Goal: Task Accomplishment & Management: Manage account settings

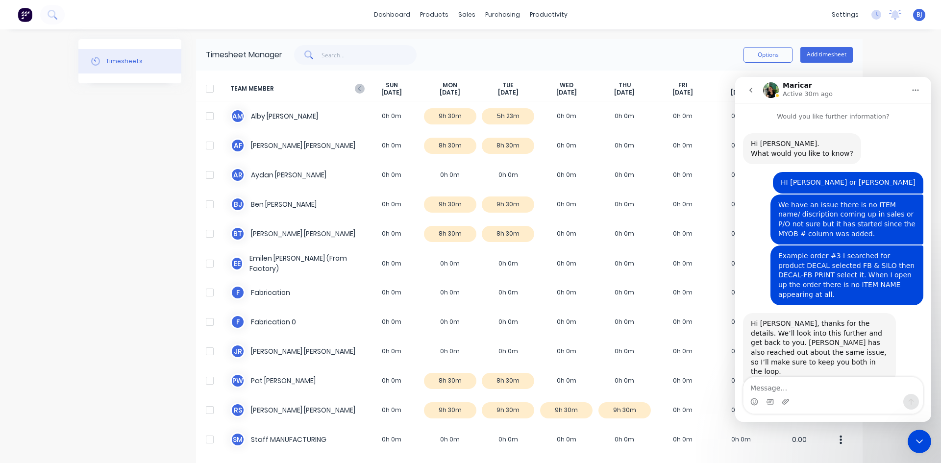
scroll to position [121, 0]
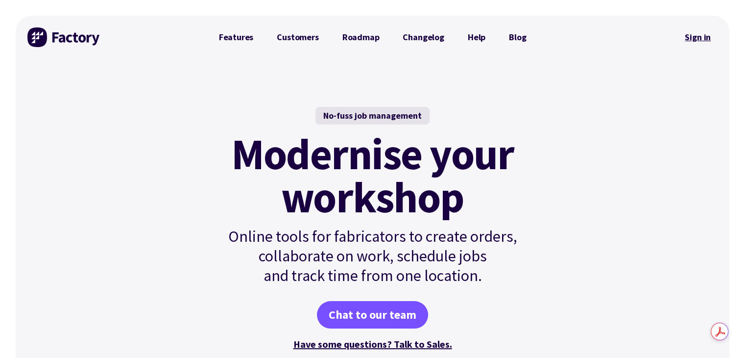
click at [703, 38] on link "Sign in" at bounding box center [698, 37] width 40 height 23
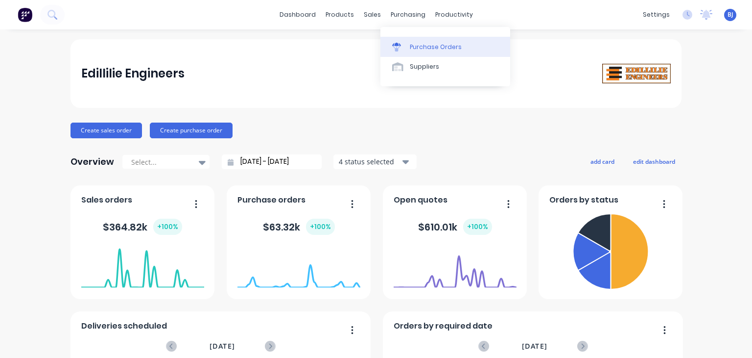
click at [402, 48] on div at bounding box center [399, 47] width 15 height 9
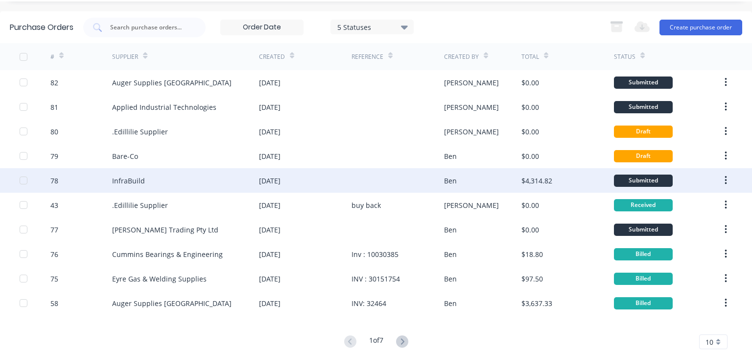
scroll to position [44, 0]
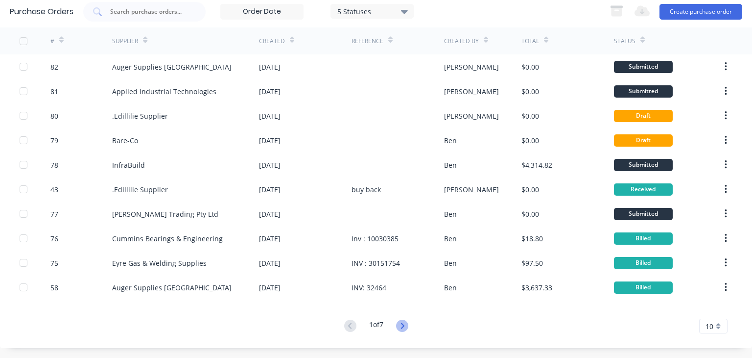
click at [402, 327] on icon at bounding box center [402, 325] width 12 height 12
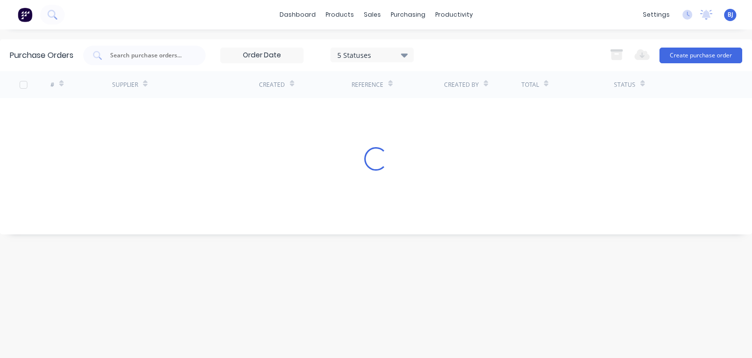
scroll to position [0, 0]
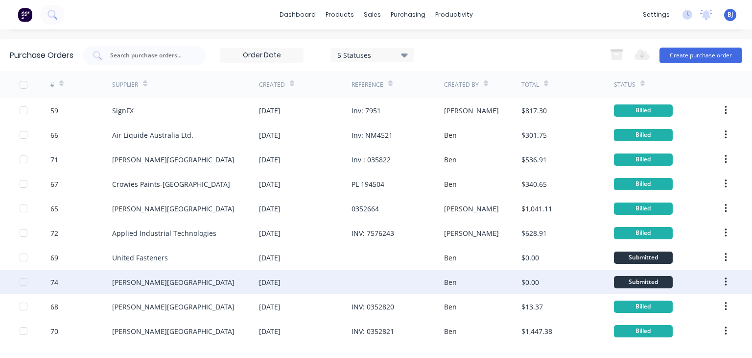
click at [418, 285] on div at bounding box center [398, 281] width 93 height 24
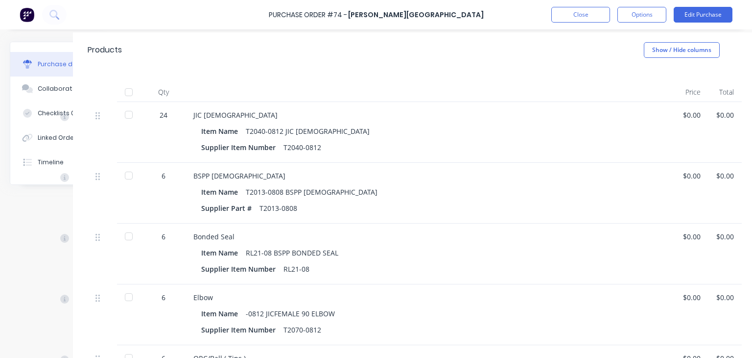
scroll to position [196, 56]
click at [719, 115] on div "$0.00" at bounding box center [721, 115] width 18 height 10
click at [714, 114] on div "$0.00" at bounding box center [721, 115] width 18 height 10
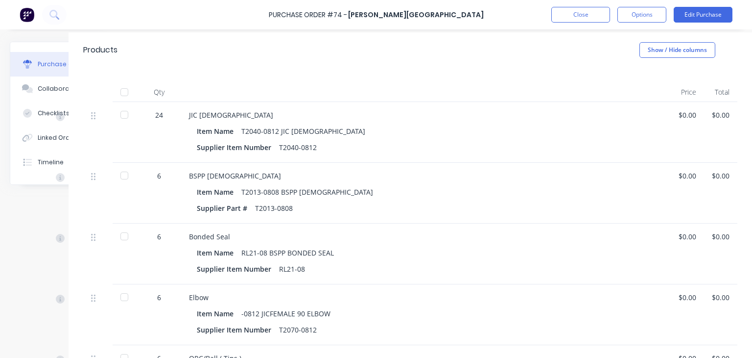
click at [718, 114] on div "$0.00" at bounding box center [721, 115] width 18 height 10
click at [689, 15] on button "Edit Purchase" at bounding box center [703, 15] width 59 height 16
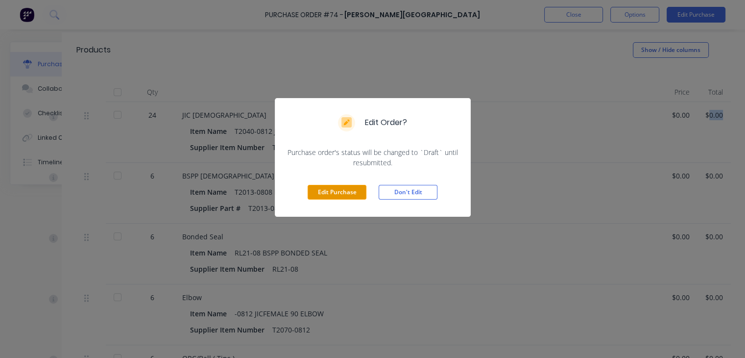
click at [345, 191] on button "Edit Purchase" at bounding box center [337, 192] width 59 height 15
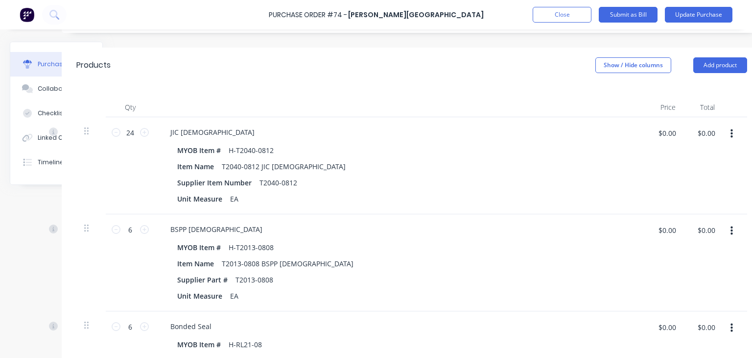
click at [725, 125] on button "button" at bounding box center [732, 134] width 23 height 18
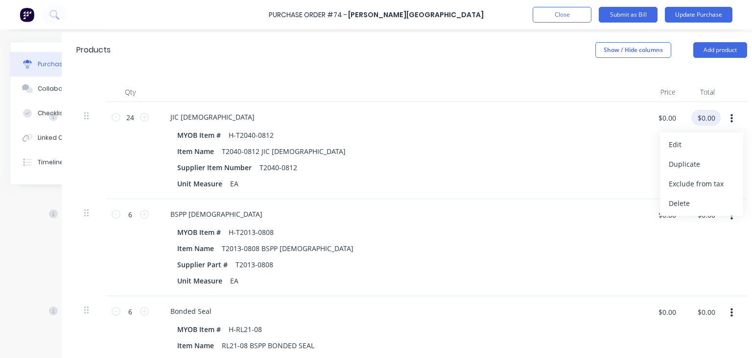
type textarea "x"
click at [715, 120] on input "$0.00" at bounding box center [706, 118] width 29 height 16
type input "367.92"
type textarea "x"
type input "$15.33"
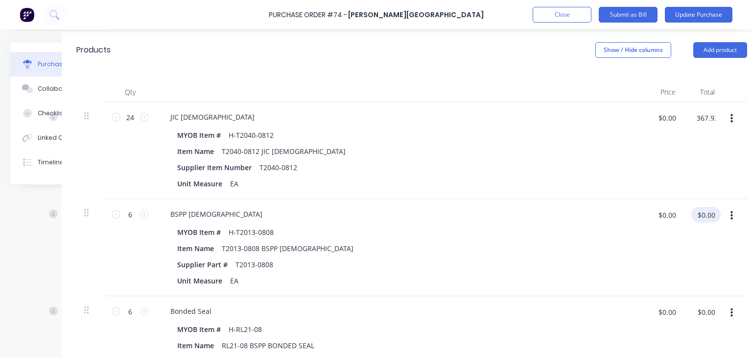
type input "$367.92"
click at [715, 215] on input "$0.00" at bounding box center [706, 215] width 29 height 16
click at [718, 216] on input "$0.00" at bounding box center [717, 215] width 29 height 16
type textarea "x"
click at [718, 216] on input "$0.00" at bounding box center [717, 215] width 29 height 16
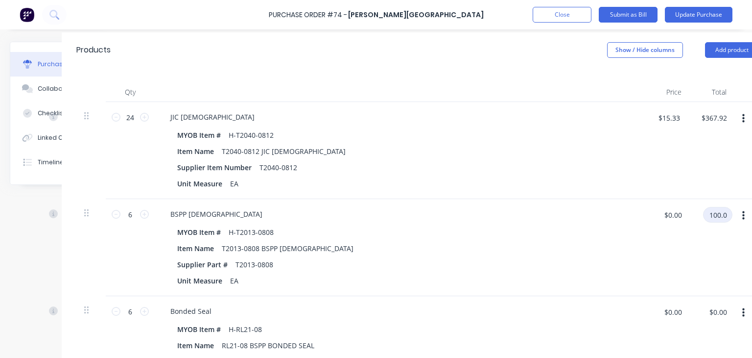
type input "100.08"
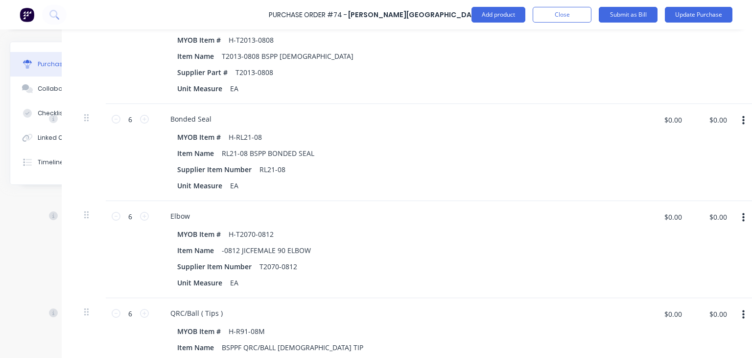
scroll to position [405, 56]
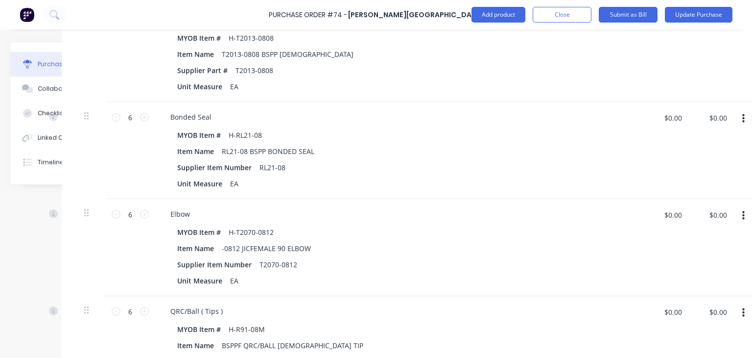
type textarea "x"
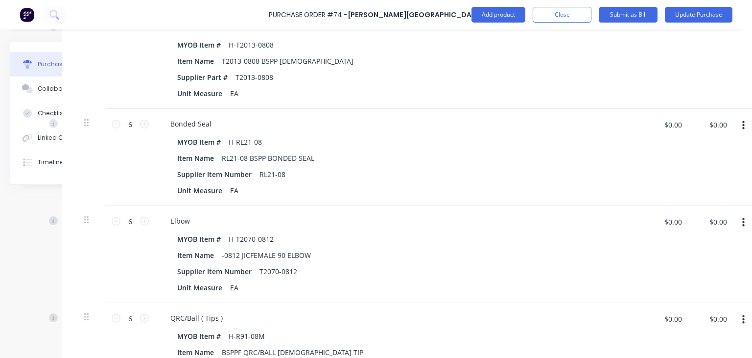
scroll to position [384, 56]
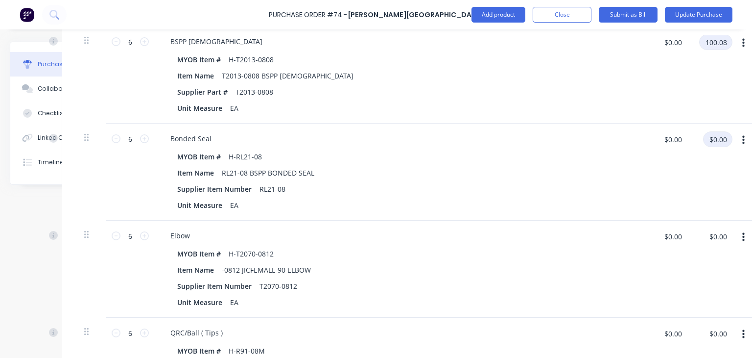
type input "100.08"
type textarea "x"
type input "$16.68"
type input "$100.08"
click at [716, 141] on input "$0.00" at bounding box center [717, 139] width 29 height 16
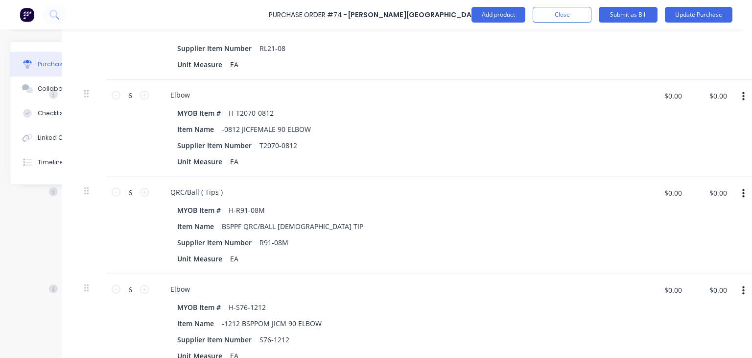
scroll to position [531, 56]
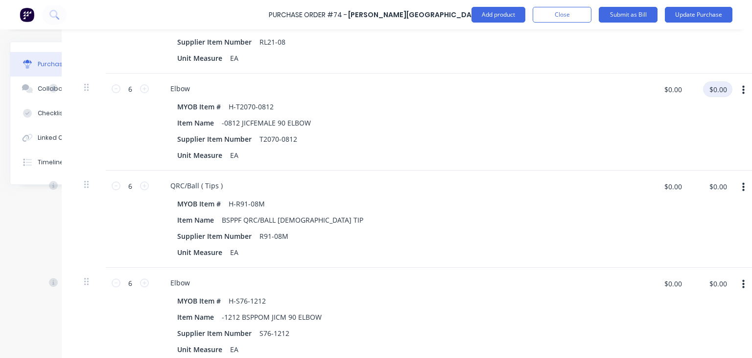
type input "15.98"
type textarea "x"
type input "$2.6633"
type input "$15.98"
click at [728, 91] on input "$0.00" at bounding box center [717, 89] width 29 height 16
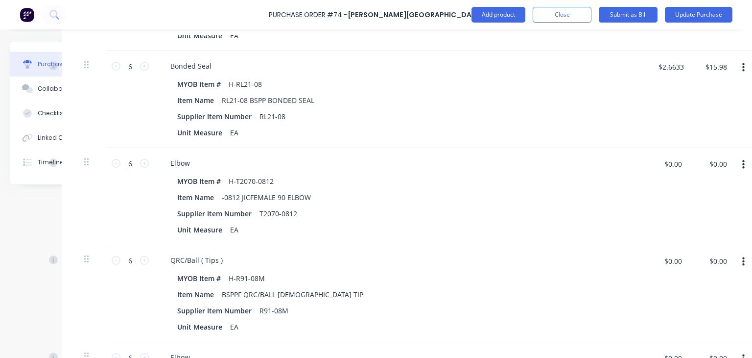
scroll to position [482, 56]
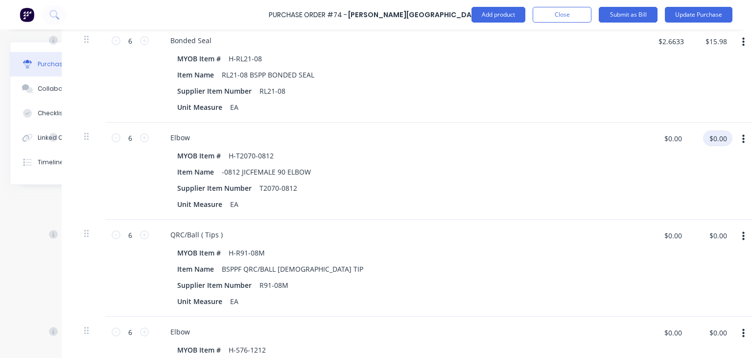
click at [717, 139] on input "$0.00" at bounding box center [717, 138] width 29 height 16
click at [719, 138] on input "$0.00" at bounding box center [717, 138] width 29 height 16
type textarea "x"
click at [719, 138] on input "$0.00" at bounding box center [717, 138] width 29 height 16
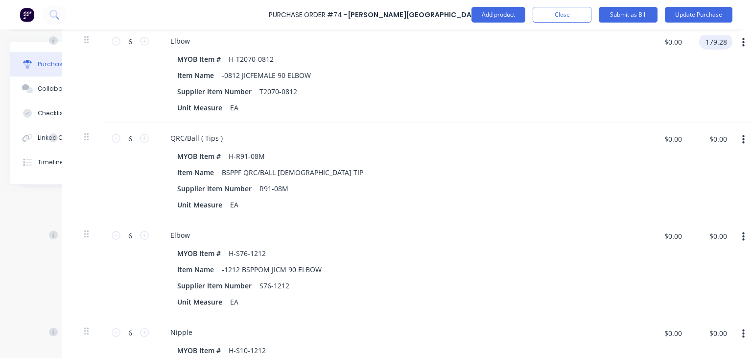
scroll to position [580, 56]
type input "179.28"
type textarea "x"
type input "$29.88"
type input "$179.28"
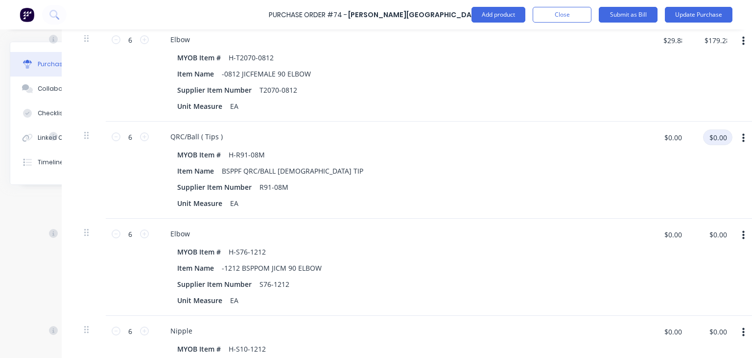
click at [721, 140] on input "$0.00" at bounding box center [717, 137] width 29 height 16
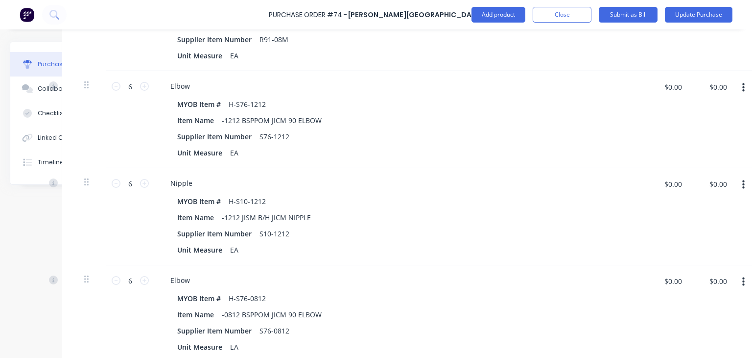
scroll to position [726, 56]
type input "114.48"
type textarea "x"
type input "$19.08"
type input "$114.48"
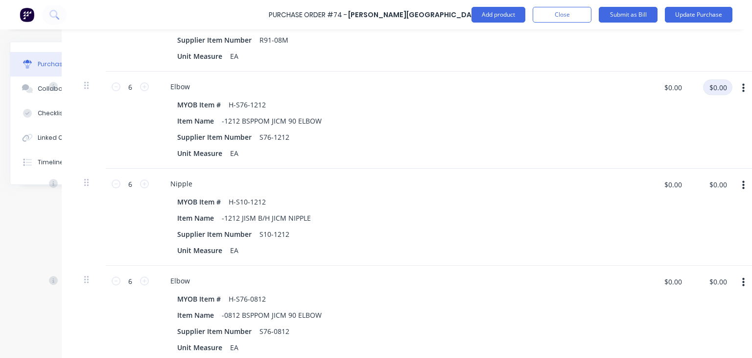
click at [725, 87] on input "$0.00" at bounding box center [717, 87] width 29 height 16
type input "183.60"
type textarea "x"
type input "$30.60"
type input "$183.60"
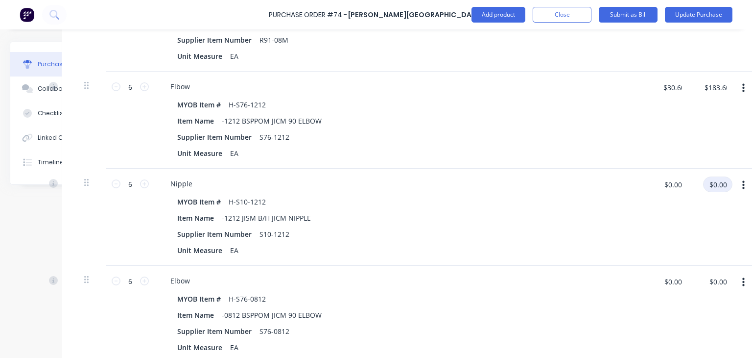
click at [726, 186] on input "$0.00" at bounding box center [717, 184] width 29 height 16
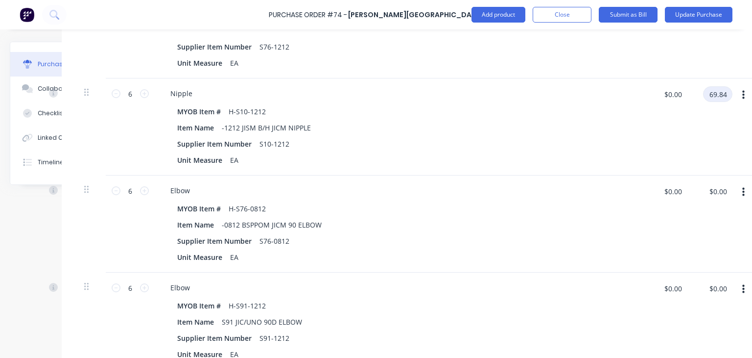
scroll to position [824, 56]
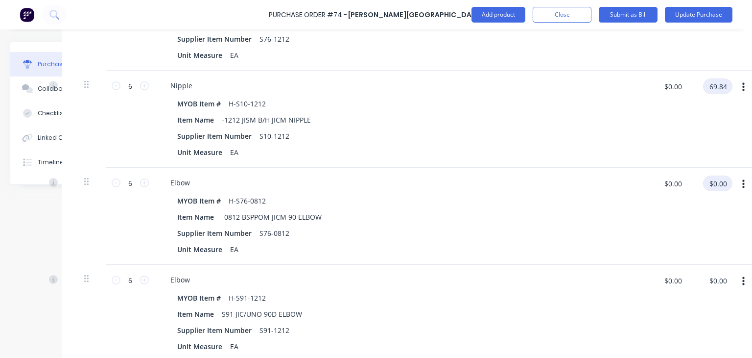
type input "69.84"
type textarea "x"
type input "$11.64"
type input "$69.84"
click at [723, 187] on input "$0.00" at bounding box center [717, 183] width 29 height 16
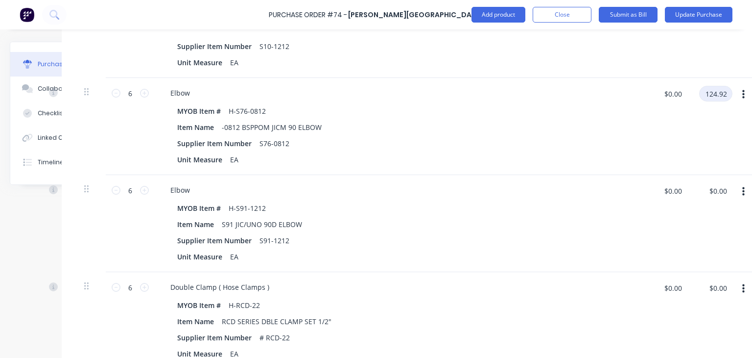
scroll to position [922, 56]
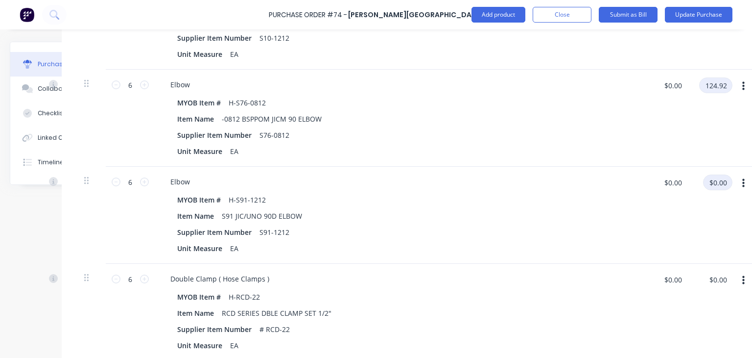
type input "124.92"
type textarea "x"
type input "$20.82"
type input "$124.92"
click at [715, 182] on input "$0.00" at bounding box center [717, 182] width 29 height 16
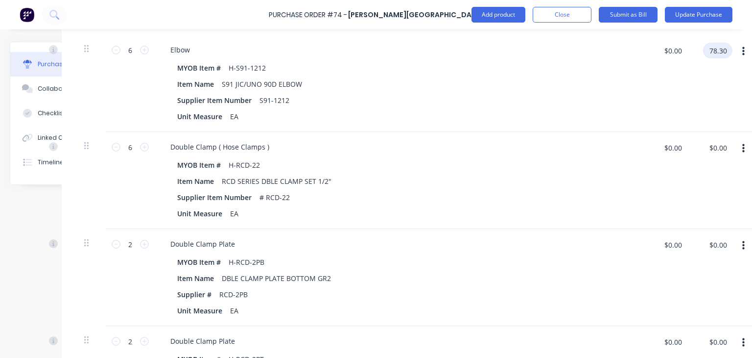
scroll to position [1069, 56]
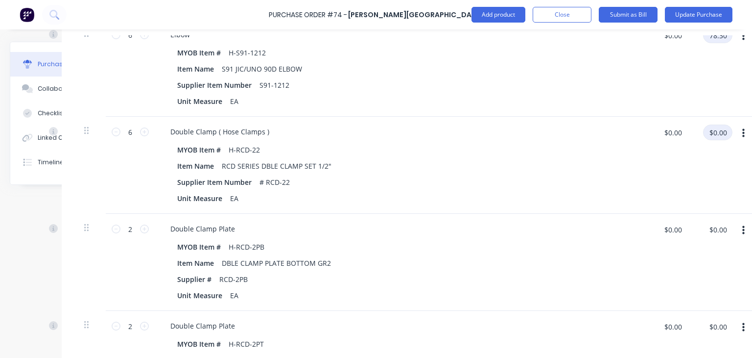
type input "78.30"
type textarea "x"
type input "$13.05"
type input "$78.30"
click at [727, 131] on input "$0.00" at bounding box center [717, 132] width 29 height 16
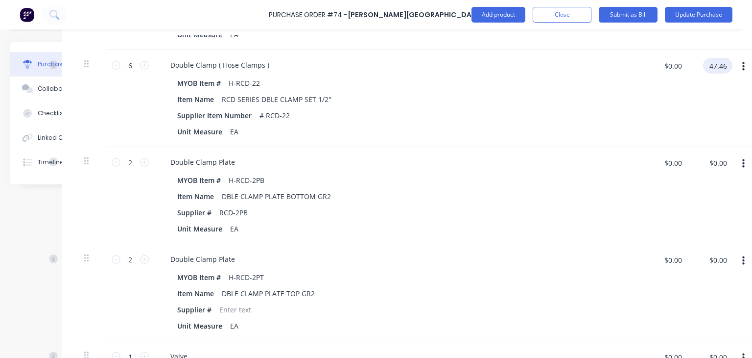
scroll to position [1167, 56]
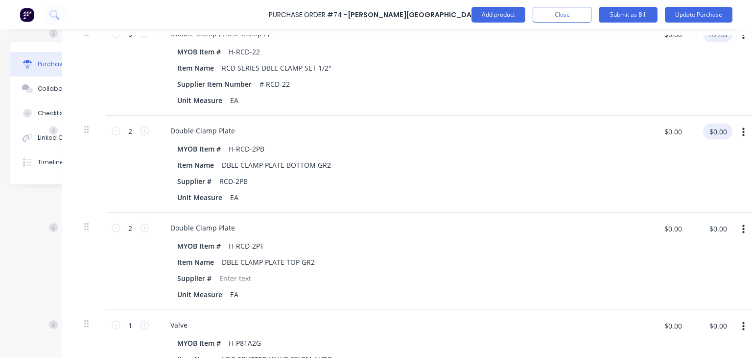
type input "47.46"
type textarea "x"
type input "$7.91"
type input "$47.46"
click at [723, 132] on input "$0.00" at bounding box center [717, 131] width 29 height 16
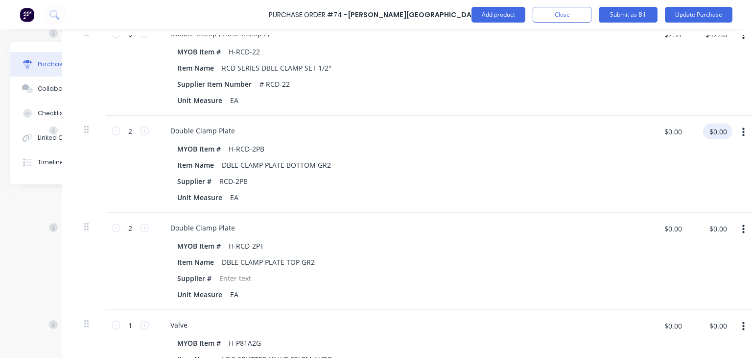
click at [727, 131] on input "$0.00" at bounding box center [717, 131] width 29 height 16
type textarea "x"
click at [727, 131] on input "$0.00" at bounding box center [717, 131] width 29 height 16
type input "5.46"
type textarea "x"
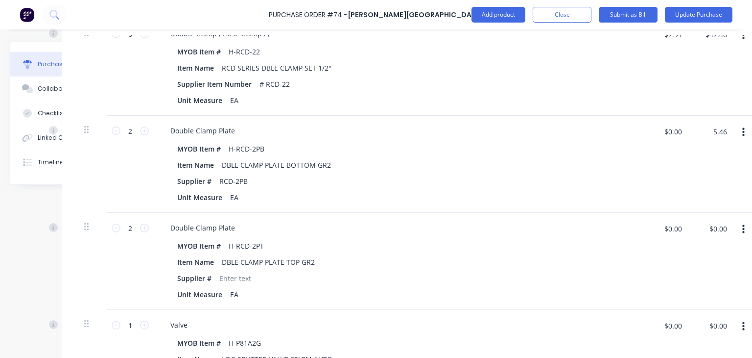
type input "$2.73"
type input "$5.46"
click at [707, 169] on div "$5.46 $5.46" at bounding box center [712, 164] width 45 height 97
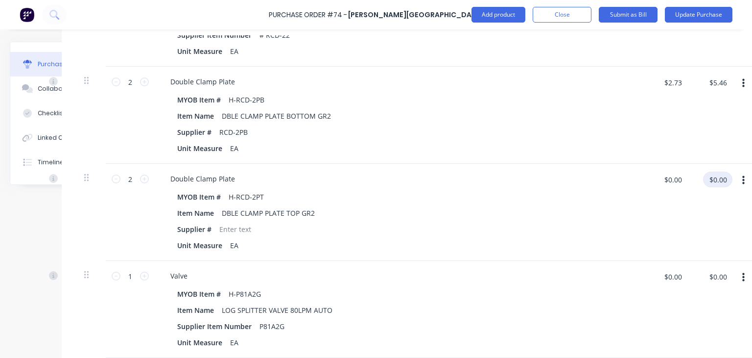
type textarea "x"
drag, startPoint x: 728, startPoint y: 179, endPoint x: 707, endPoint y: 189, distance: 23.9
click at [707, 189] on div "$0.00 $0.00" at bounding box center [717, 182] width 29 height 23
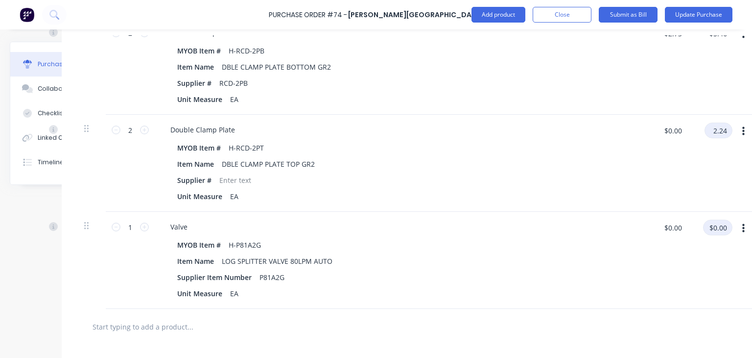
type input "2.24"
type textarea "x"
type input "$1.12"
type input "$2.24"
click at [723, 225] on input "$0.00" at bounding box center [717, 227] width 29 height 16
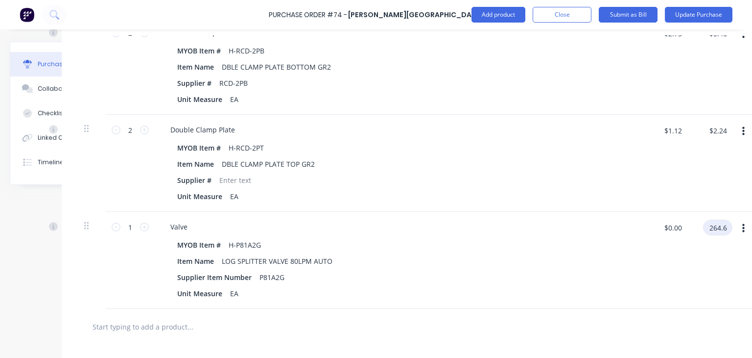
type input "264.60"
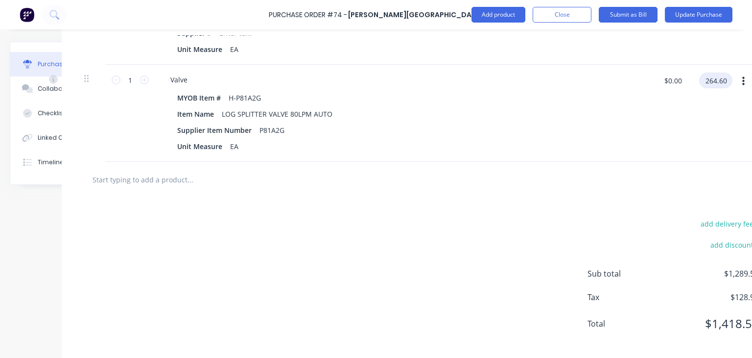
scroll to position [1429, 56]
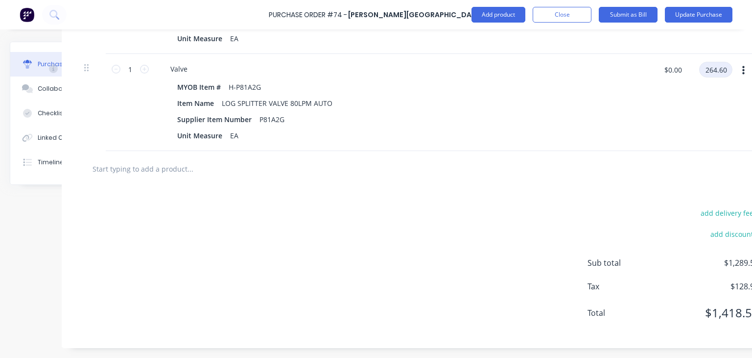
type textarea "x"
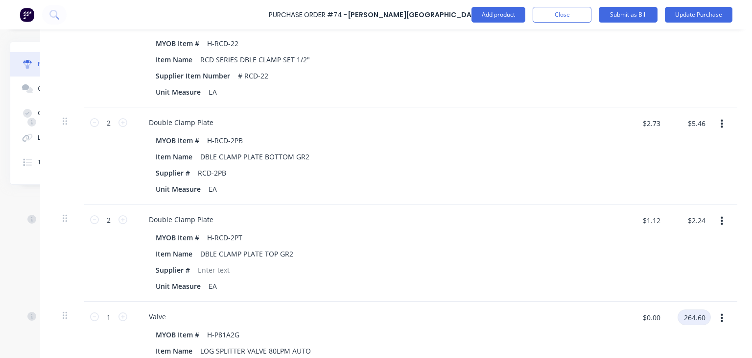
scroll to position [1225, 84]
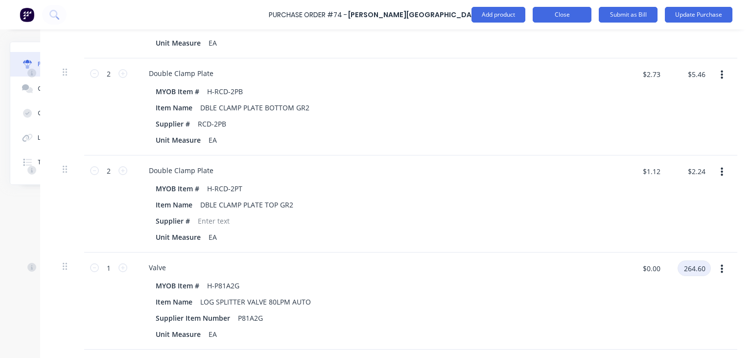
type input "264.60"
type textarea "x"
type input "$264.60"
click at [557, 18] on button "Close" at bounding box center [562, 15] width 59 height 16
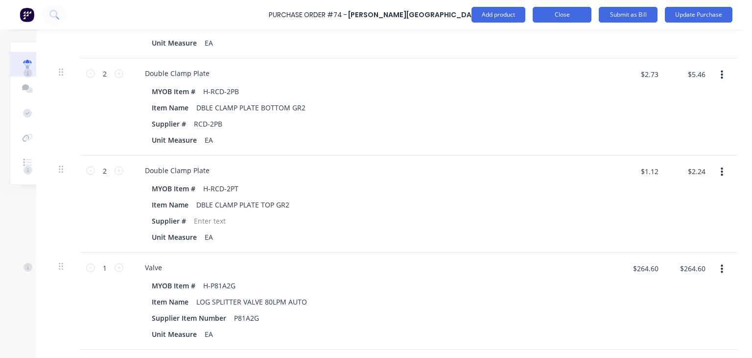
scroll to position [0, 0]
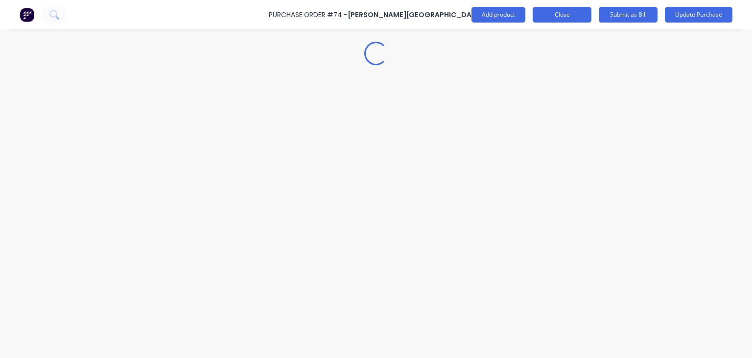
type textarea "x"
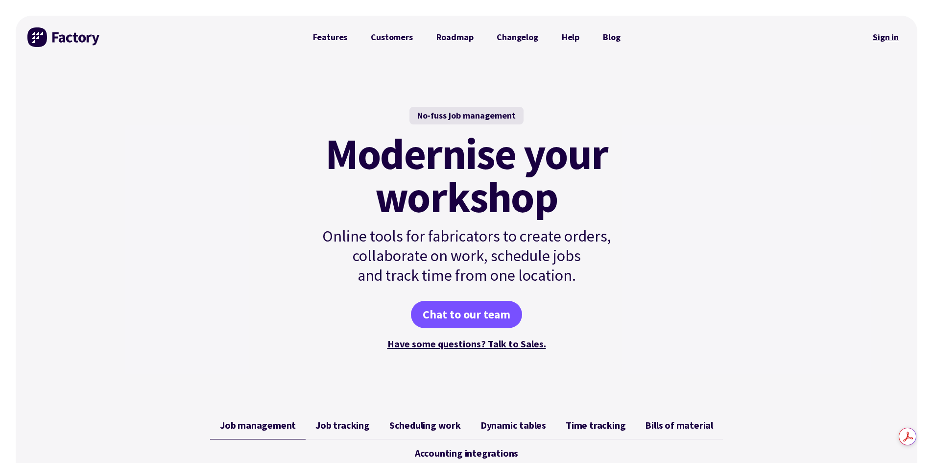
click at [886, 38] on link "Sign in" at bounding box center [886, 37] width 40 height 23
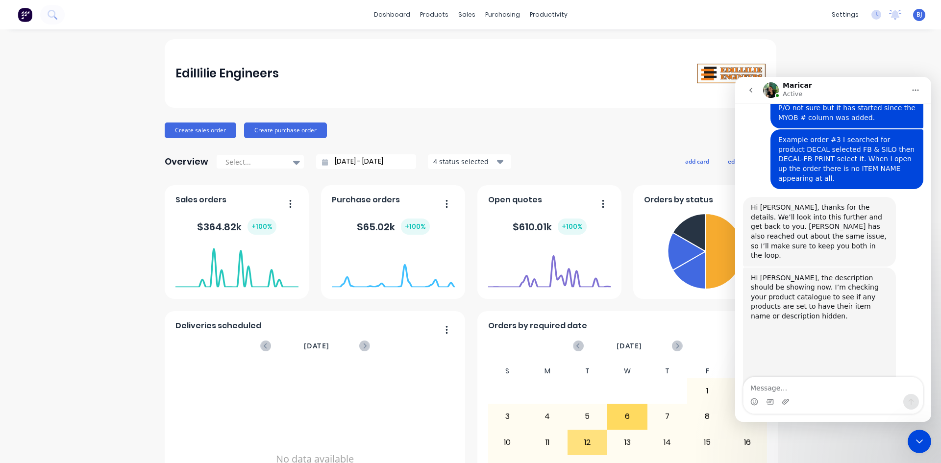
scroll to position [121, 0]
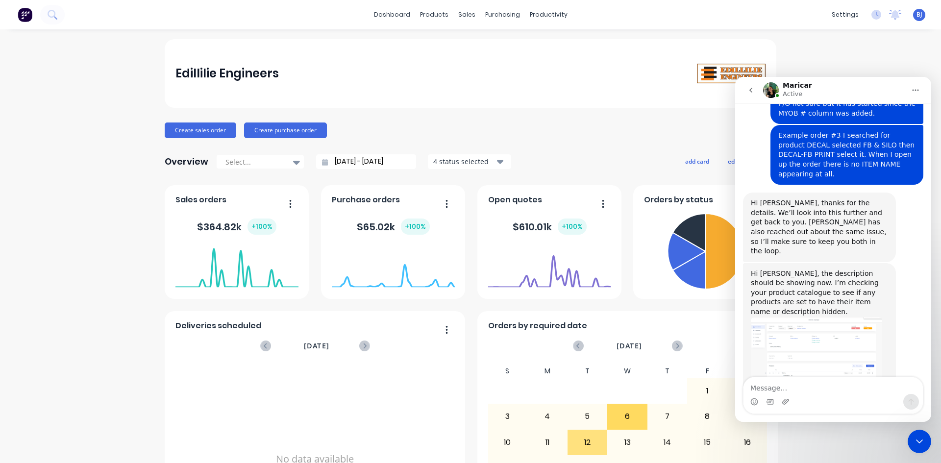
click at [923, 434] on div "Close Intercom Messenger" at bounding box center [919, 442] width 24 height 24
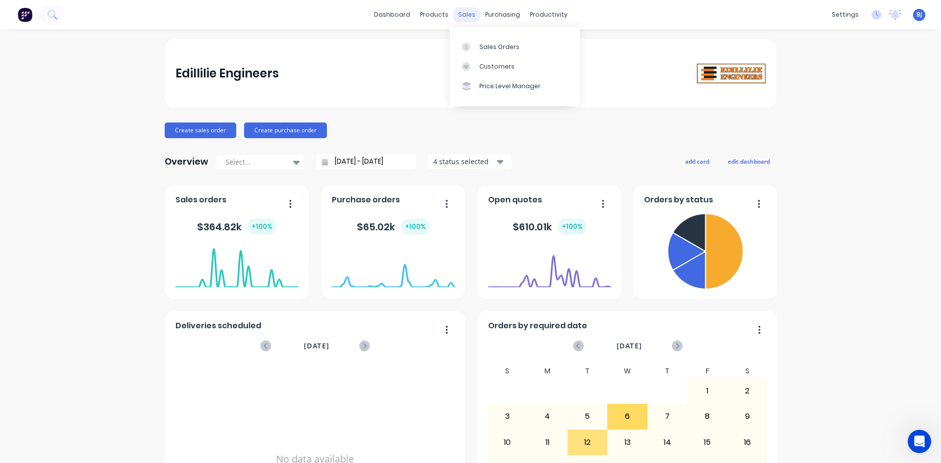
click at [467, 12] on div "sales" at bounding box center [466, 14] width 27 height 15
click at [476, 46] on div at bounding box center [468, 47] width 15 height 9
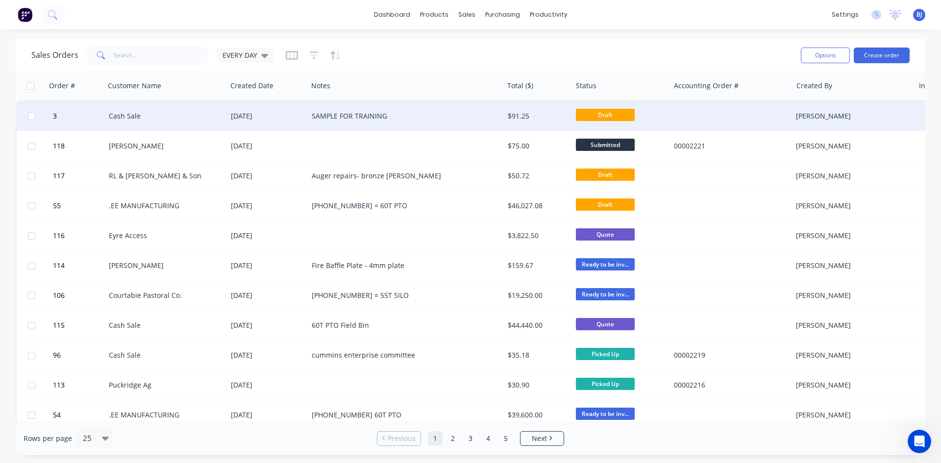
click at [363, 111] on div "SAMPLE FOR TRAINING" at bounding box center [405, 115] width 195 height 29
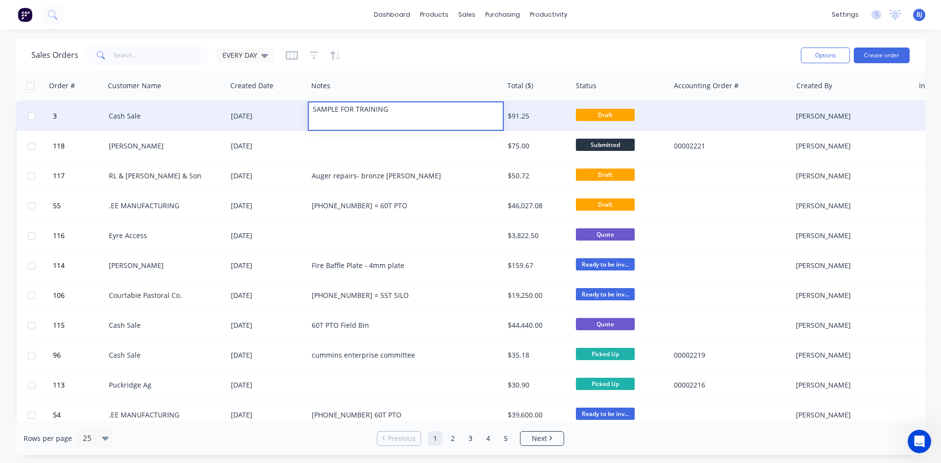
click at [251, 114] on div "29 Apr 2025" at bounding box center [267, 116] width 73 height 10
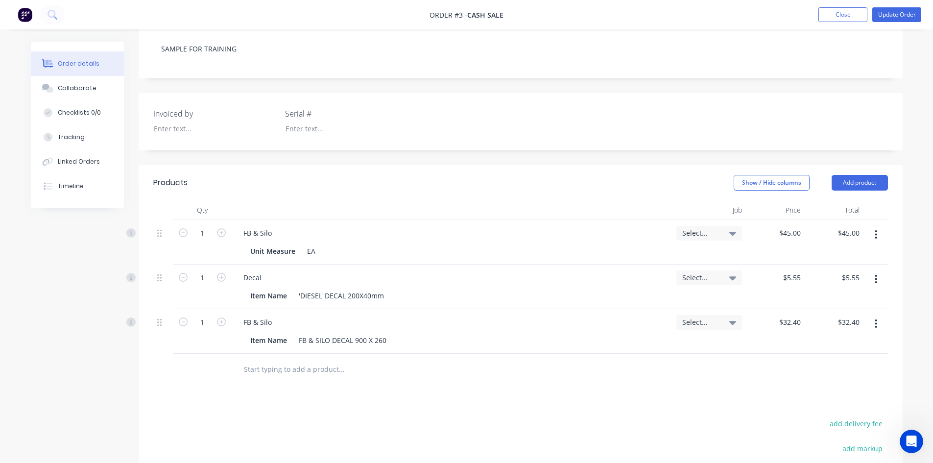
scroll to position [196, 0]
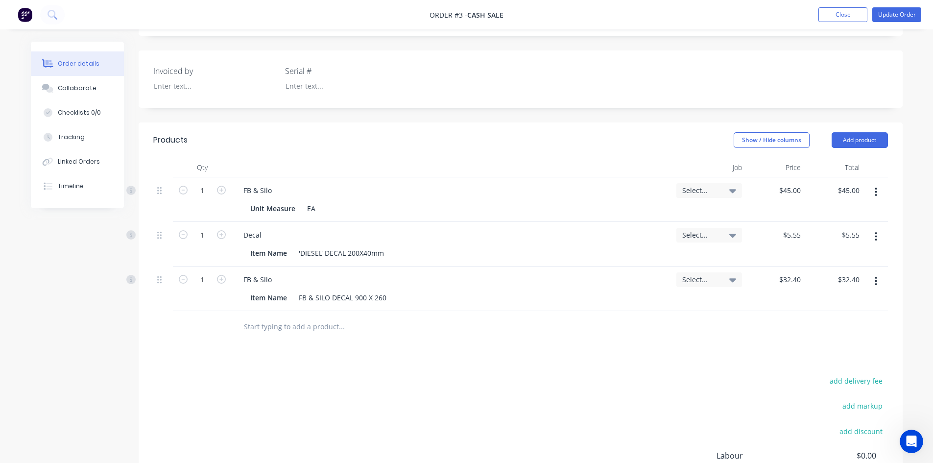
click at [876, 282] on icon "button" at bounding box center [876, 281] width 2 height 11
drag, startPoint x: 818, startPoint y: 367, endPoint x: 854, endPoint y: 283, distance: 91.5
click at [818, 364] on div "Delete" at bounding box center [841, 366] width 75 height 14
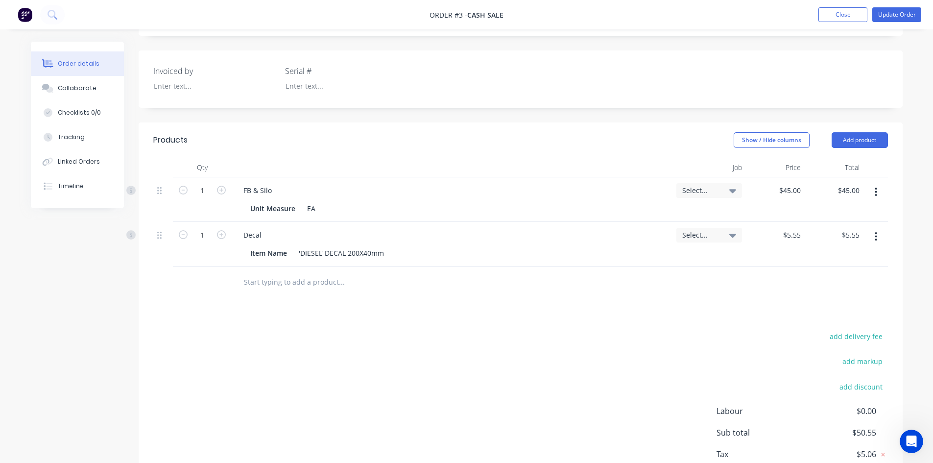
click at [878, 238] on button "button" at bounding box center [876, 237] width 23 height 18
drag, startPoint x: 827, startPoint y: 316, endPoint x: 829, endPoint y: 301, distance: 15.3
click at [828, 305] on div "Edit Duplicate Exclude from tax Delete" at bounding box center [841, 291] width 93 height 83
click at [809, 320] on div "Delete" at bounding box center [841, 321] width 75 height 14
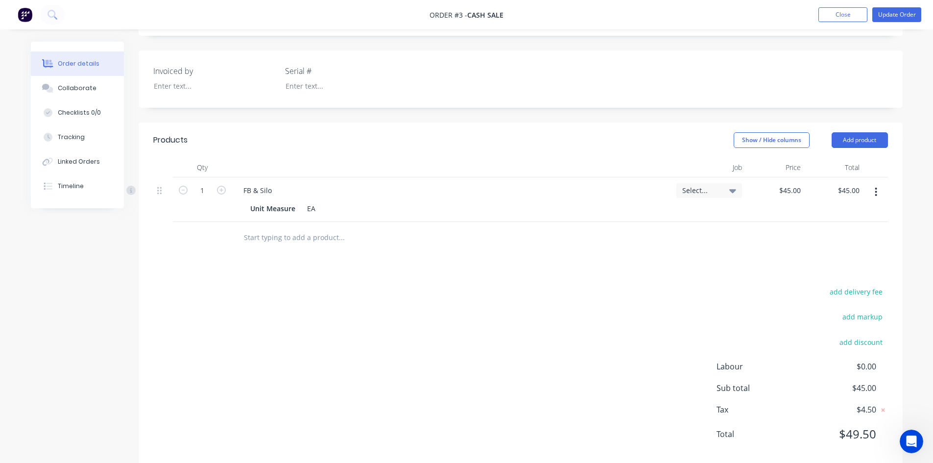
click at [875, 189] on icon "button" at bounding box center [876, 192] width 2 height 11
click at [822, 278] on div "Delete" at bounding box center [841, 276] width 75 height 14
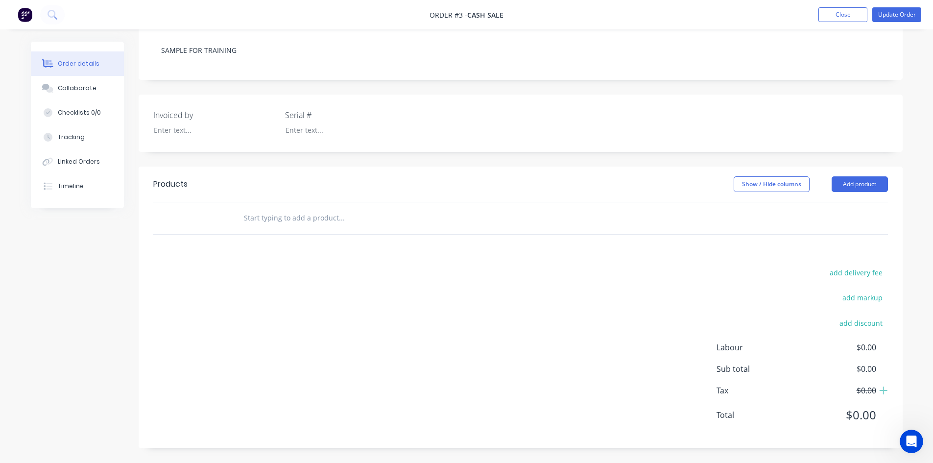
scroll to position [152, 0]
click at [847, 178] on button "Add product" at bounding box center [860, 184] width 56 height 16
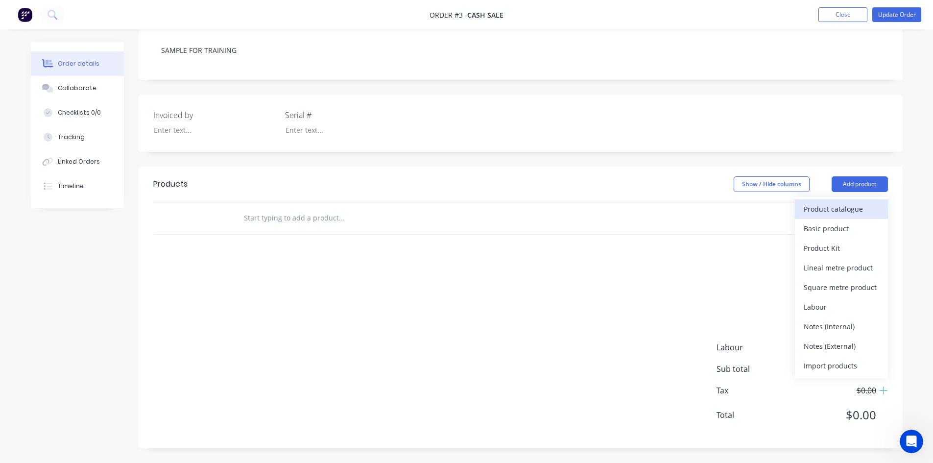
click at [828, 208] on div "Product catalogue" at bounding box center [841, 209] width 75 height 14
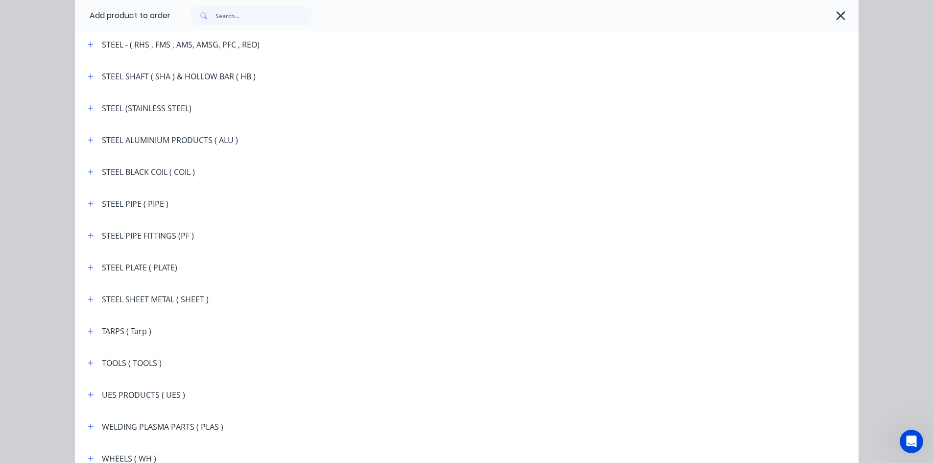
scroll to position [1763, 0]
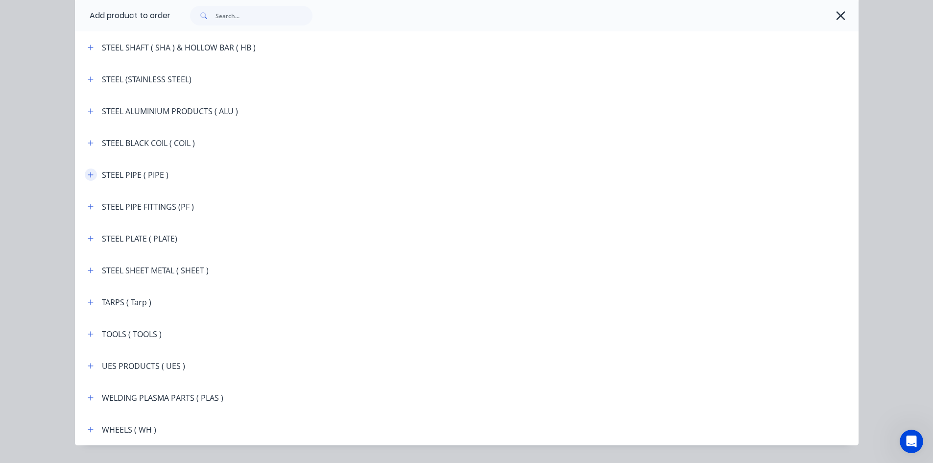
click at [88, 178] on icon "button" at bounding box center [91, 174] width 6 height 7
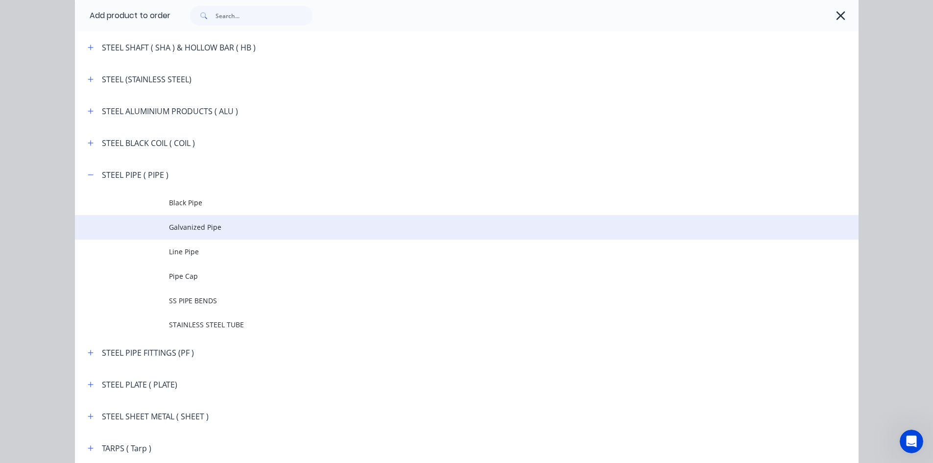
click at [169, 226] on span "Galvanized Pipe" at bounding box center [445, 227] width 552 height 10
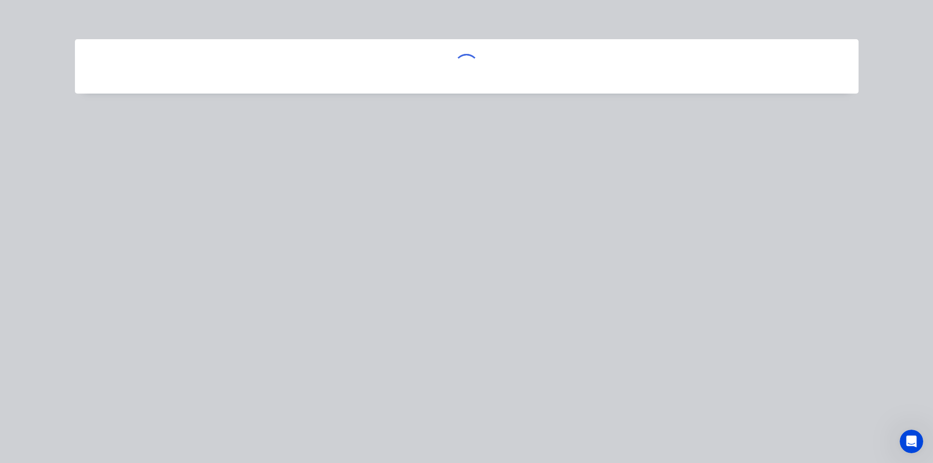
scroll to position [0, 0]
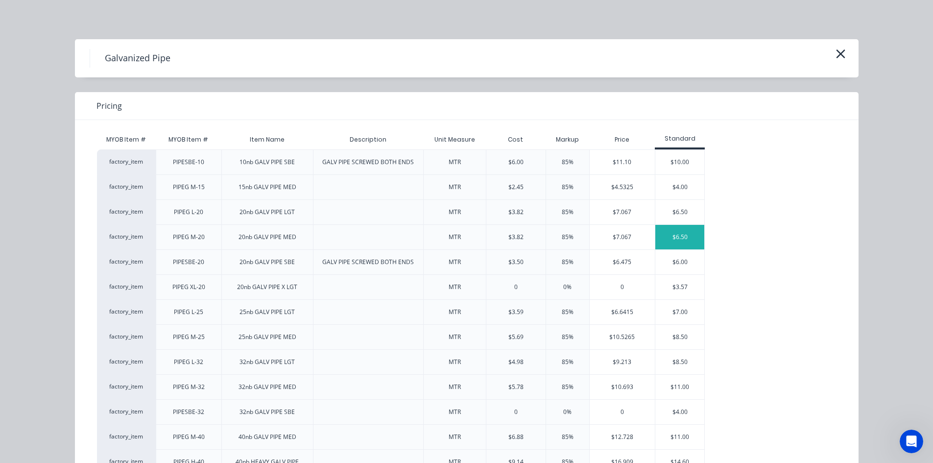
click at [679, 239] on div "$6.50" at bounding box center [679, 237] width 49 height 24
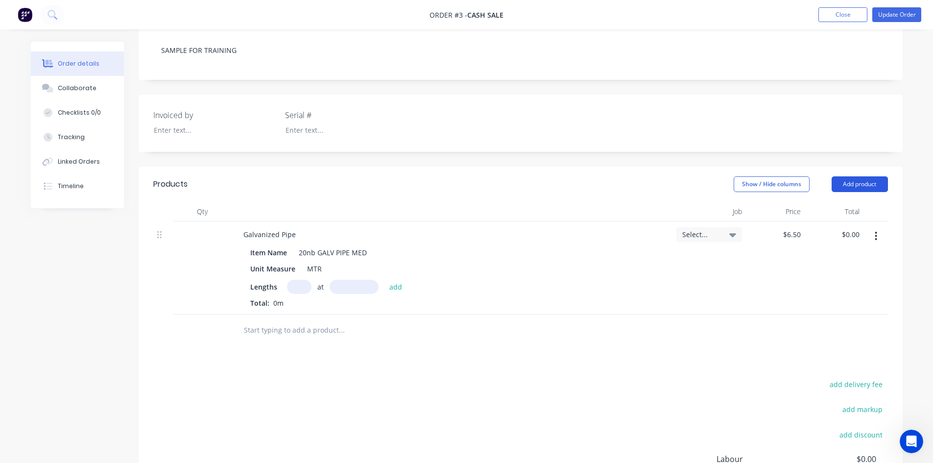
click at [845, 181] on button "Add product" at bounding box center [860, 184] width 56 height 16
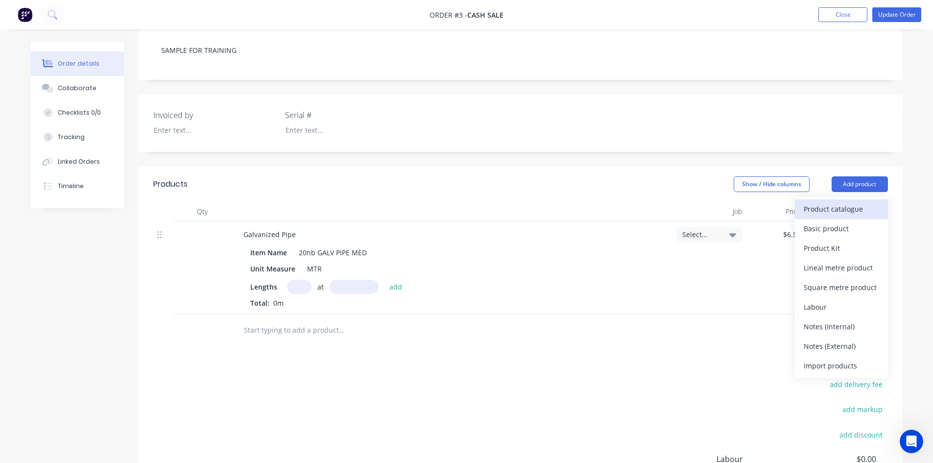
click at [821, 204] on div "Product catalogue" at bounding box center [841, 209] width 75 height 14
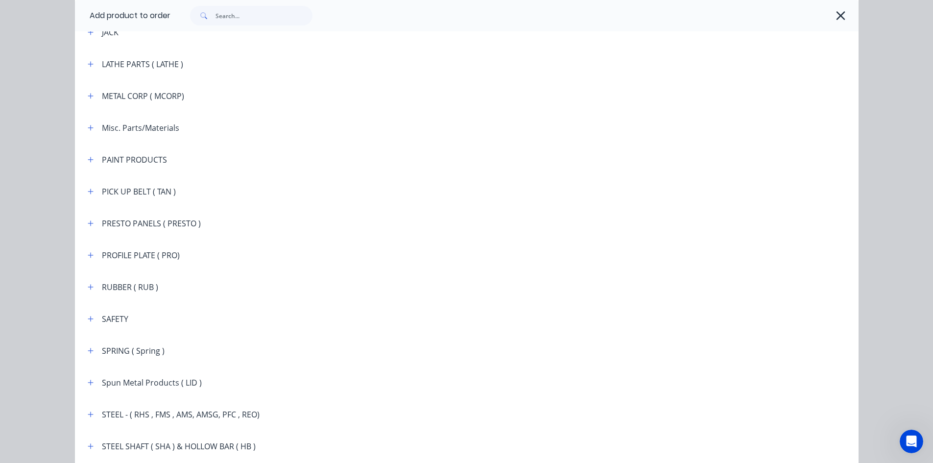
scroll to position [1421, 0]
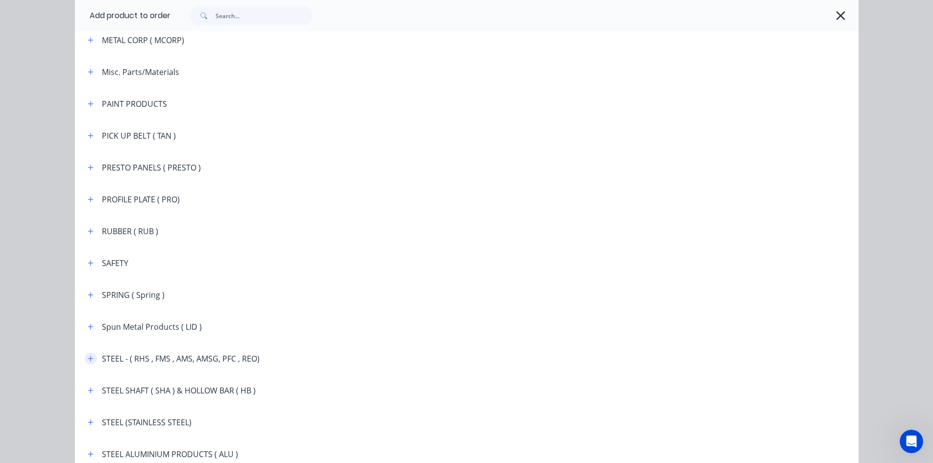
click at [91, 358] on button "button" at bounding box center [91, 358] width 12 height 12
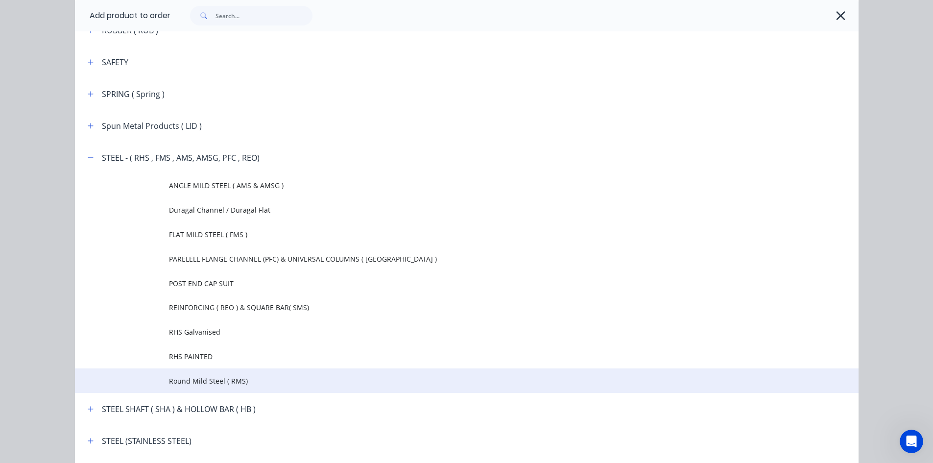
scroll to position [1666, 0]
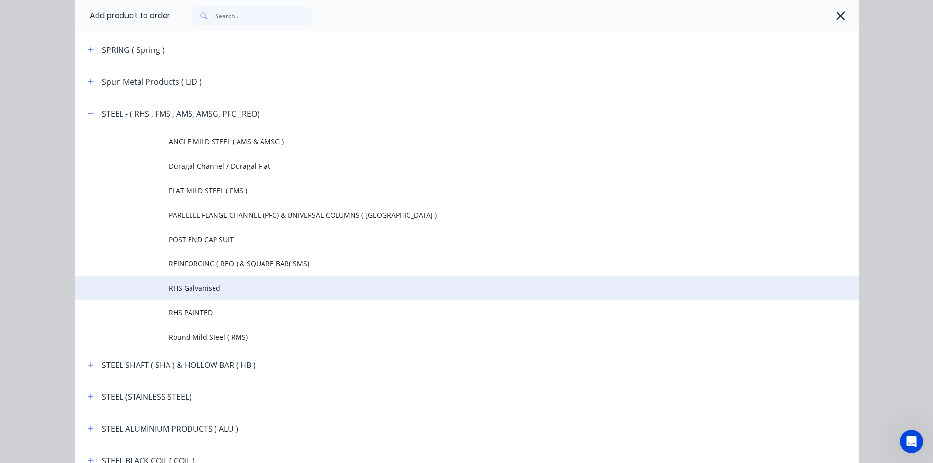
click at [204, 287] on span "RHS Galvanised" at bounding box center [445, 288] width 552 height 10
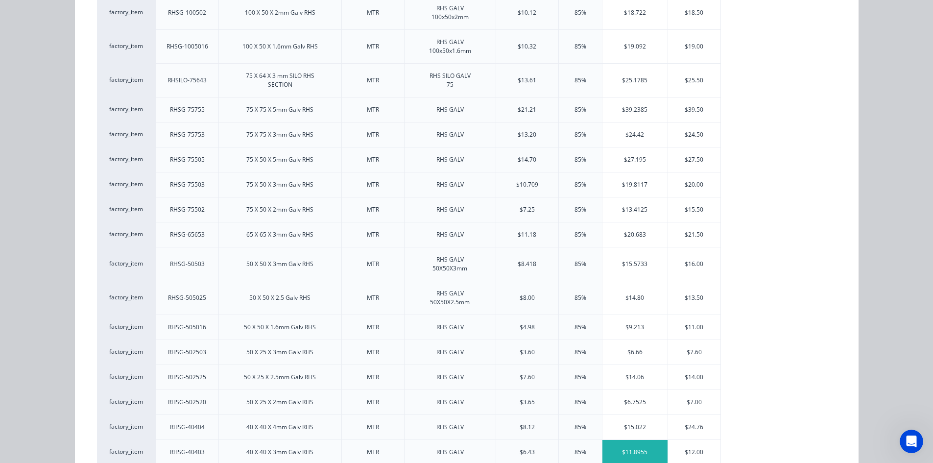
scroll to position [490, 0]
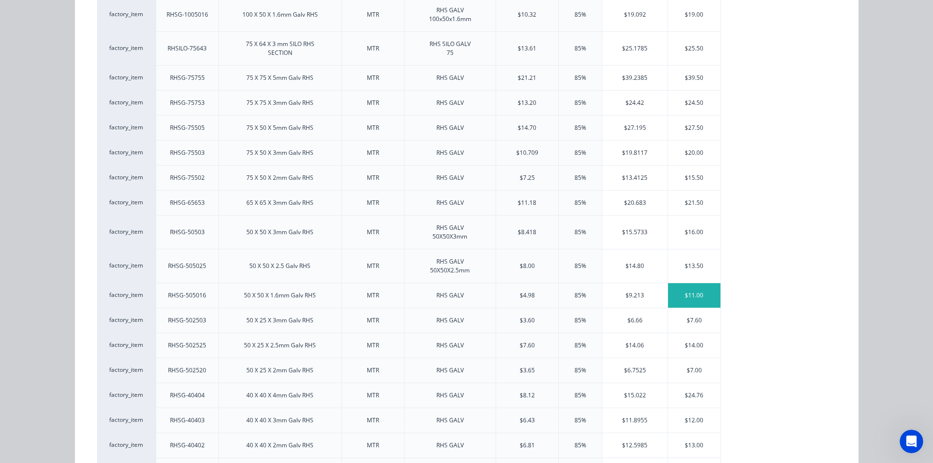
click at [696, 294] on div "$11.00" at bounding box center [694, 295] width 52 height 24
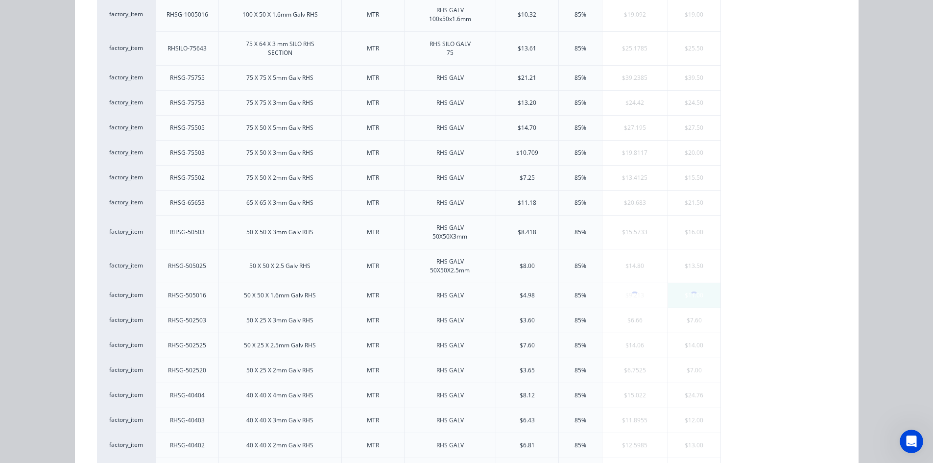
scroll to position [0, 0]
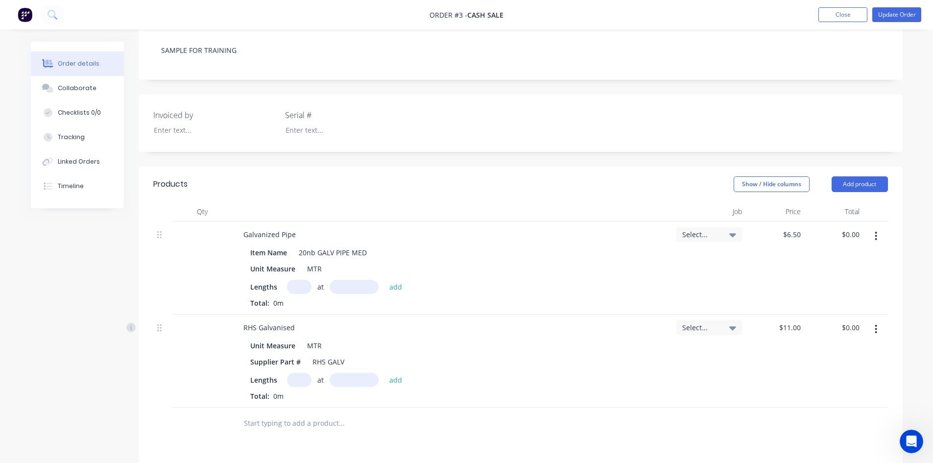
click at [874, 328] on button "button" at bounding box center [876, 329] width 23 height 18
click at [820, 413] on div "Delete" at bounding box center [841, 414] width 75 height 14
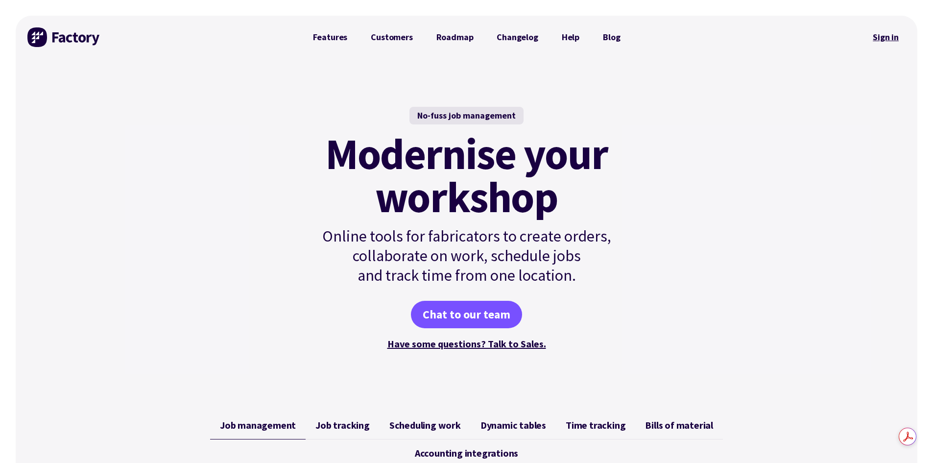
click at [880, 38] on link "Sign in" at bounding box center [886, 37] width 40 height 23
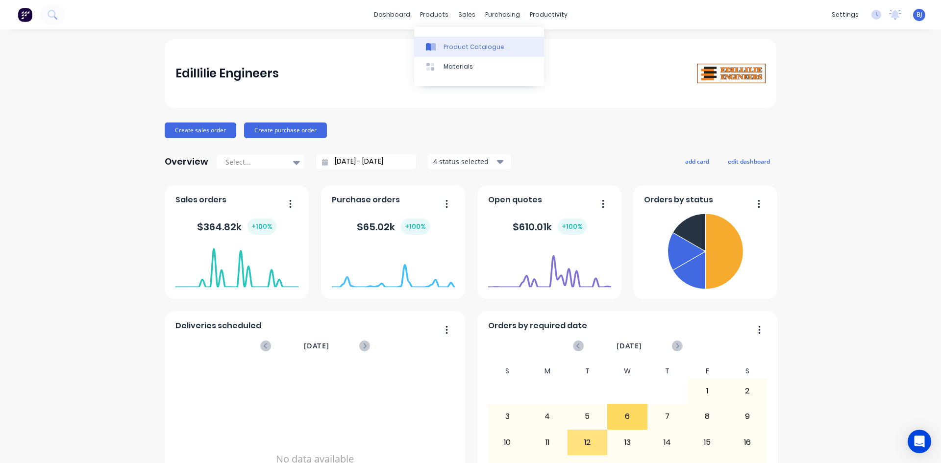
click at [432, 45] on icon at bounding box center [433, 47] width 5 height 8
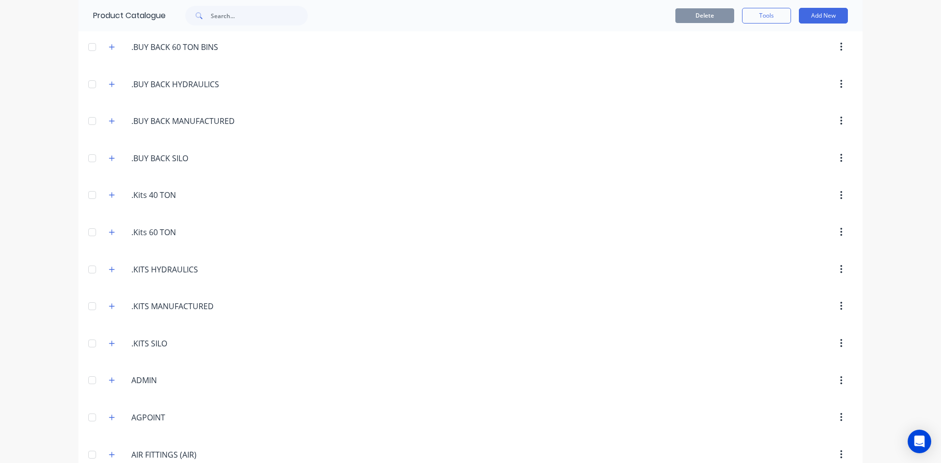
scroll to position [147, 0]
click at [224, 17] on input "text" at bounding box center [259, 16] width 97 height 20
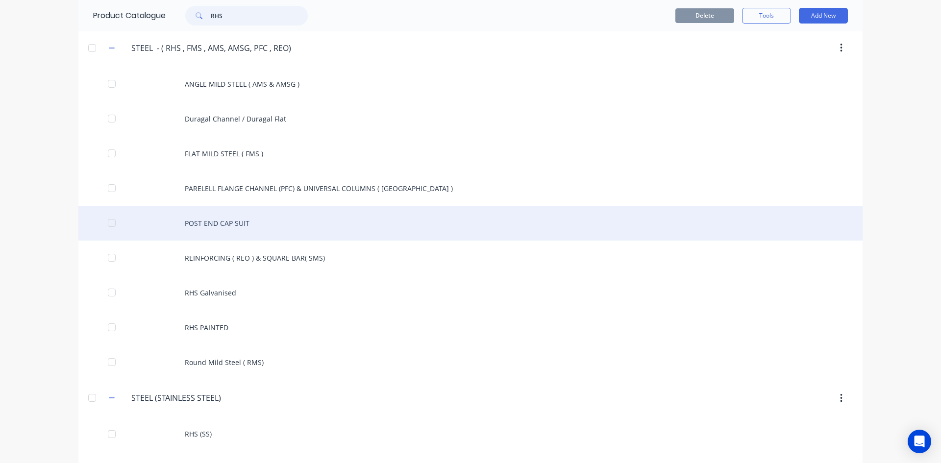
scroll to position [111, 0]
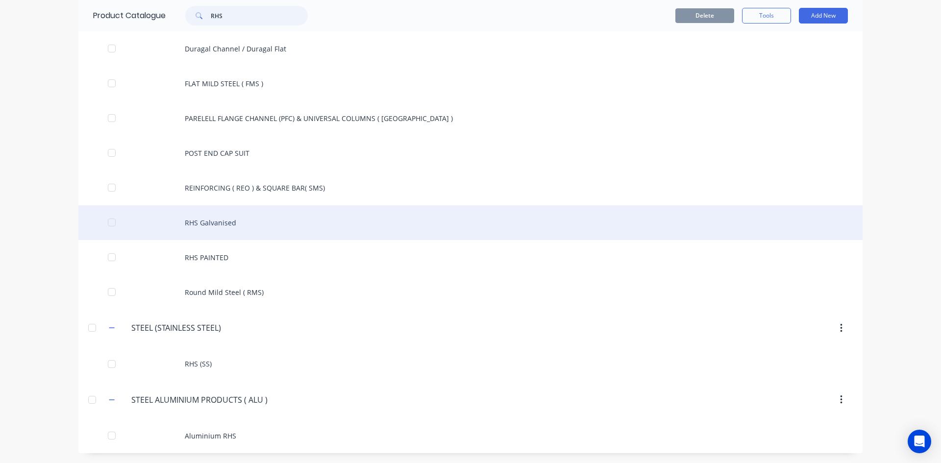
type input "RHS"
click at [207, 228] on div "RHS Galvanised" at bounding box center [470, 222] width 784 height 35
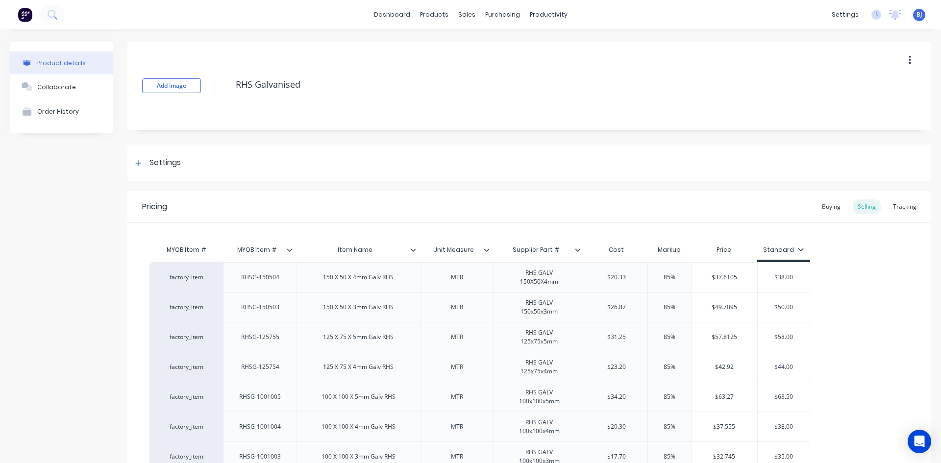
click at [580, 253] on div at bounding box center [582, 249] width 6 height 9
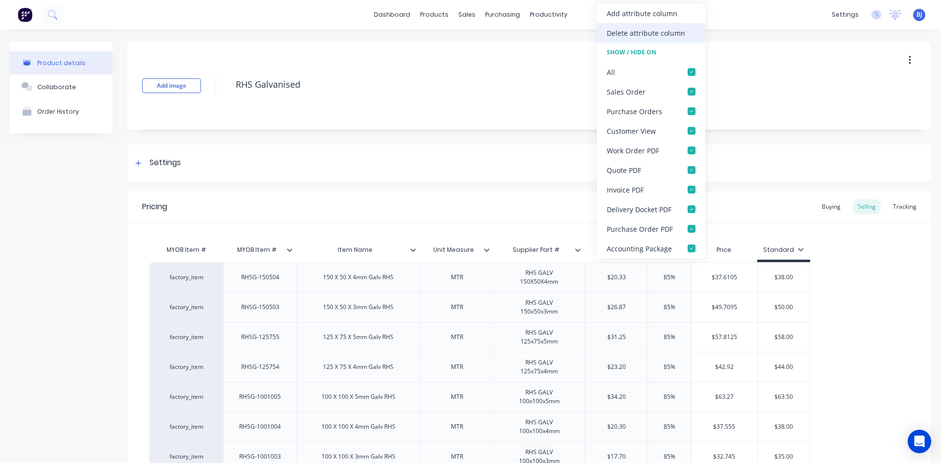
click at [613, 33] on div "Delete attribute column" at bounding box center [645, 33] width 78 height 10
type textarea "x"
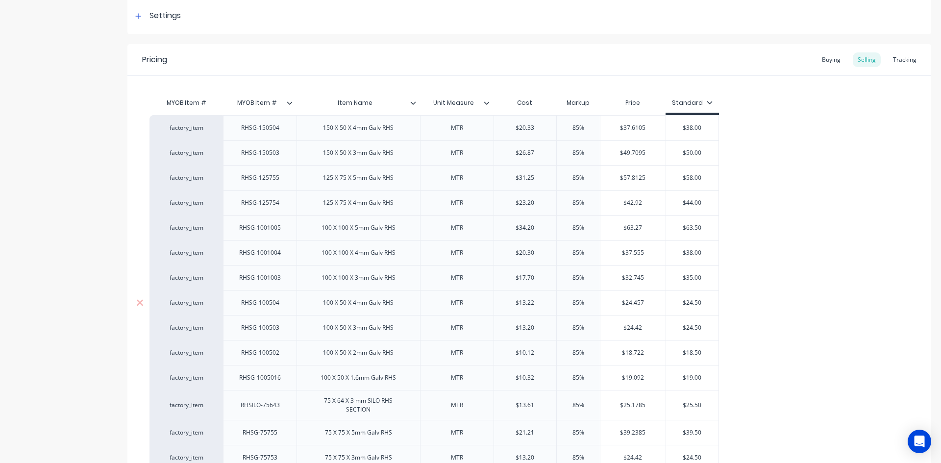
scroll to position [98, 0]
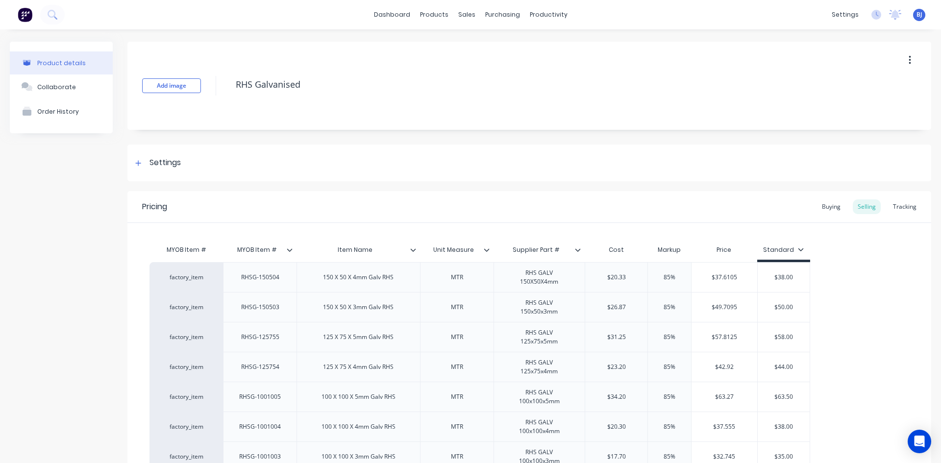
type textarea "x"
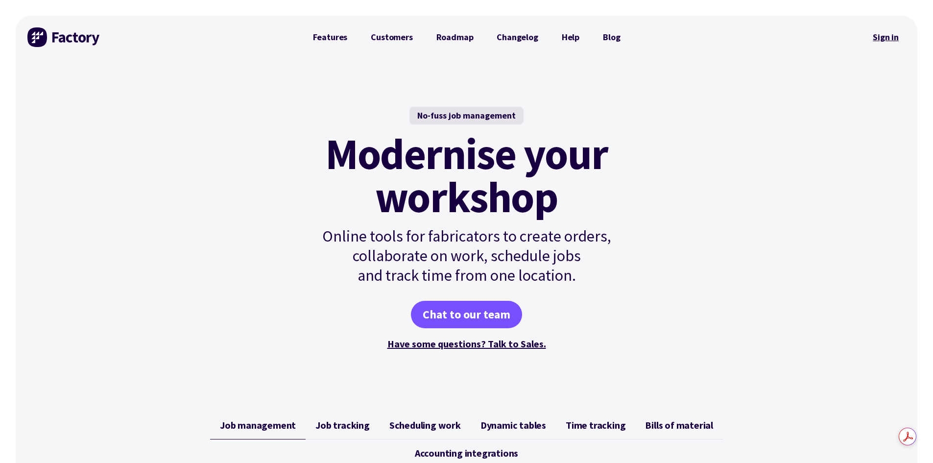
click at [878, 36] on link "Sign in" at bounding box center [886, 37] width 40 height 23
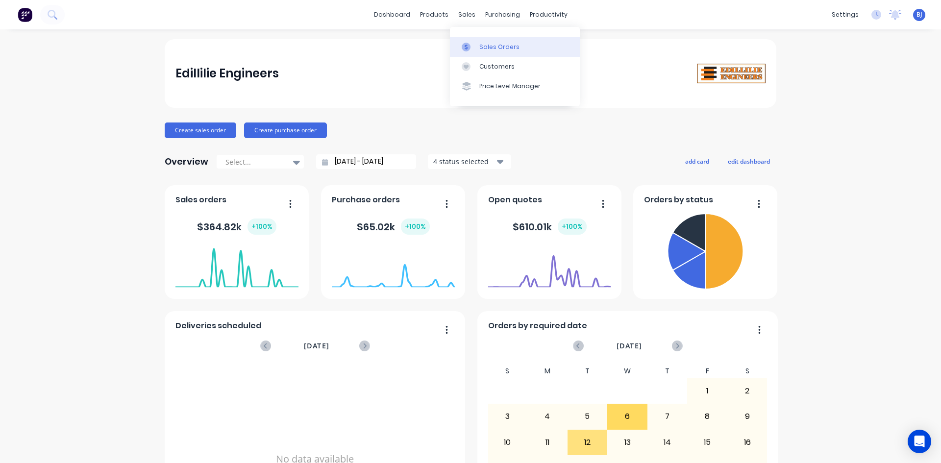
click at [479, 46] on div "Sales Orders" at bounding box center [499, 47] width 40 height 9
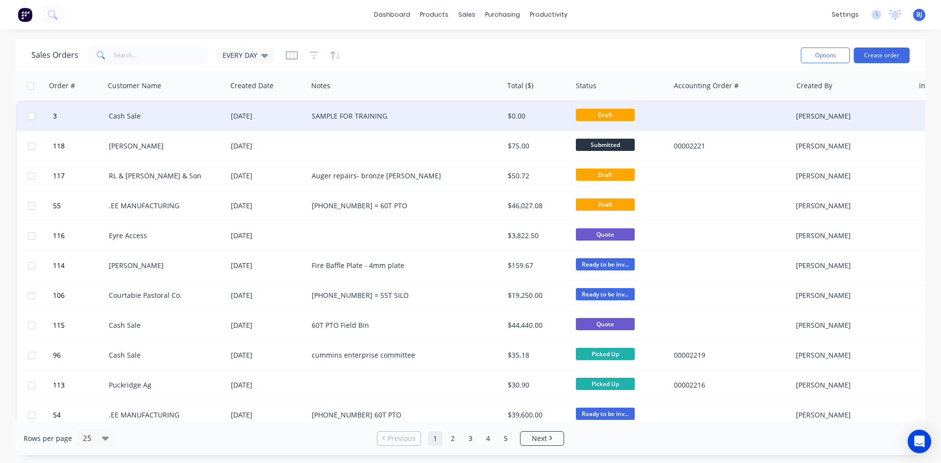
click at [125, 118] on div "Cash Sale" at bounding box center [163, 116] width 109 height 10
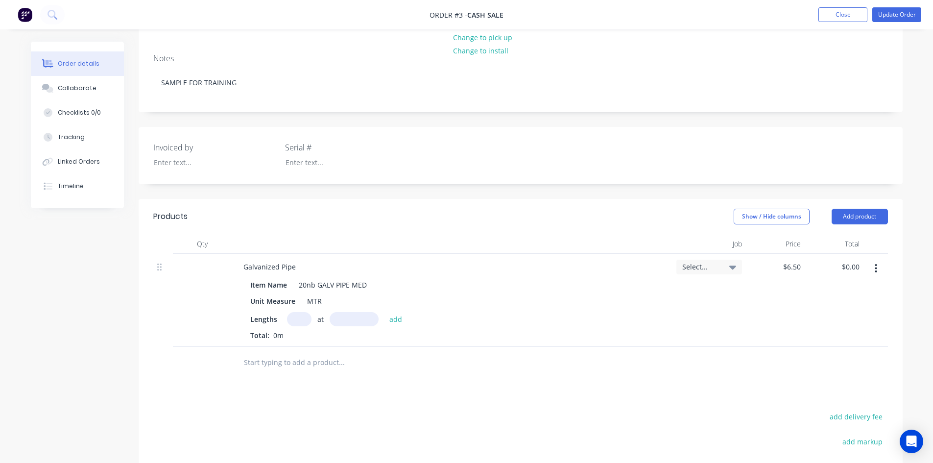
scroll to position [147, 0]
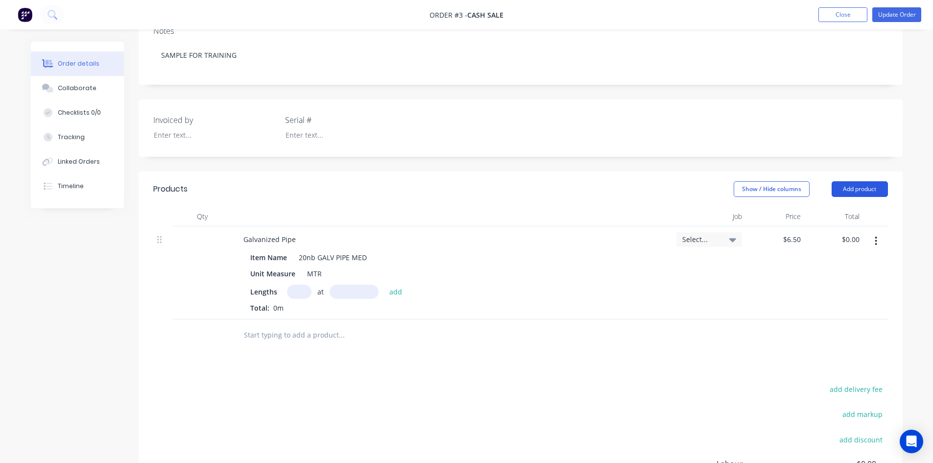
click at [850, 188] on button "Add product" at bounding box center [860, 189] width 56 height 16
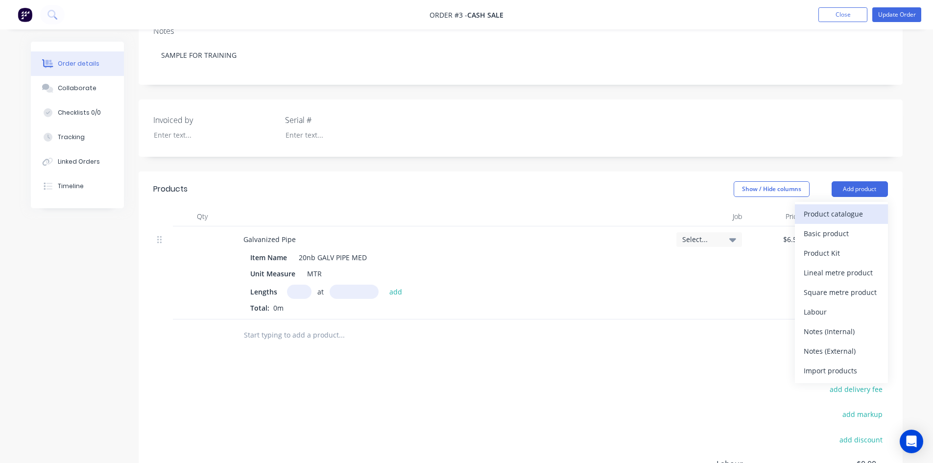
click at [821, 209] on div "Product catalogue" at bounding box center [841, 214] width 75 height 14
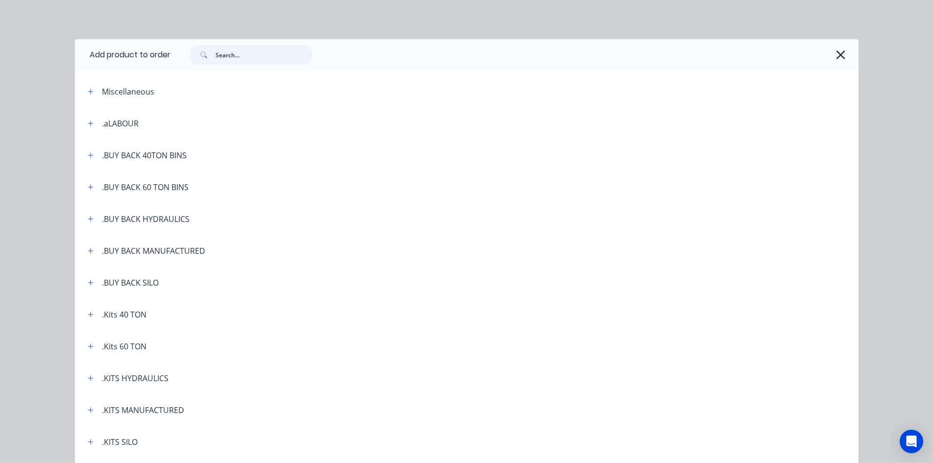
click at [220, 55] on input "text" at bounding box center [264, 55] width 97 height 20
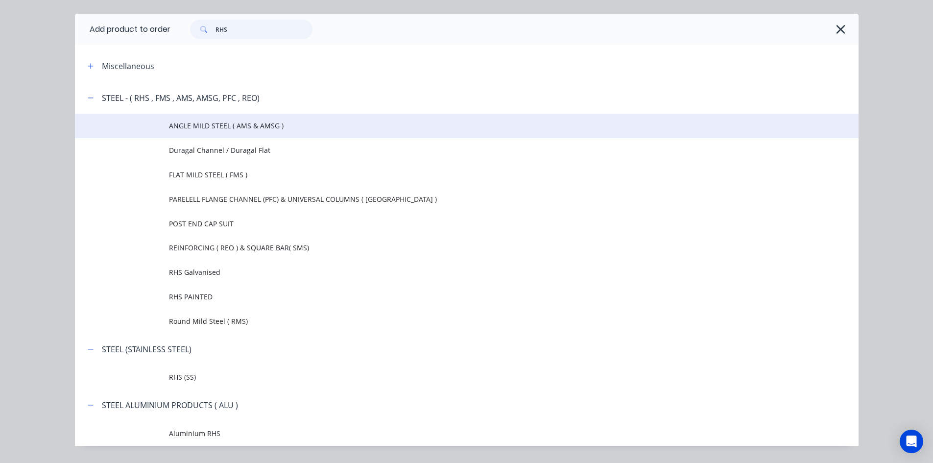
scroll to position [51, 0]
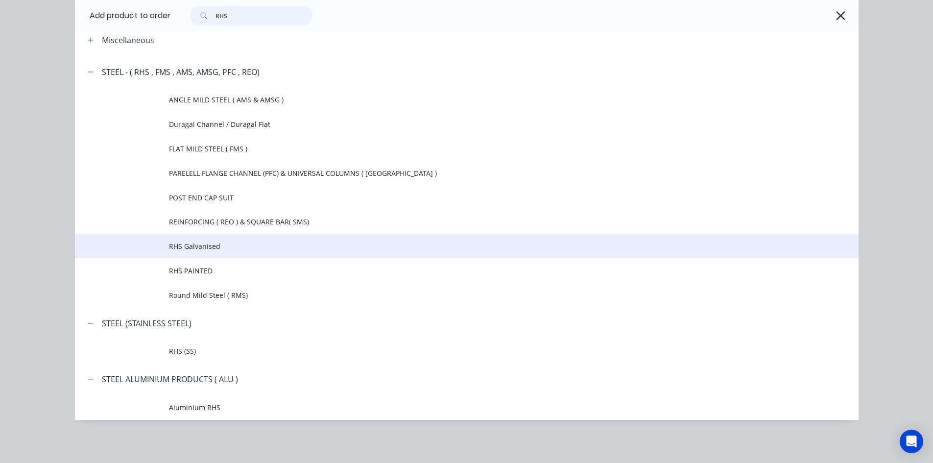
type input "RHS"
click at [213, 247] on span "RHS Galvanised" at bounding box center [445, 246] width 552 height 10
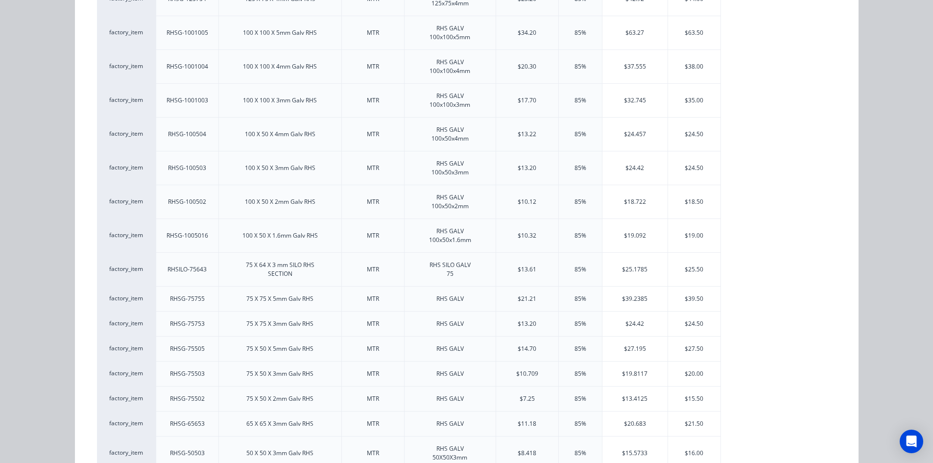
scroll to position [294, 0]
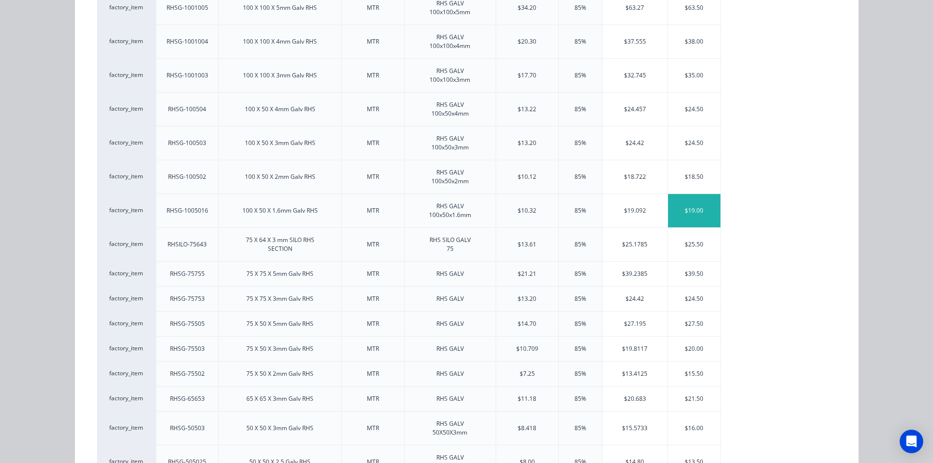
click at [705, 203] on div "$19.00" at bounding box center [694, 210] width 52 height 33
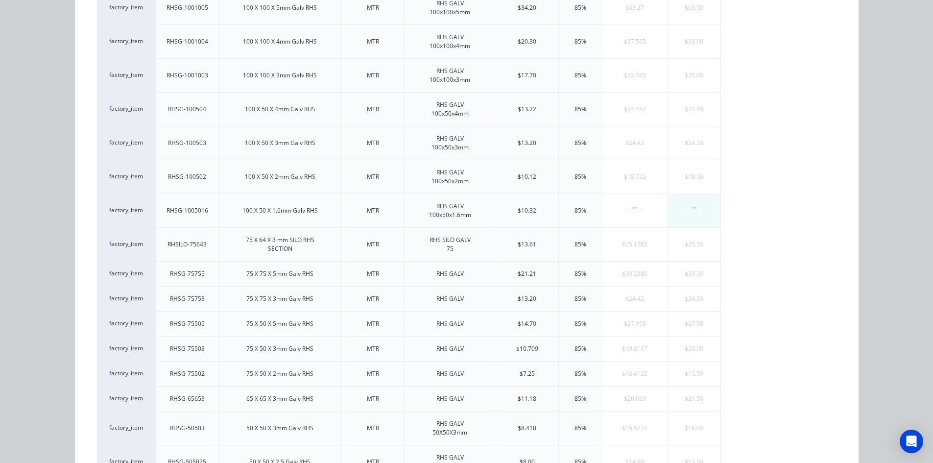
scroll to position [0, 0]
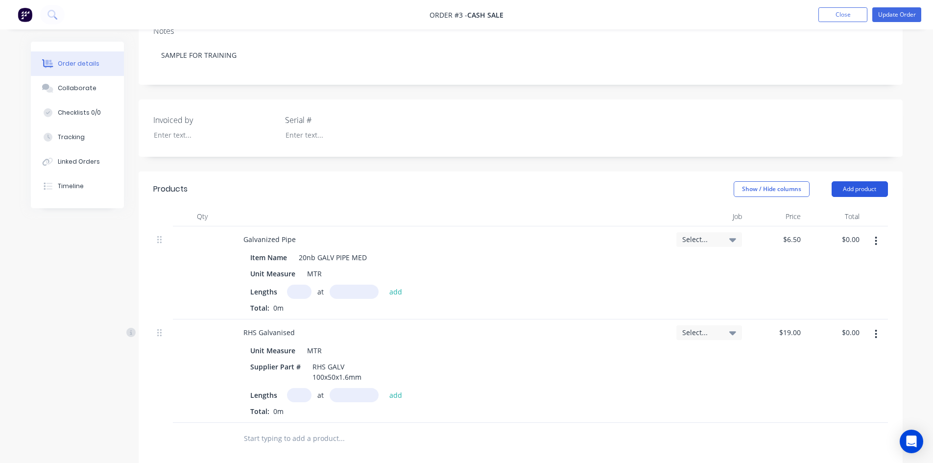
click at [864, 191] on button "Add product" at bounding box center [860, 189] width 56 height 16
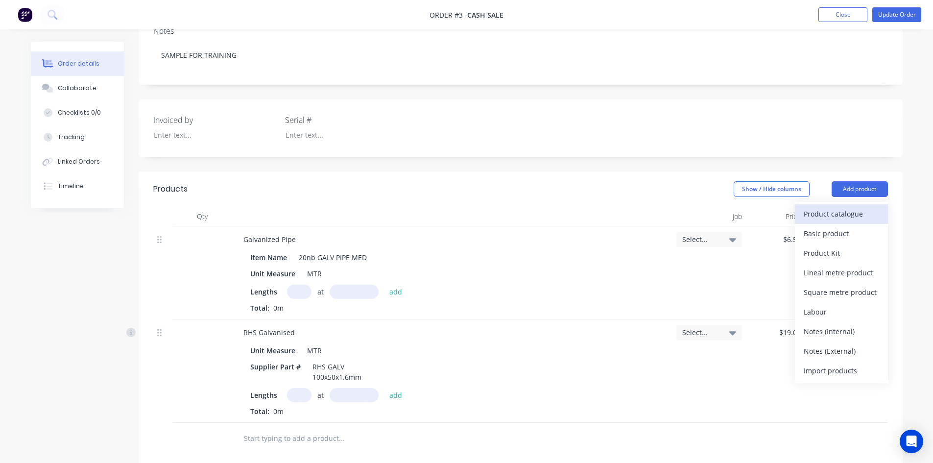
click at [832, 217] on div "Product catalogue" at bounding box center [841, 214] width 75 height 14
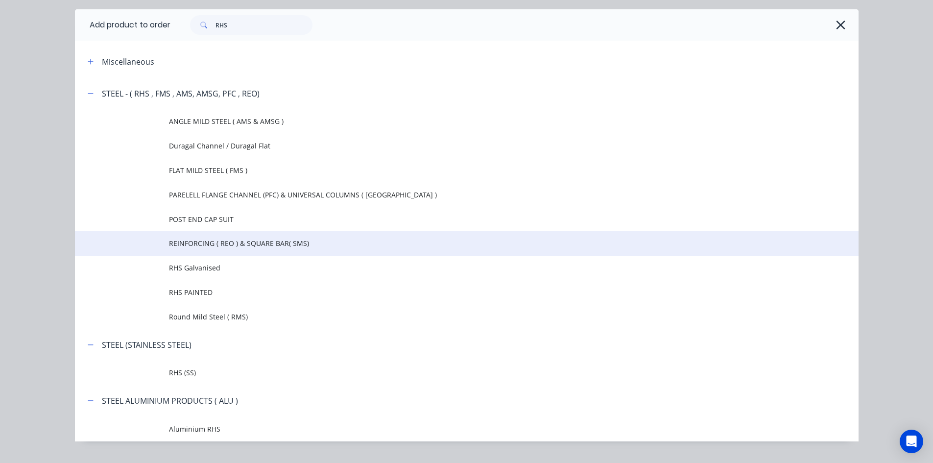
scroll to position [51, 0]
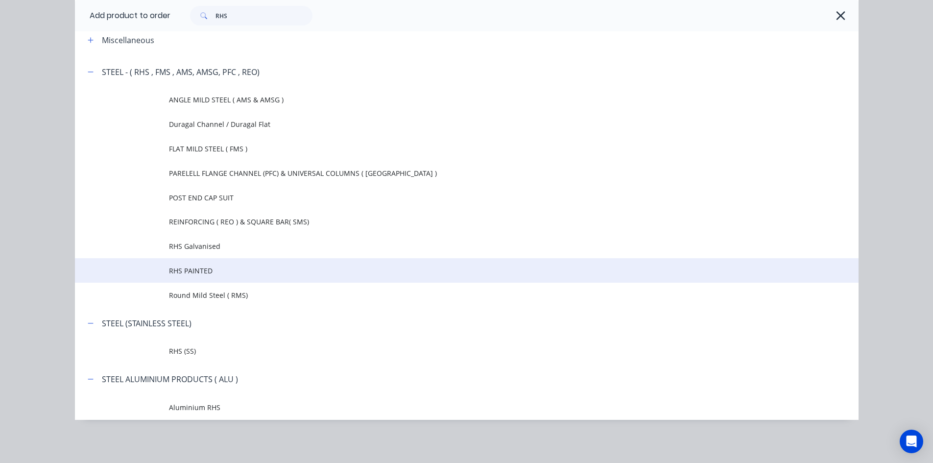
click at [199, 271] on span "RHS PAINTED" at bounding box center [445, 271] width 552 height 10
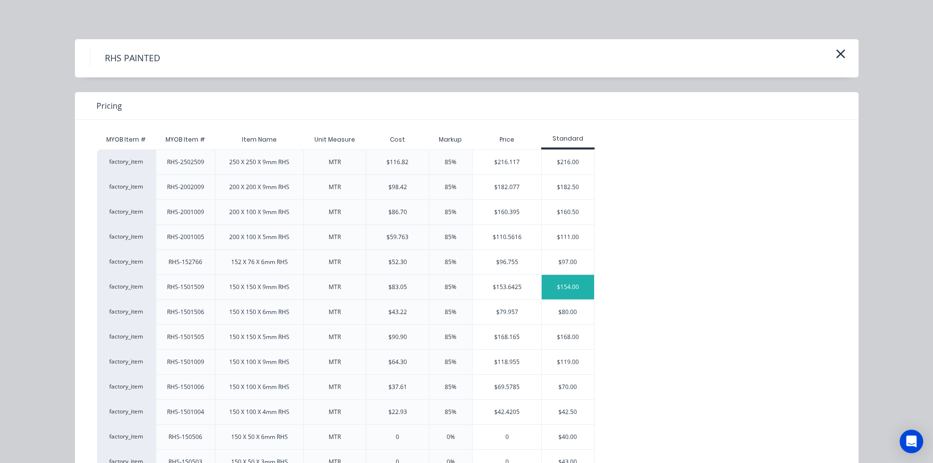
click at [565, 286] on div "$154.00" at bounding box center [568, 287] width 52 height 24
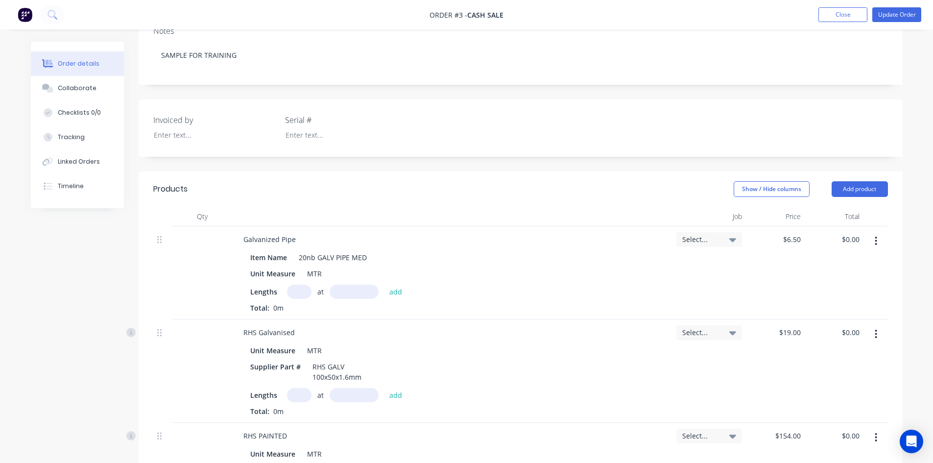
scroll to position [245, 0]
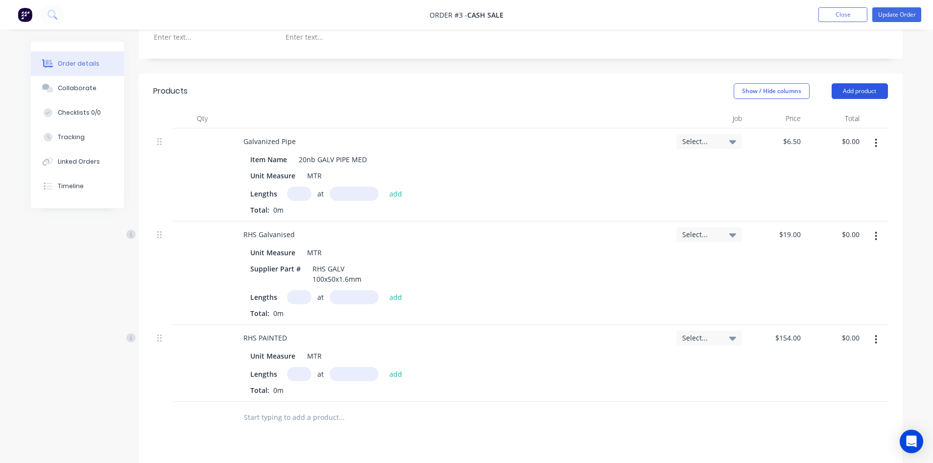
click at [849, 90] on button "Add product" at bounding box center [860, 91] width 56 height 16
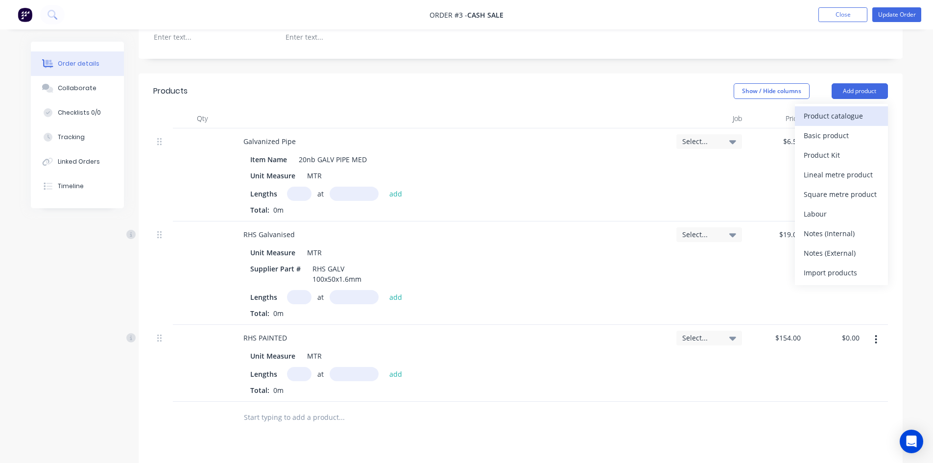
click at [823, 117] on div "Product catalogue" at bounding box center [841, 116] width 75 height 14
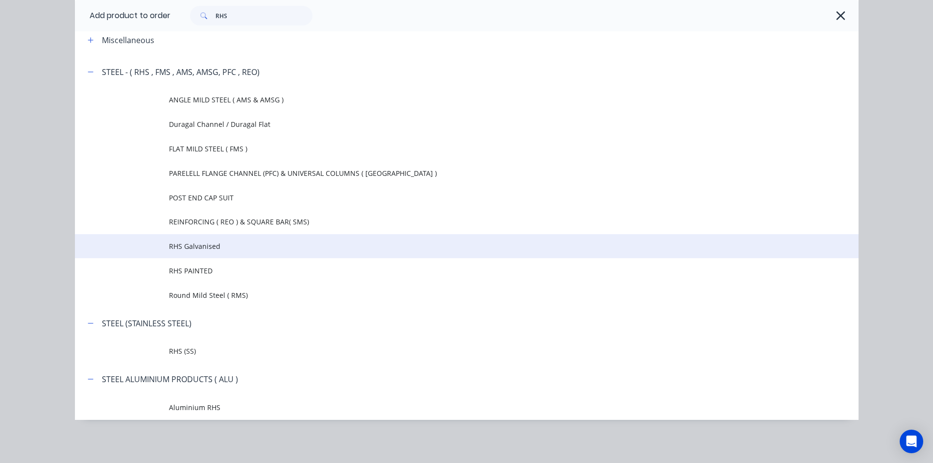
scroll to position [294, 0]
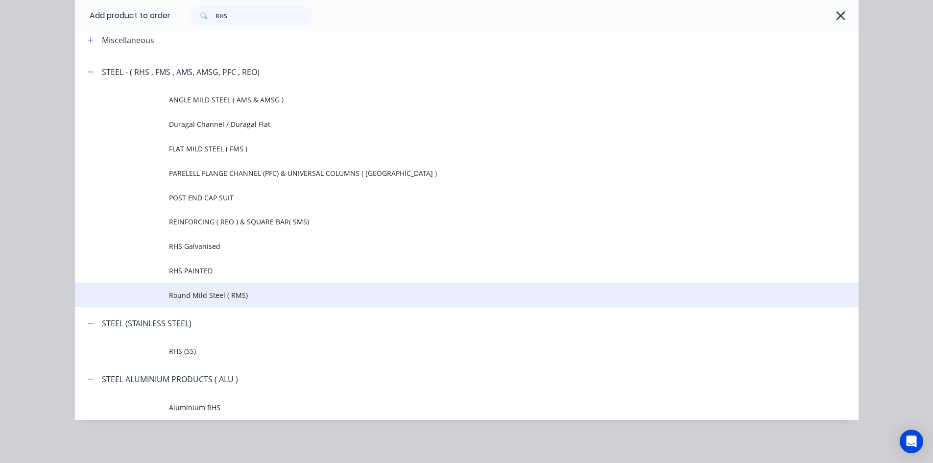
click at [187, 295] on span "Round Mild Steel ( RMS)" at bounding box center [445, 295] width 552 height 10
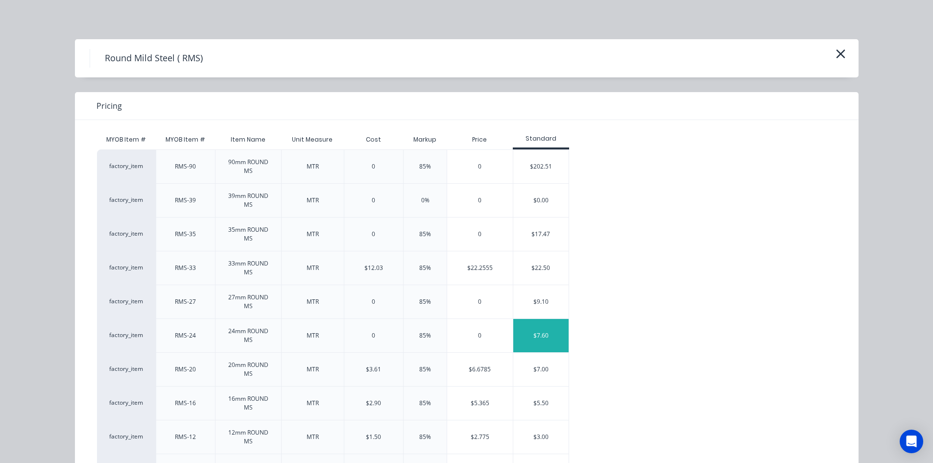
click at [540, 337] on div "$7.60" at bounding box center [540, 335] width 55 height 33
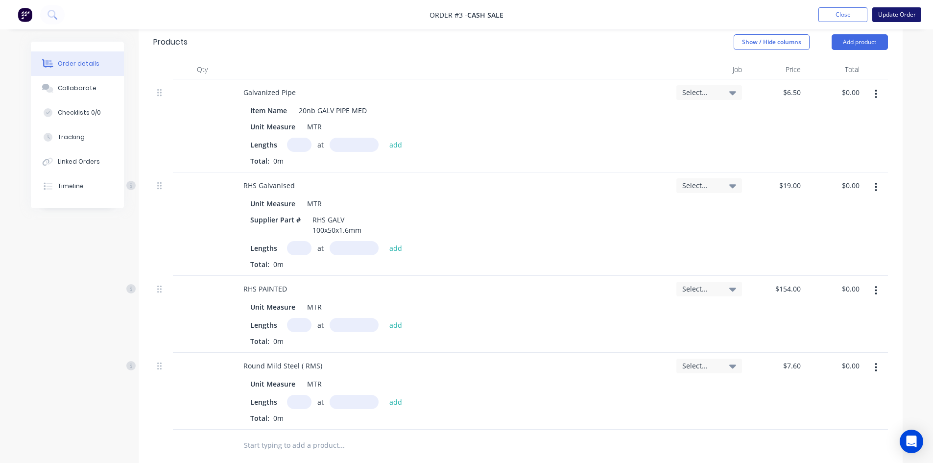
click at [906, 13] on button "Update Order" at bounding box center [896, 14] width 49 height 15
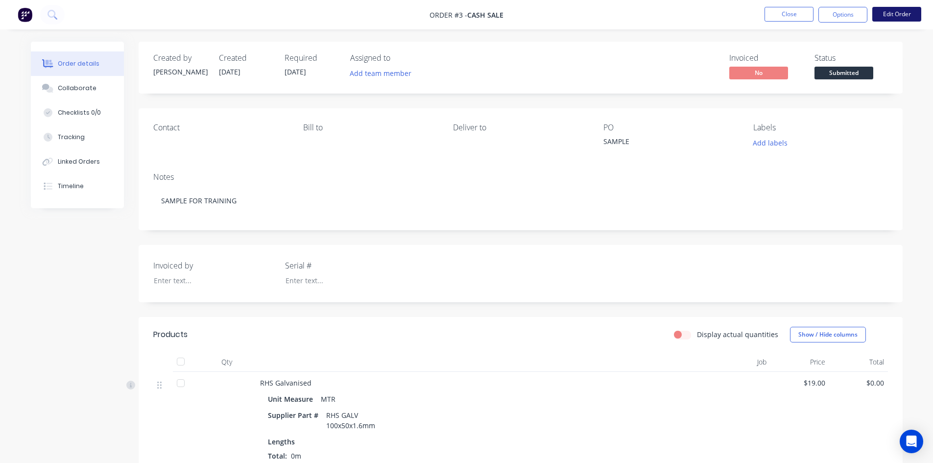
click at [890, 12] on button "Edit Order" at bounding box center [896, 14] width 49 height 15
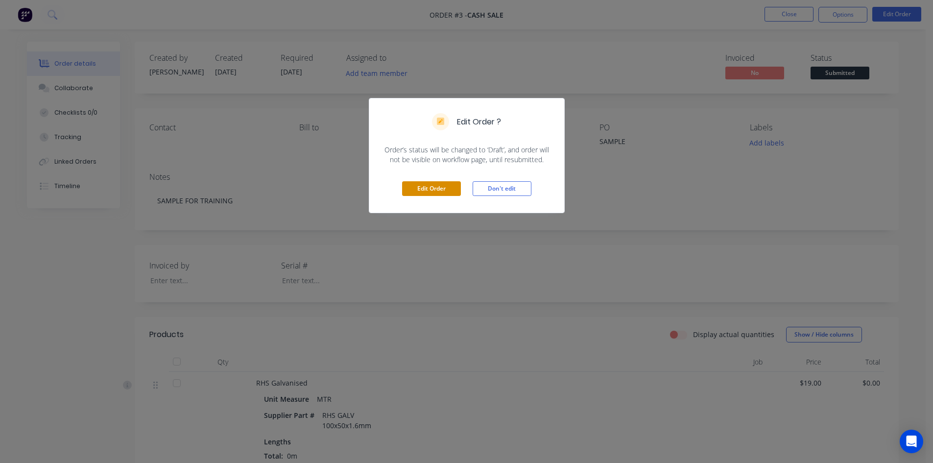
click at [409, 190] on button "Edit Order" at bounding box center [431, 188] width 59 height 15
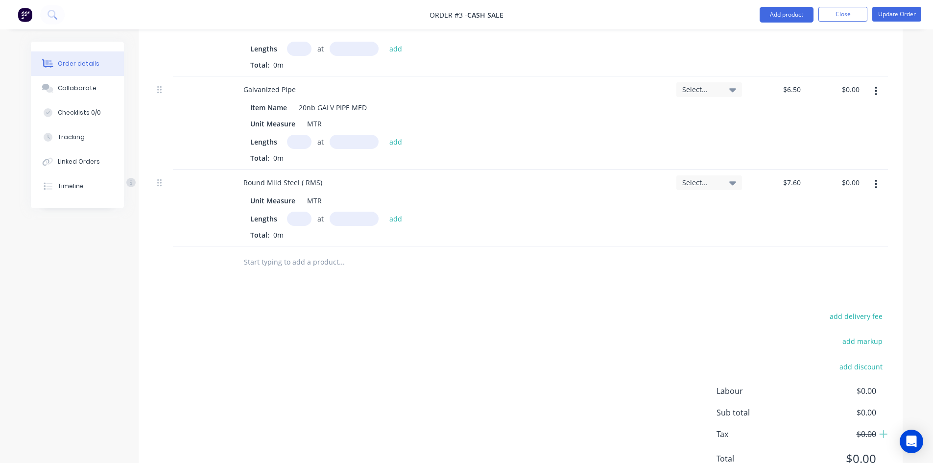
scroll to position [521, 0]
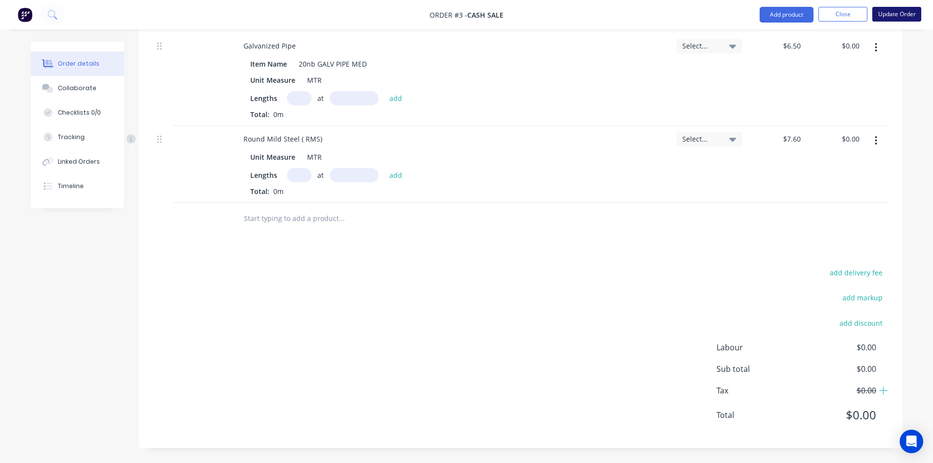
click at [881, 15] on button "Update Order" at bounding box center [896, 14] width 49 height 15
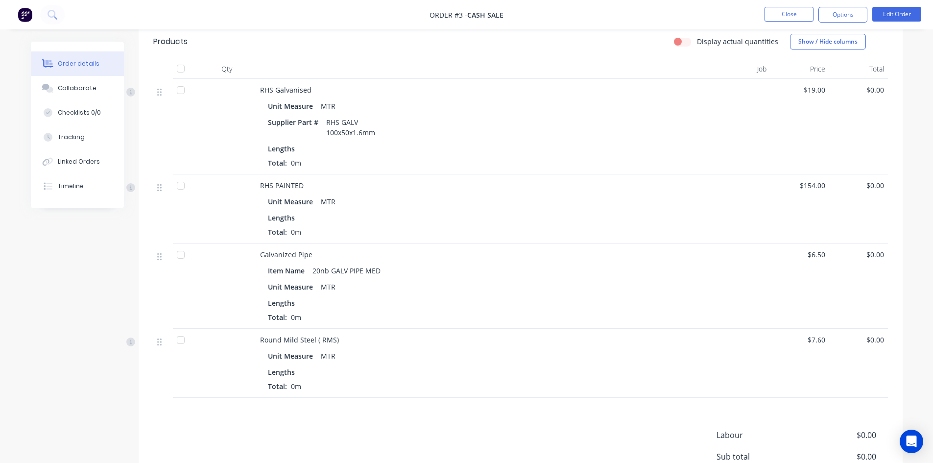
scroll to position [381, 0]
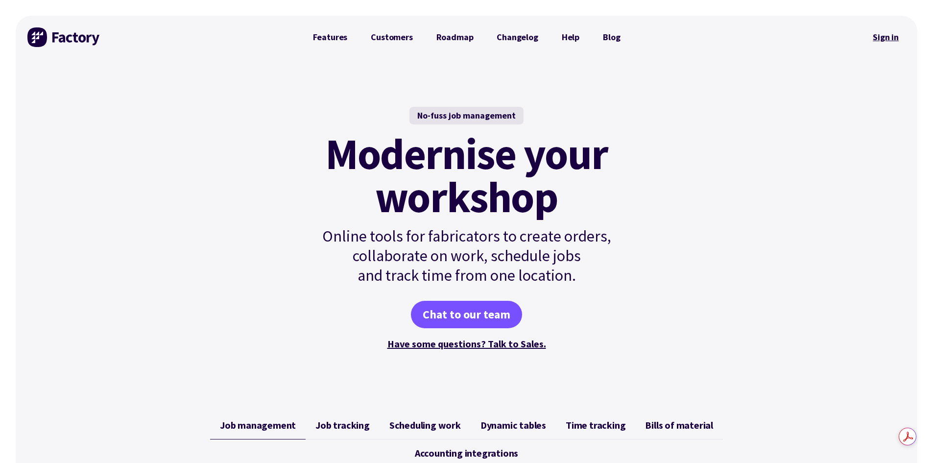
click at [890, 39] on link "Sign in" at bounding box center [886, 37] width 40 height 23
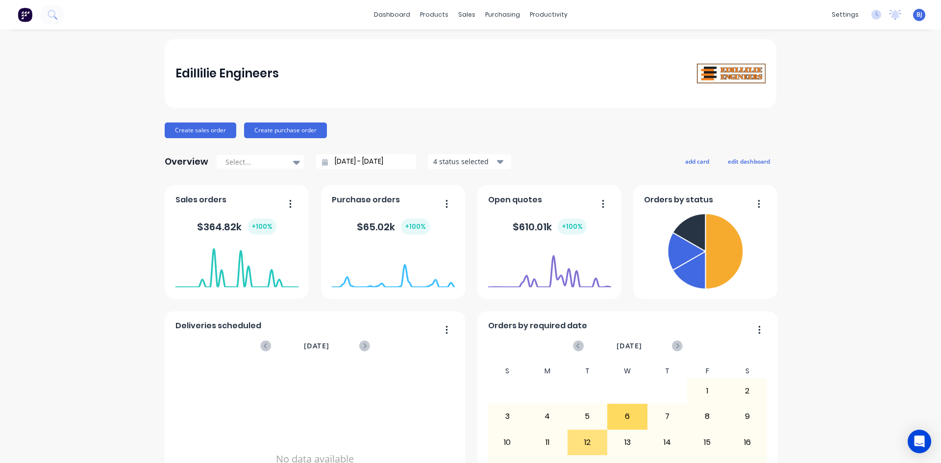
click at [913, 20] on div "BJ Edillilie Engineers Ben Joubert Administrator Profile Sign out" at bounding box center [919, 15] width 12 height 12
click at [890, 18] on icon at bounding box center [895, 15] width 12 height 10
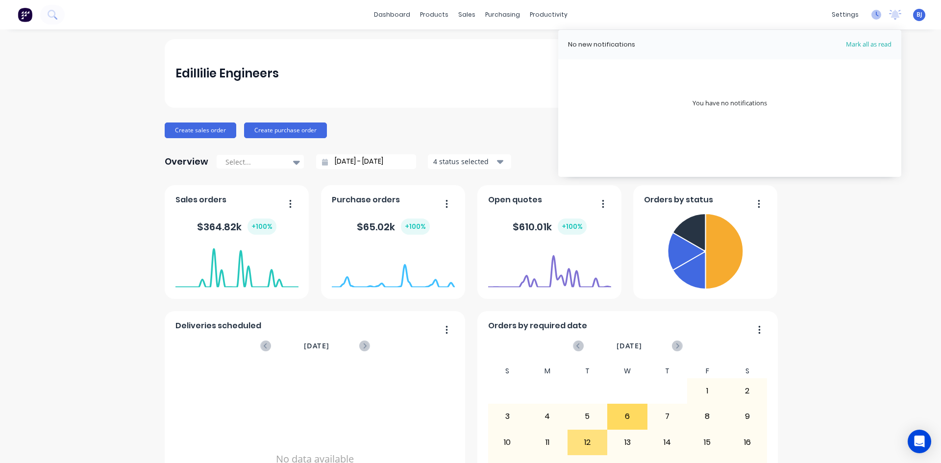
click at [871, 18] on icon at bounding box center [876, 15] width 10 height 10
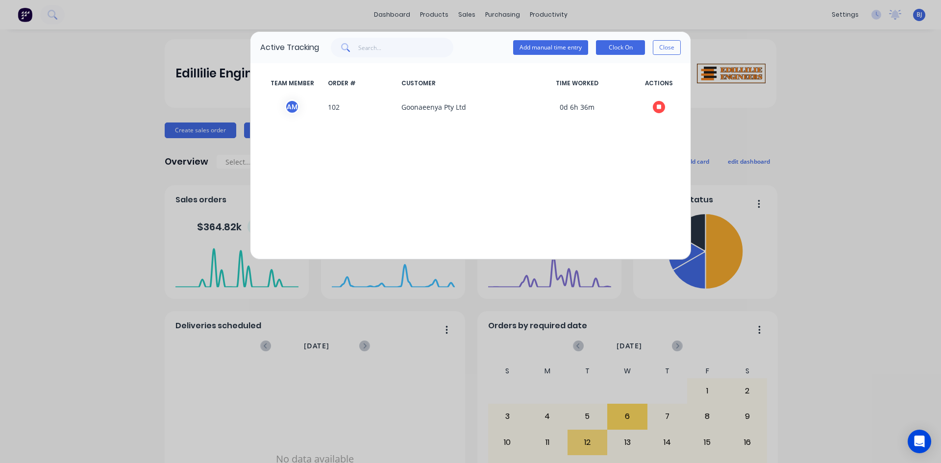
click at [898, 66] on div "Active Tracking Add manual time entry Clock On Close TEAM MEMBER ORDER # CUSTOM…" at bounding box center [470, 231] width 941 height 463
click at [918, 62] on div "Active Tracking Add manual time entry Clock On Close TEAM MEMBER ORDER # CUSTOM…" at bounding box center [470, 231] width 941 height 463
click at [672, 44] on button "Close" at bounding box center [666, 47] width 28 height 15
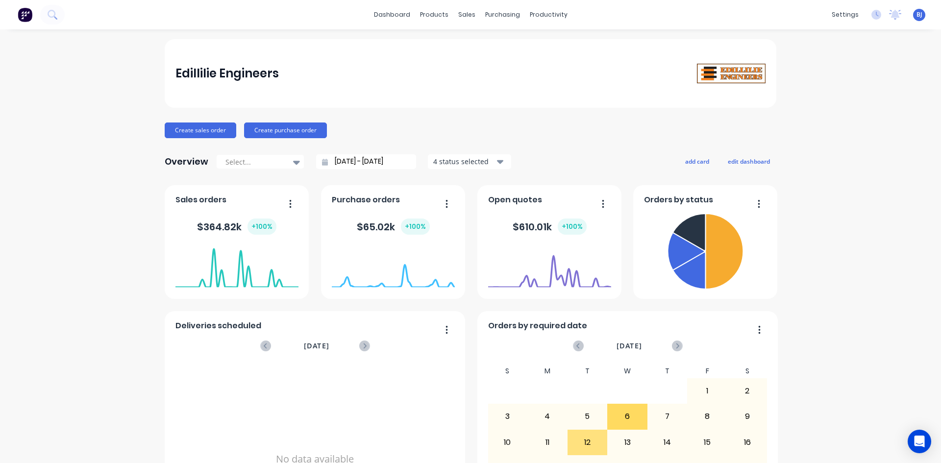
click at [909, 22] on div "settings No new notifications Mark all as read You have no notifications BJ Edi…" at bounding box center [883, 14] width 114 height 15
click at [677, 52] on div "Edillilie Engineers" at bounding box center [470, 73] width 611 height 69
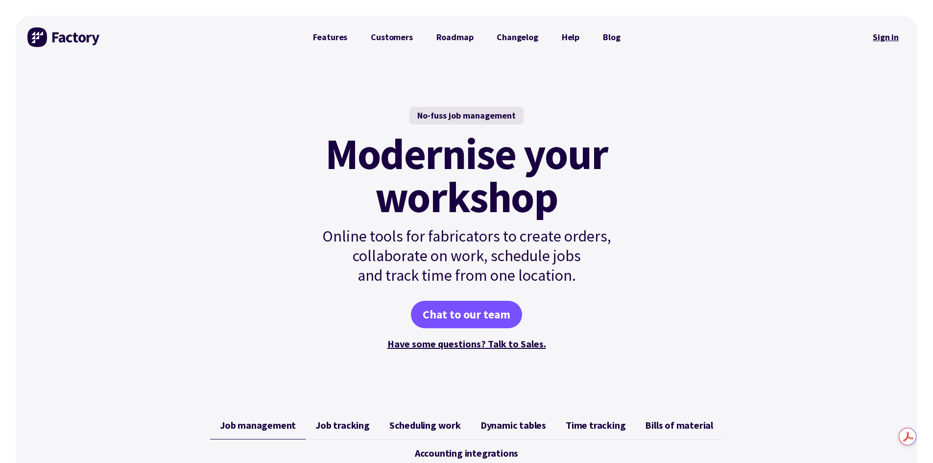
click at [874, 39] on link "Sign in" at bounding box center [886, 37] width 40 height 23
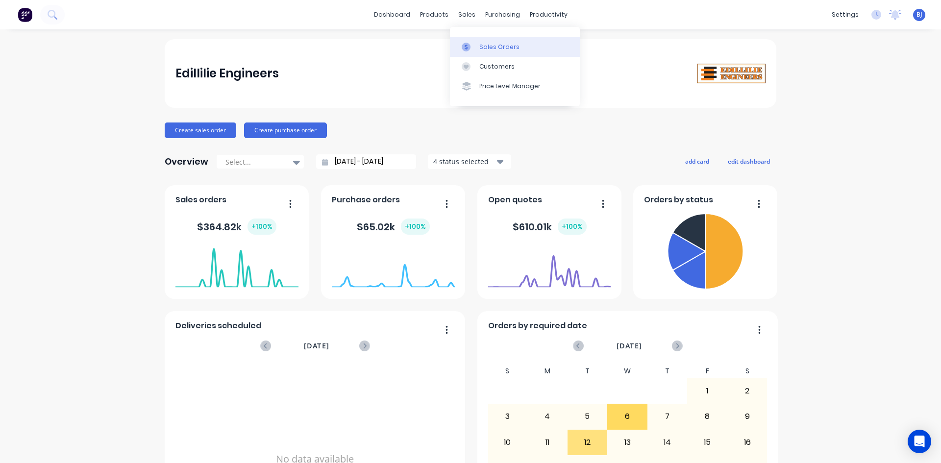
click at [472, 46] on div at bounding box center [468, 47] width 15 height 9
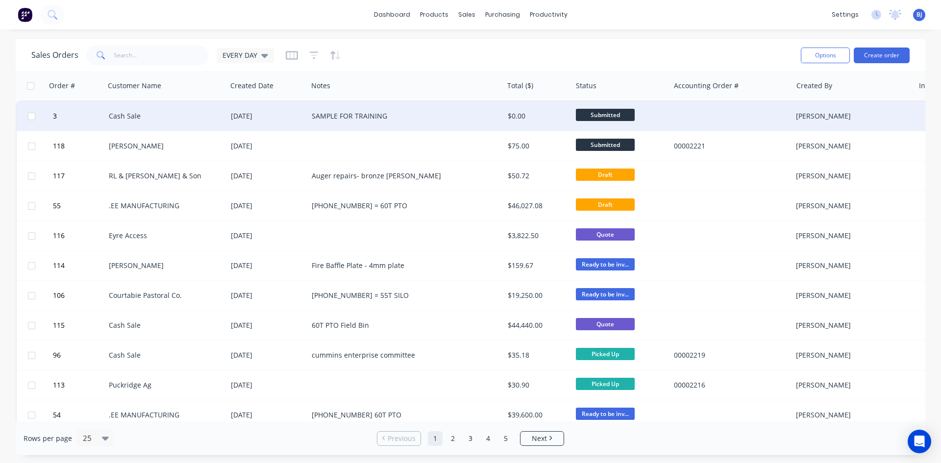
click at [116, 112] on div "Cash Sale" at bounding box center [163, 116] width 109 height 10
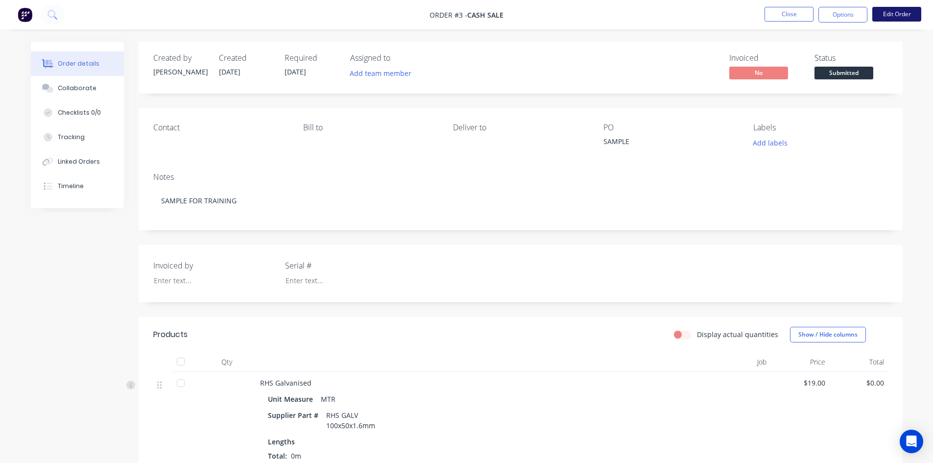
click at [894, 18] on button "Edit Order" at bounding box center [896, 14] width 49 height 15
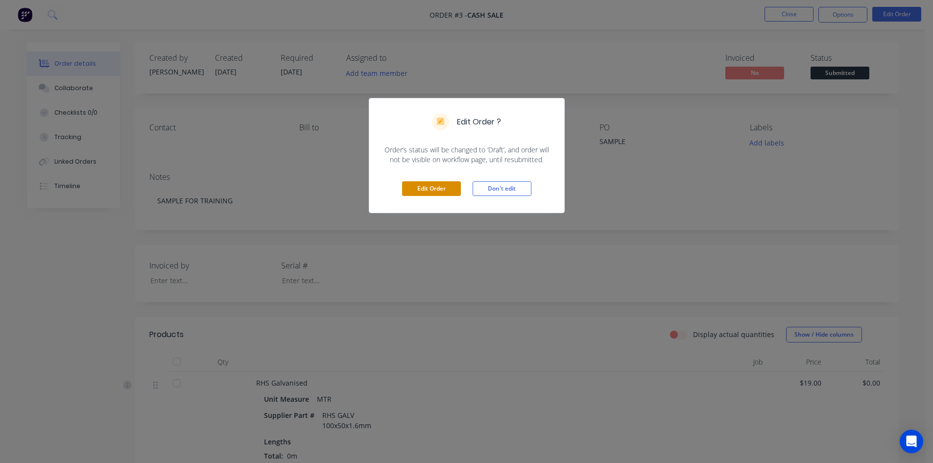
click at [420, 187] on button "Edit Order" at bounding box center [431, 188] width 59 height 15
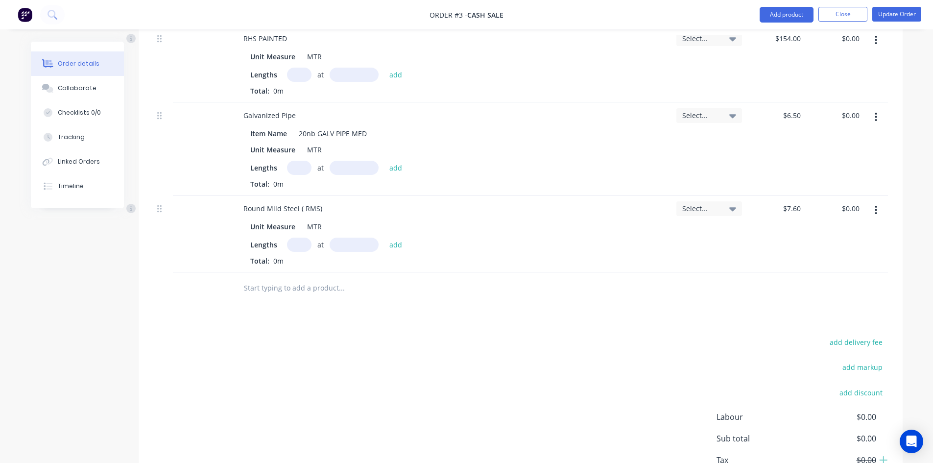
scroll to position [490, 0]
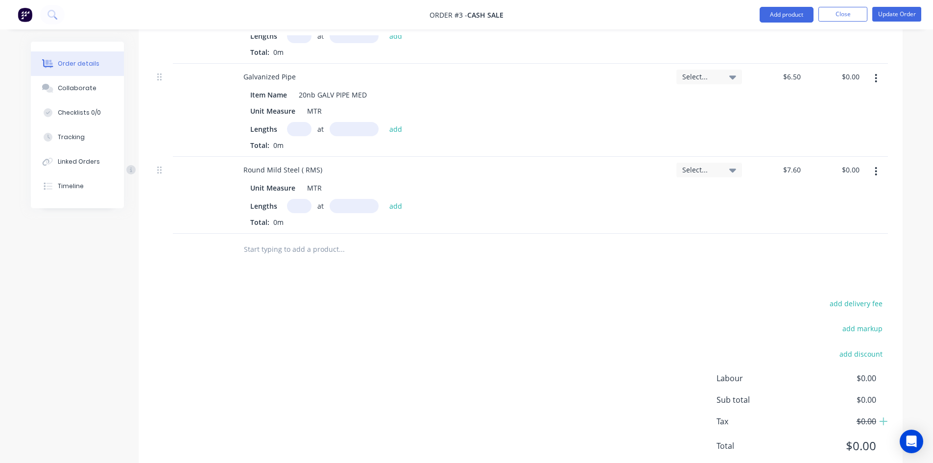
click at [876, 170] on icon "button" at bounding box center [876, 171] width 2 height 11
click at [827, 255] on div "Delete" at bounding box center [841, 256] width 75 height 14
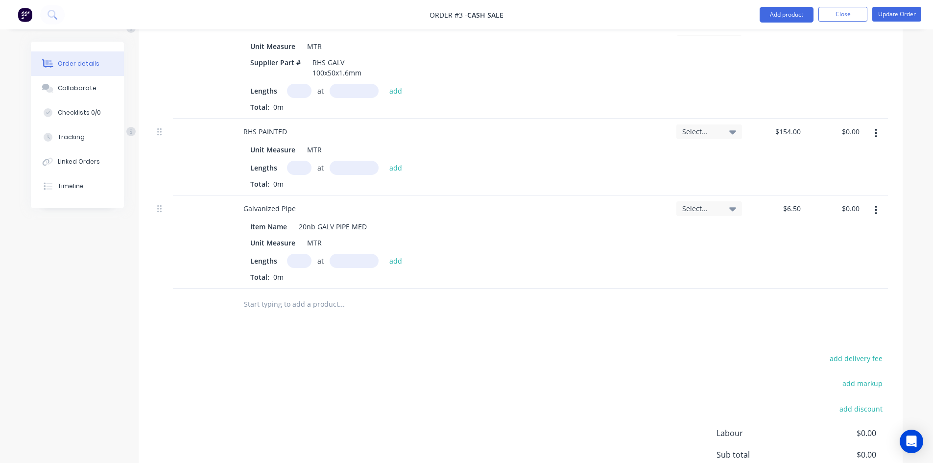
scroll to position [346, 0]
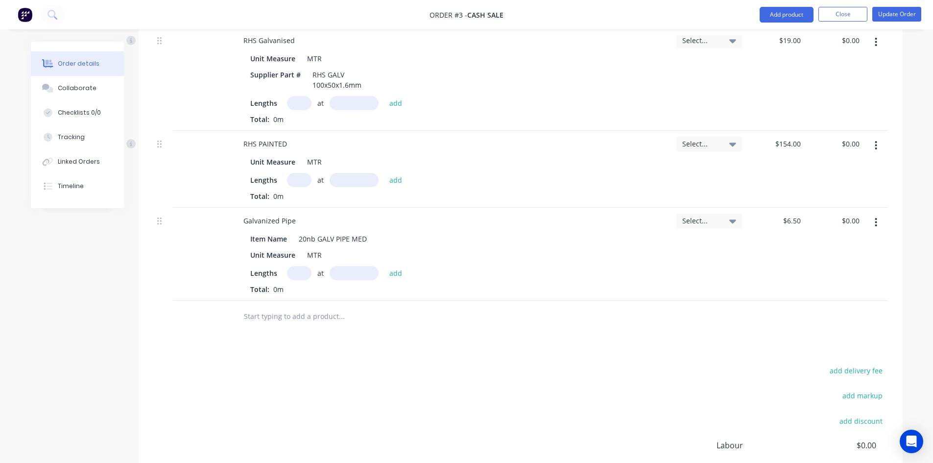
click at [876, 221] on icon "button" at bounding box center [876, 222] width 2 height 9
click at [830, 304] on div "Delete" at bounding box center [841, 307] width 75 height 14
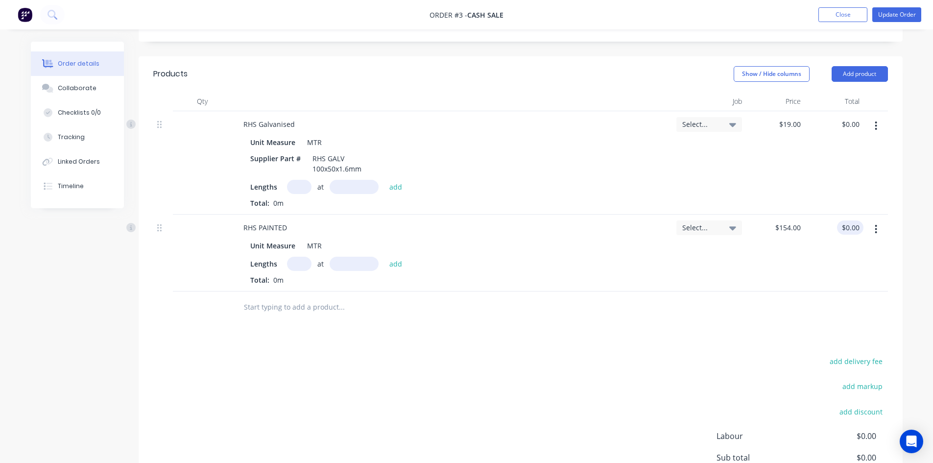
scroll to position [248, 0]
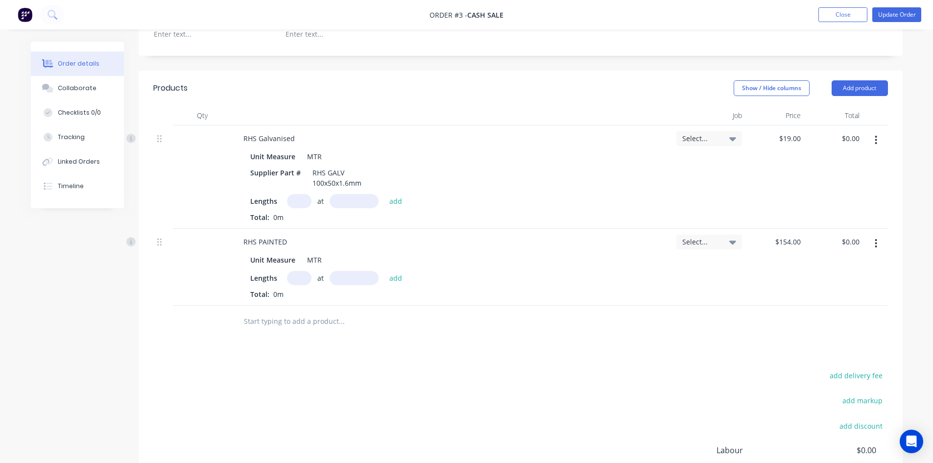
click at [876, 243] on icon "button" at bounding box center [876, 243] width 2 height 9
click at [828, 331] on div "Delete" at bounding box center [841, 328] width 75 height 14
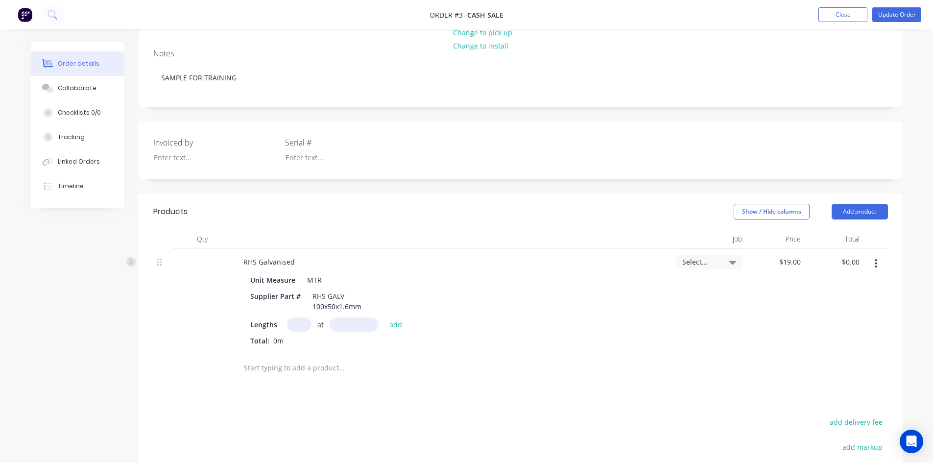
scroll to position [101, 0]
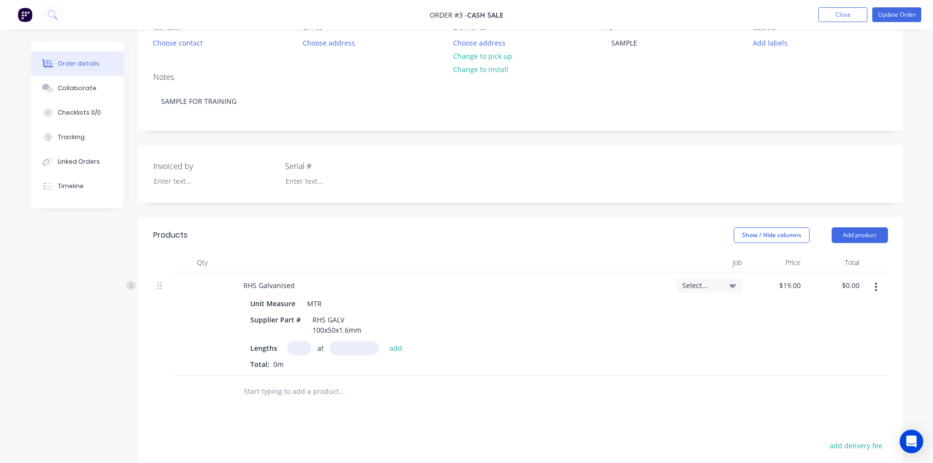
click at [875, 286] on icon "button" at bounding box center [876, 287] width 2 height 11
click at [824, 370] on div "Delete" at bounding box center [841, 371] width 75 height 14
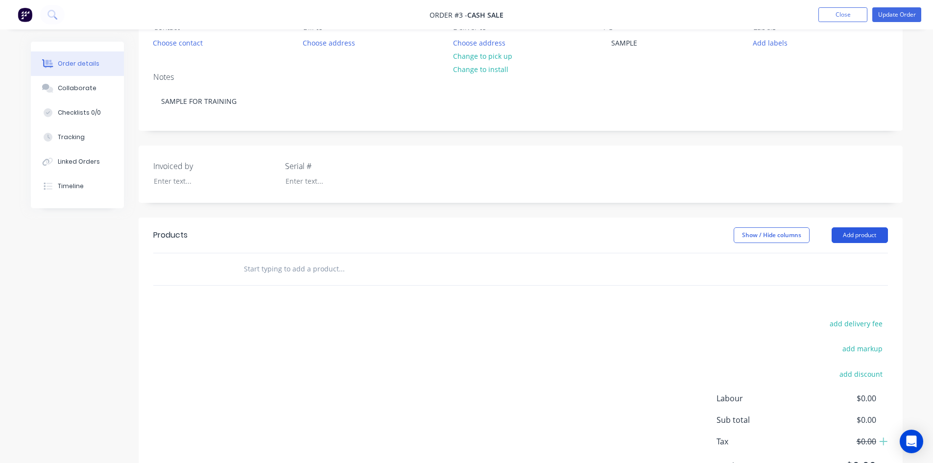
click at [845, 231] on button "Add product" at bounding box center [860, 235] width 56 height 16
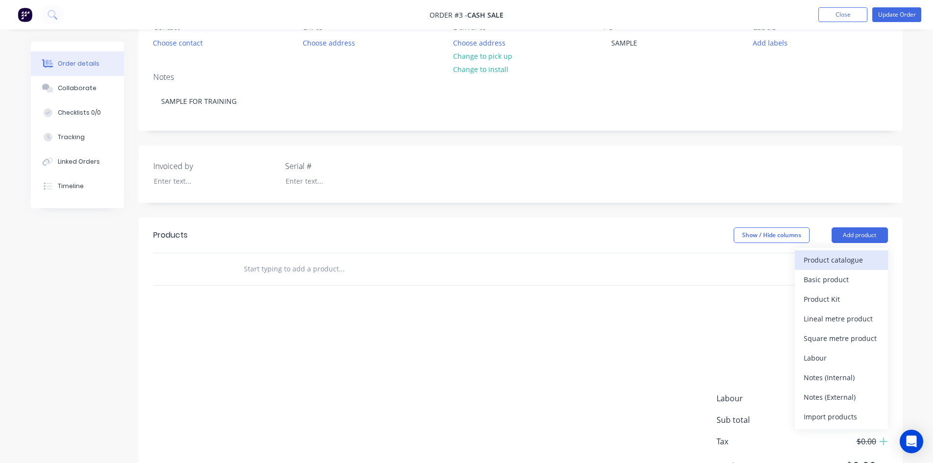
click at [829, 258] on div "Product catalogue" at bounding box center [841, 260] width 75 height 14
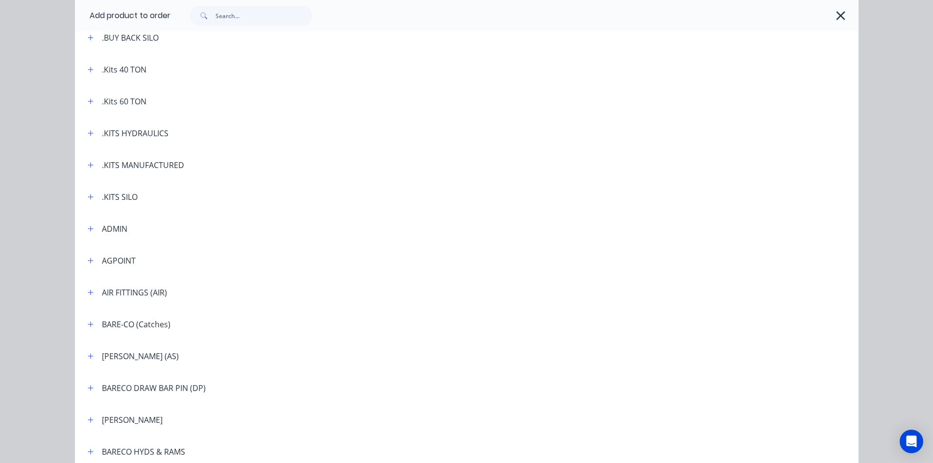
scroll to position [343, 0]
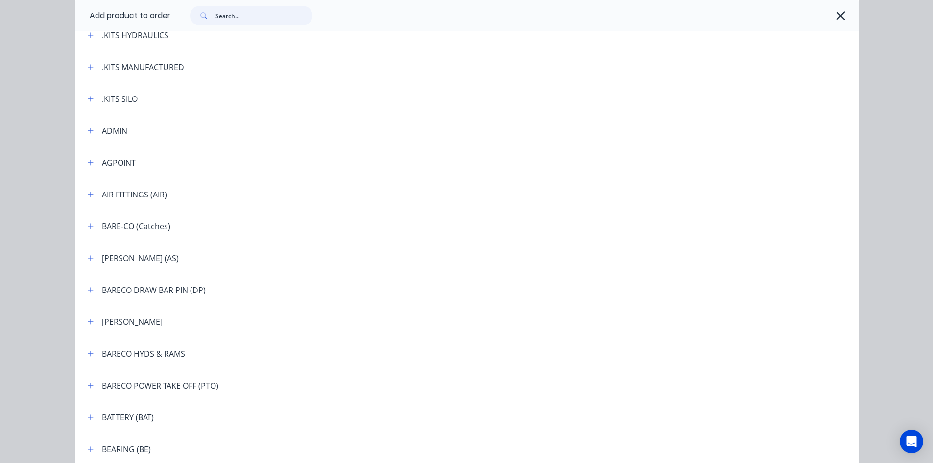
click at [222, 12] on input "text" at bounding box center [264, 16] width 97 height 20
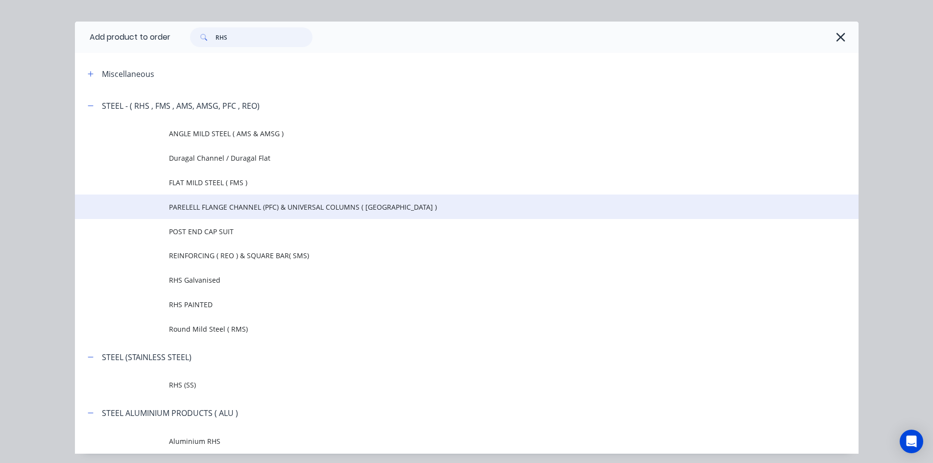
scroll to position [49, 0]
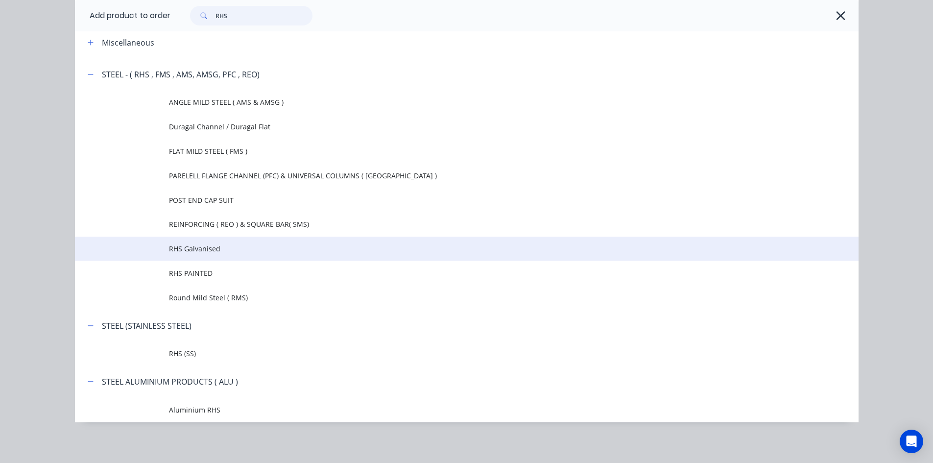
type input "RHS"
click at [209, 242] on td "RHS Galvanised" at bounding box center [514, 249] width 690 height 24
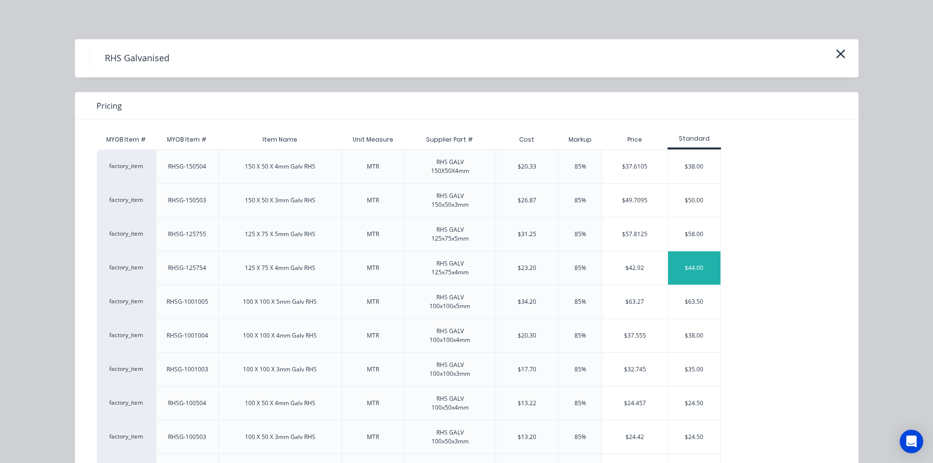
click at [696, 272] on div "$44.00" at bounding box center [694, 267] width 52 height 33
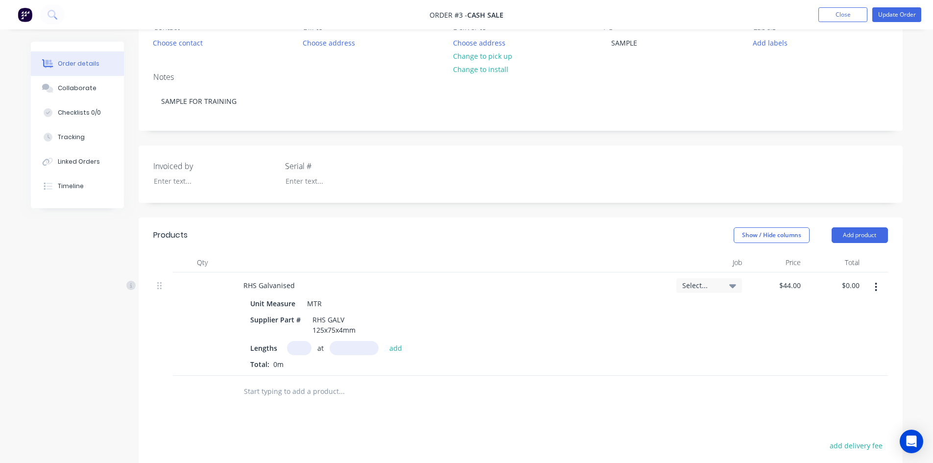
scroll to position [52, 0]
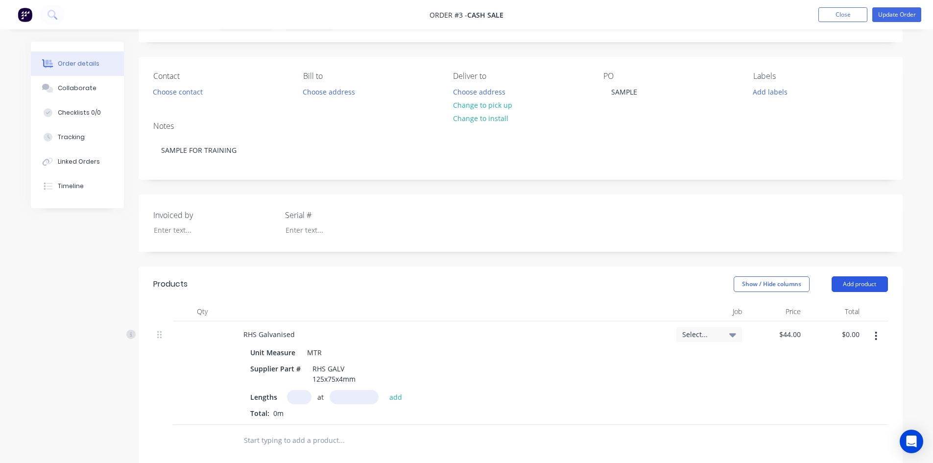
click at [849, 285] on button "Add product" at bounding box center [860, 284] width 56 height 16
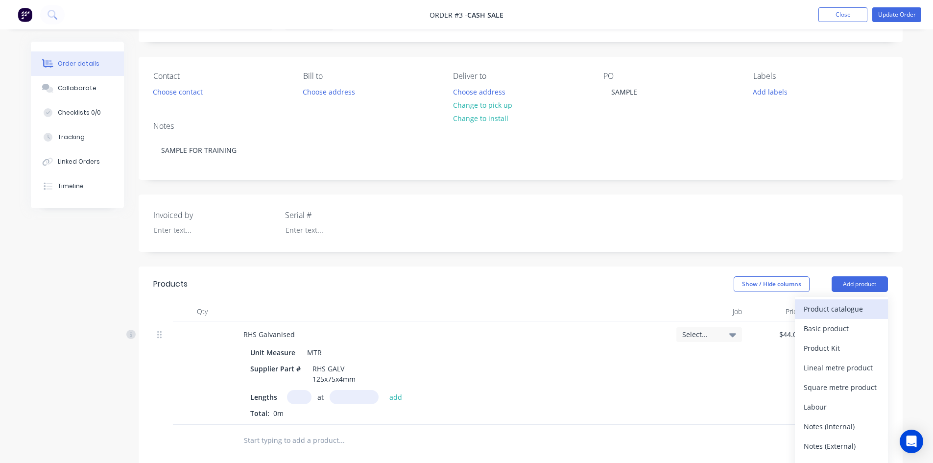
click at [821, 306] on div "Product catalogue" at bounding box center [841, 309] width 75 height 14
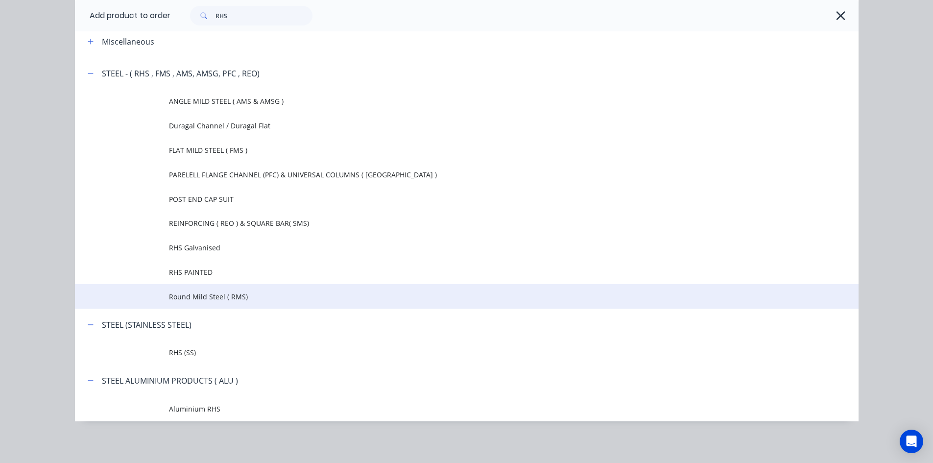
scroll to position [51, 0]
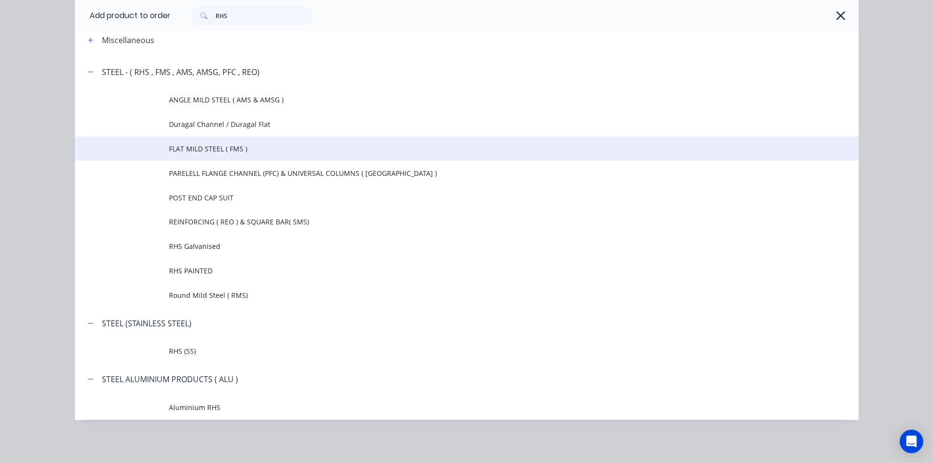
click at [216, 151] on span "FLAT MILD STEEL ( FMS )" at bounding box center [445, 149] width 552 height 10
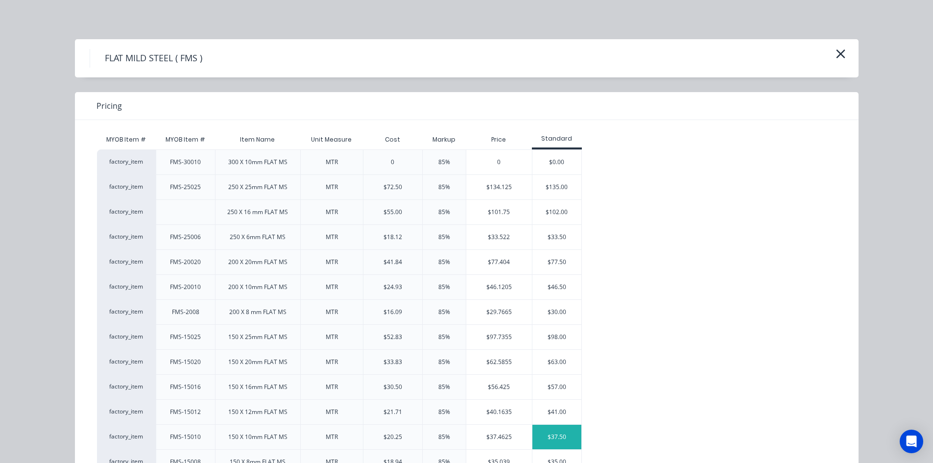
click at [557, 440] on div "$37.50" at bounding box center [556, 437] width 49 height 24
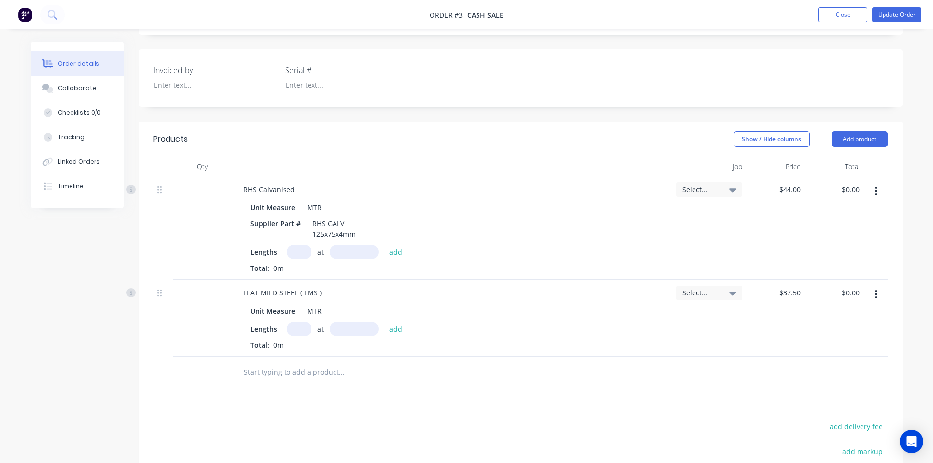
scroll to position [199, 0]
click at [860, 136] on button "Add product" at bounding box center [860, 137] width 56 height 16
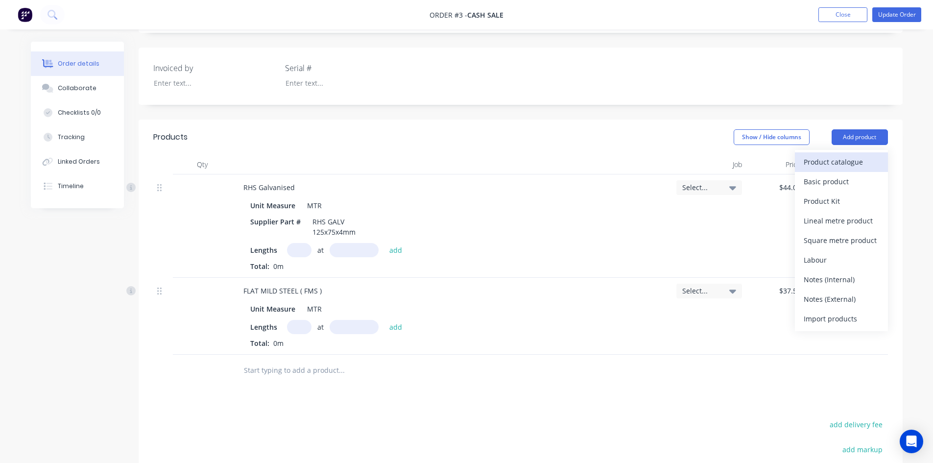
click at [848, 162] on div "Product catalogue" at bounding box center [841, 162] width 75 height 14
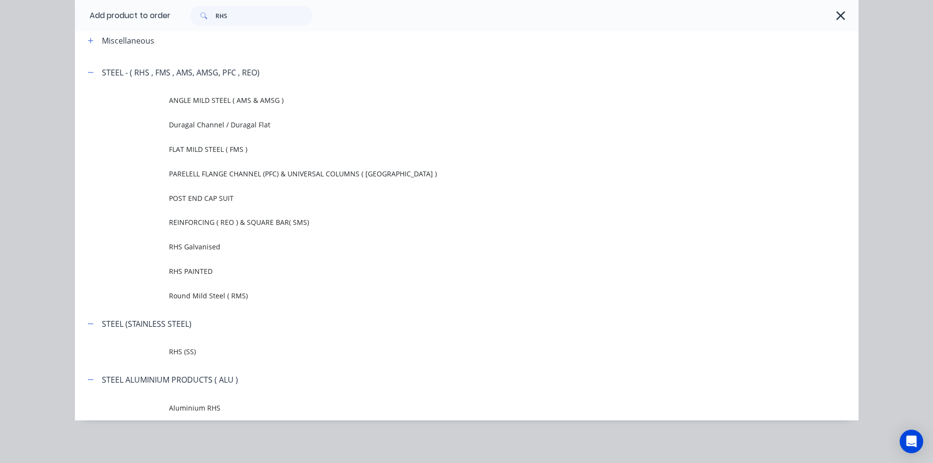
scroll to position [51, 0]
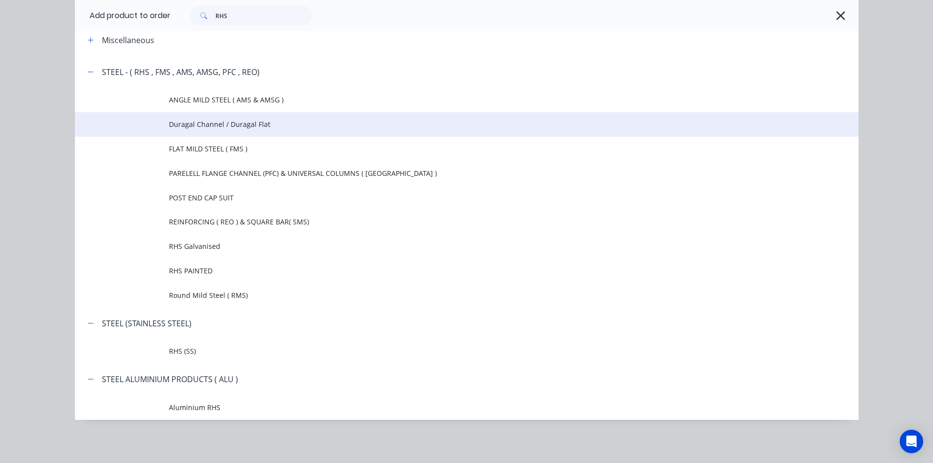
click at [237, 124] on span "Duragal Channel / Duragal Flat" at bounding box center [445, 124] width 552 height 10
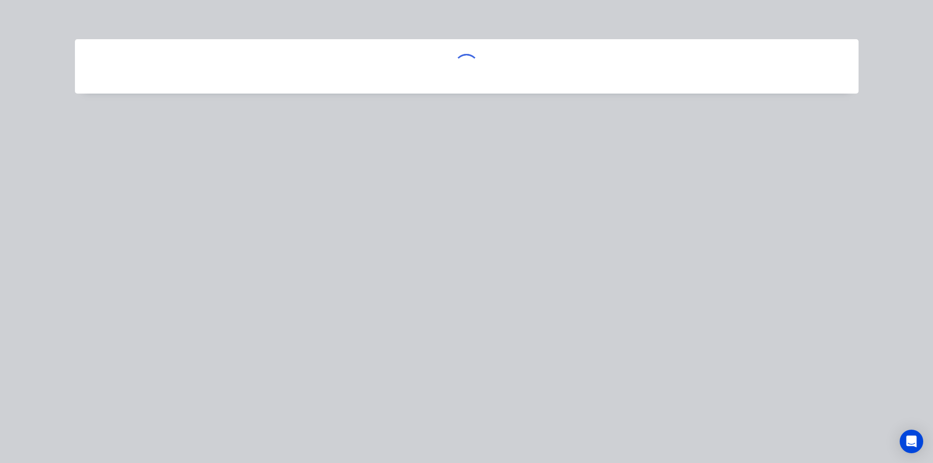
scroll to position [0, 0]
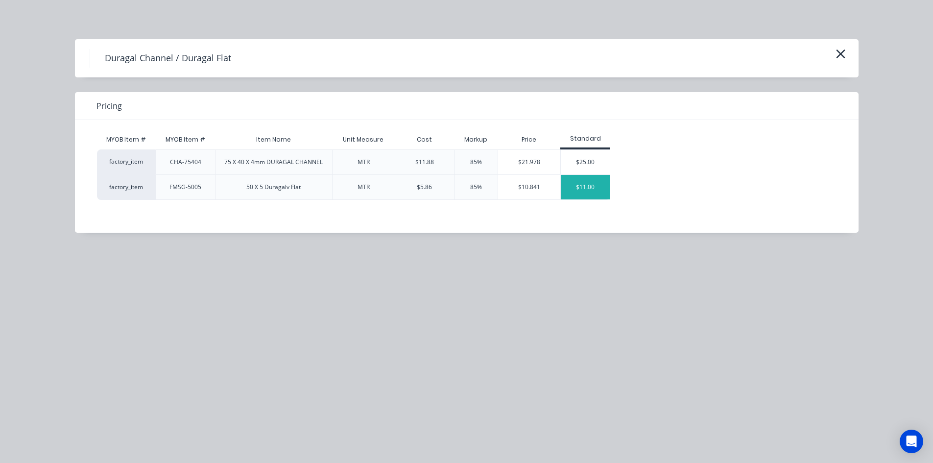
click at [567, 188] on div "$11.00" at bounding box center [585, 187] width 49 height 24
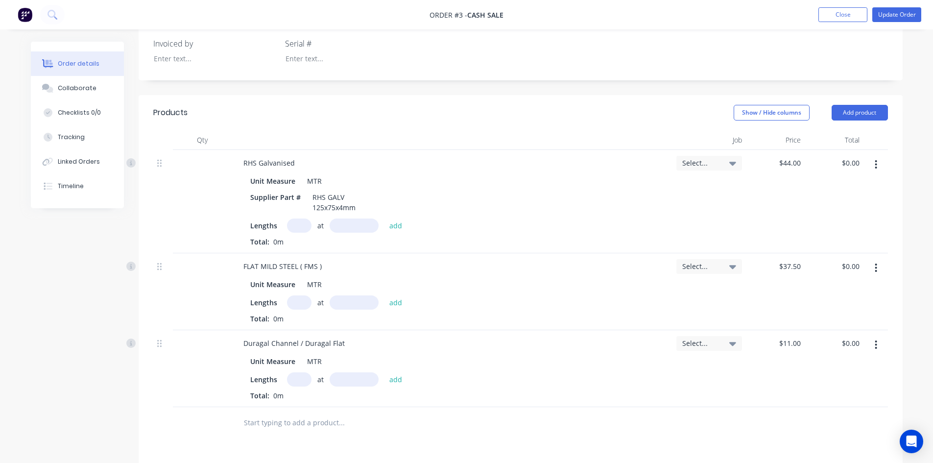
scroll to position [248, 0]
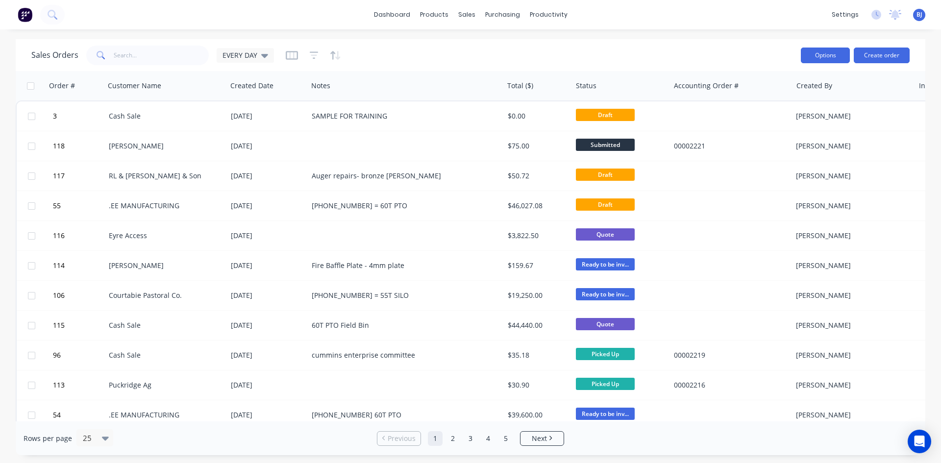
click at [835, 61] on button "Options" at bounding box center [824, 56] width 49 height 16
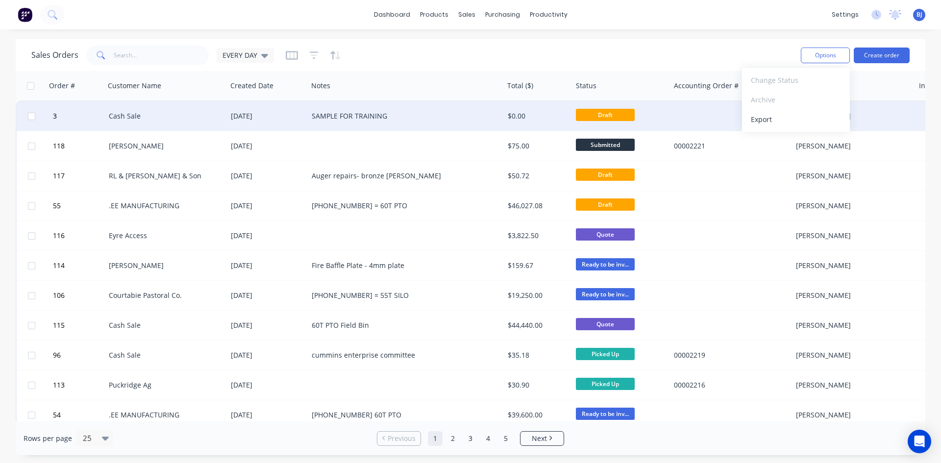
click at [891, 106] on div "[PERSON_NAME]" at bounding box center [853, 115] width 122 height 29
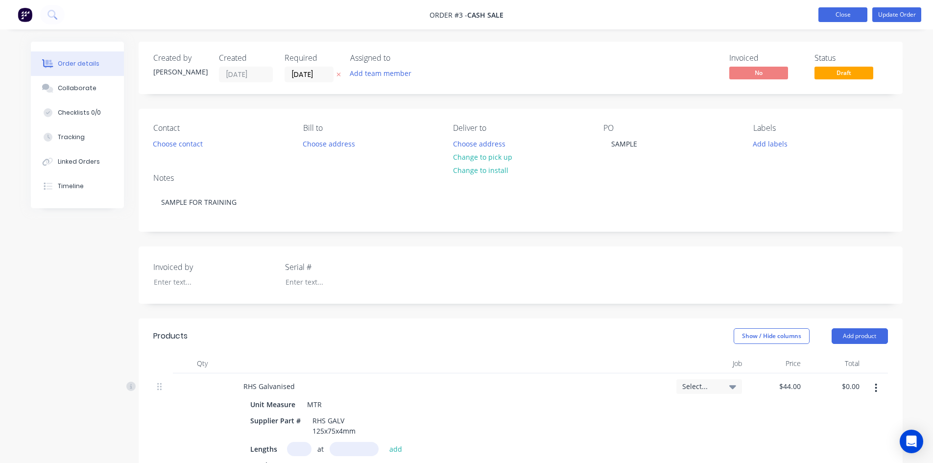
click at [862, 17] on button "Close" at bounding box center [843, 14] width 49 height 15
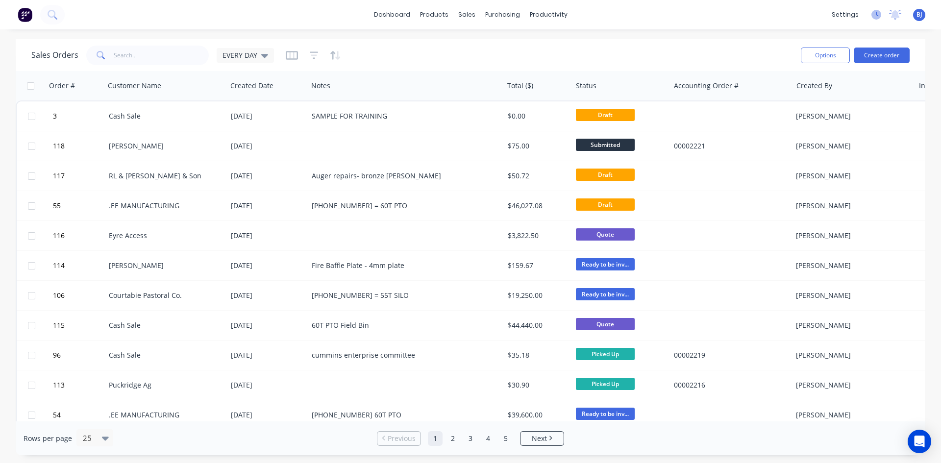
click at [877, 17] on icon at bounding box center [876, 15] width 10 height 10
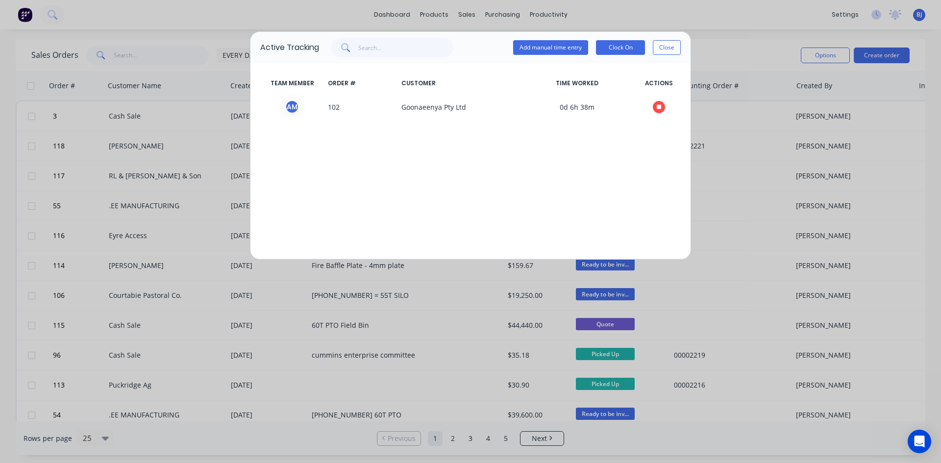
click at [893, 102] on div "Active Tracking Add manual time entry Clock On Close TEAM MEMBER ORDER # CUSTOM…" at bounding box center [470, 231] width 941 height 463
click at [668, 48] on button "Close" at bounding box center [666, 47] width 28 height 15
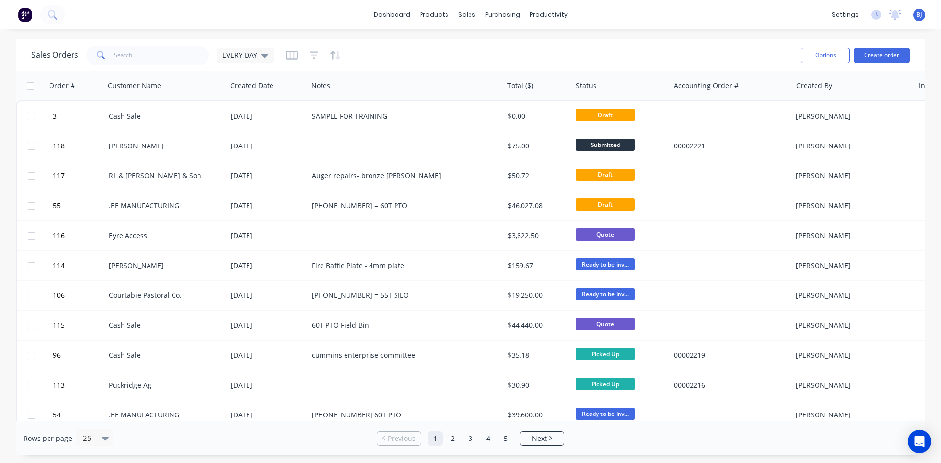
click at [922, 19] on div "BJ Edillilie Engineers Ben Joubert Administrator Profile Sign out" at bounding box center [919, 15] width 12 height 12
click at [920, 19] on div "BJ Edillilie Engineers Ben Joubert Administrator Profile Sign out" at bounding box center [919, 15] width 12 height 12
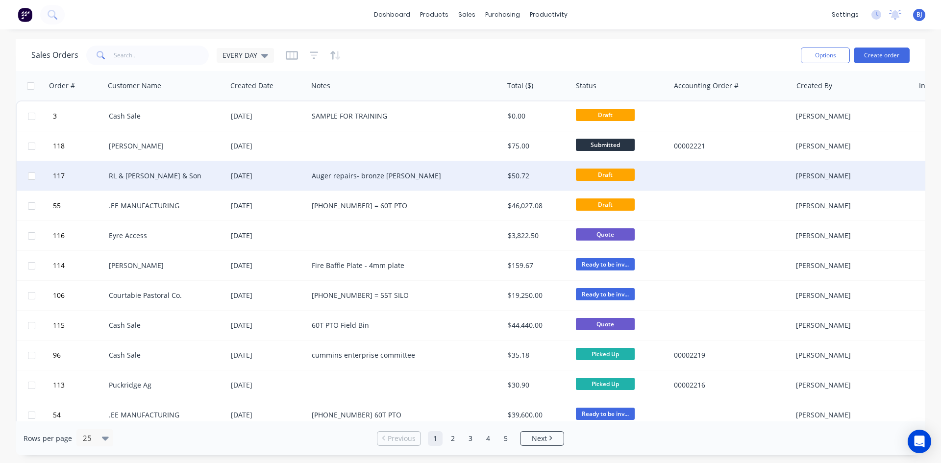
drag, startPoint x: 923, startPoint y: 0, endPoint x: 715, endPoint y: 188, distance: 280.3
click at [715, 188] on div at bounding box center [731, 175] width 122 height 29
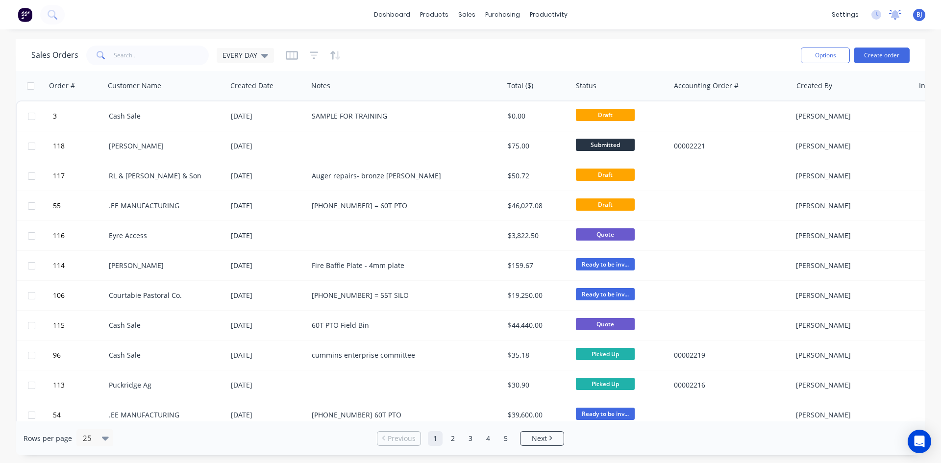
click at [894, 18] on icon at bounding box center [895, 15] width 12 height 10
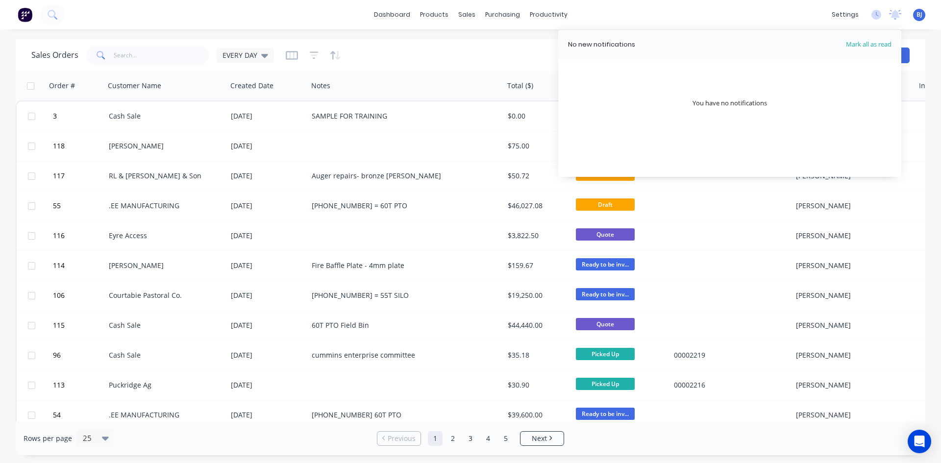
click at [919, 34] on div "dashboard products sales purchasing productivity dashboard products Product Cat…" at bounding box center [470, 231] width 941 height 463
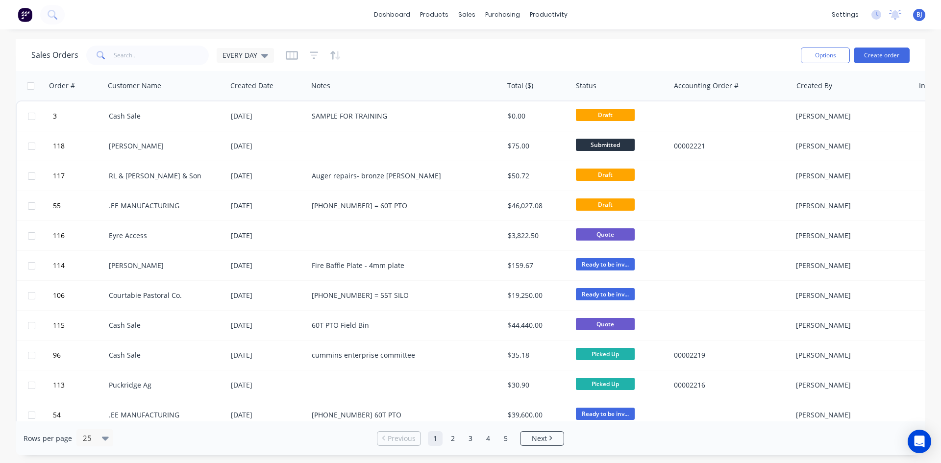
drag, startPoint x: 861, startPoint y: 0, endPoint x: 684, endPoint y: 31, distance: 179.0
click at [684, 31] on div "dashboard products sales purchasing productivity dashboard products Product Cat…" at bounding box center [470, 231] width 941 height 463
click at [917, 14] on span "BJ" at bounding box center [919, 14] width 6 height 9
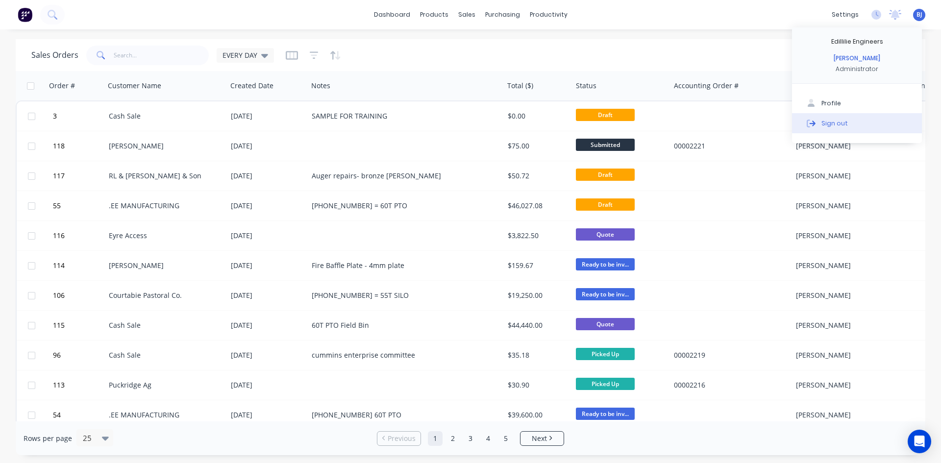
click at [838, 124] on div "Sign out" at bounding box center [834, 123] width 26 height 9
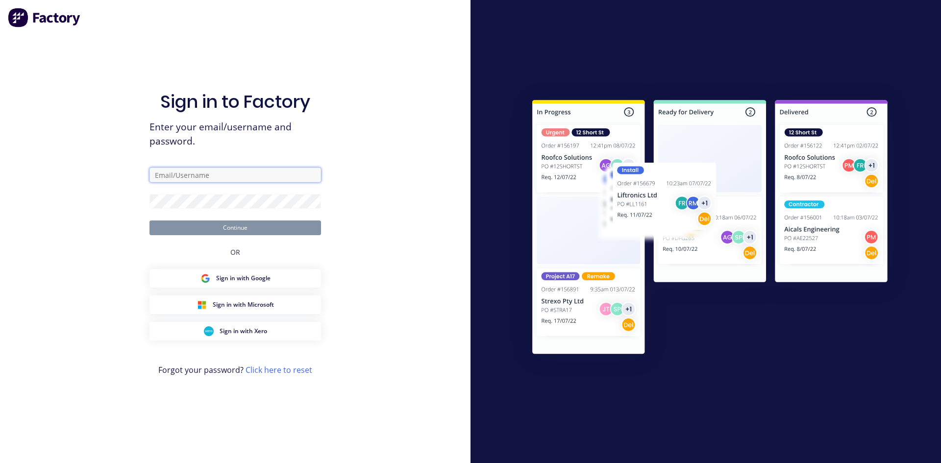
type input "[EMAIL_ADDRESS][PERSON_NAME][DOMAIN_NAME]"
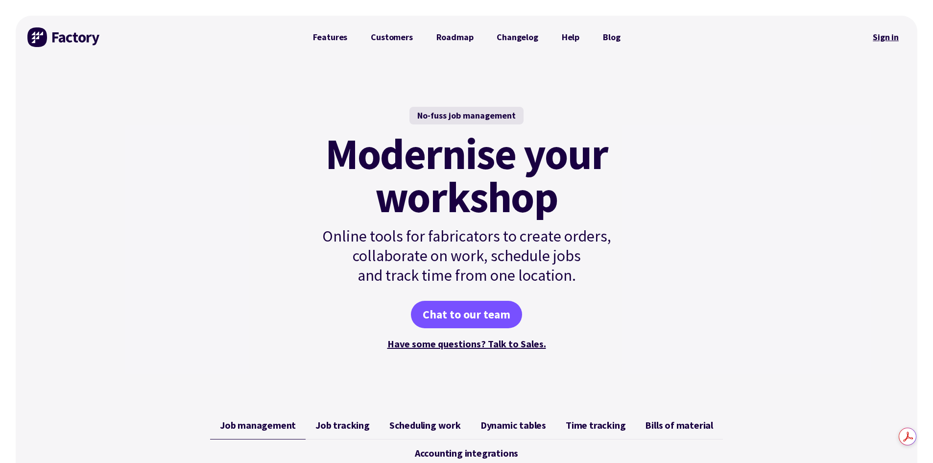
click at [893, 37] on link "Sign in" at bounding box center [886, 37] width 40 height 23
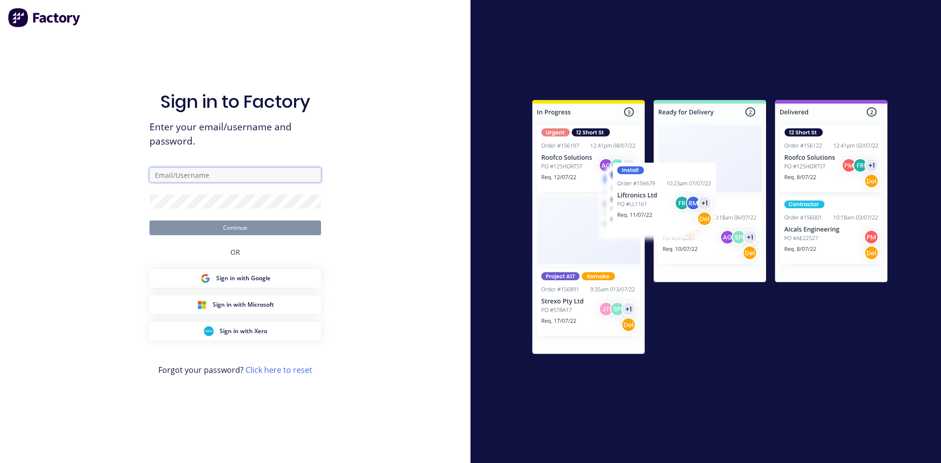
type input "[EMAIL_ADDRESS][PERSON_NAME][DOMAIN_NAME]"
click at [252, 225] on button "Continue" at bounding box center [234, 227] width 171 height 15
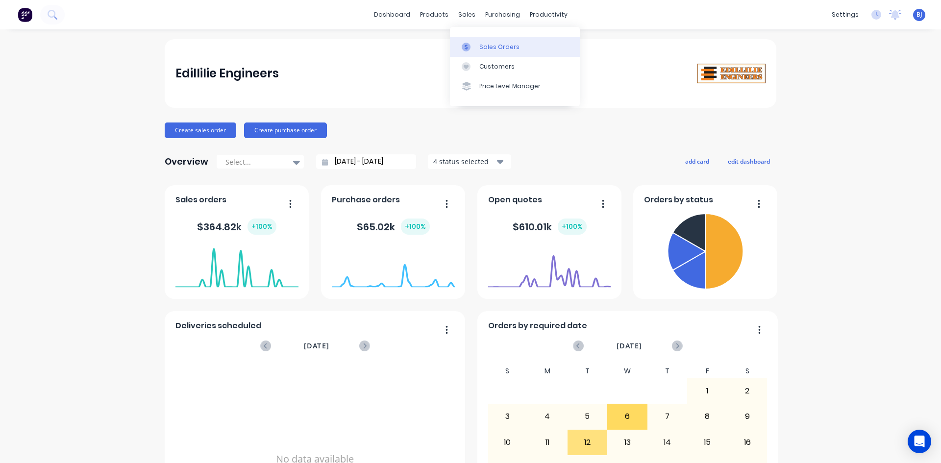
click at [466, 47] on icon at bounding box center [465, 46] width 3 height 5
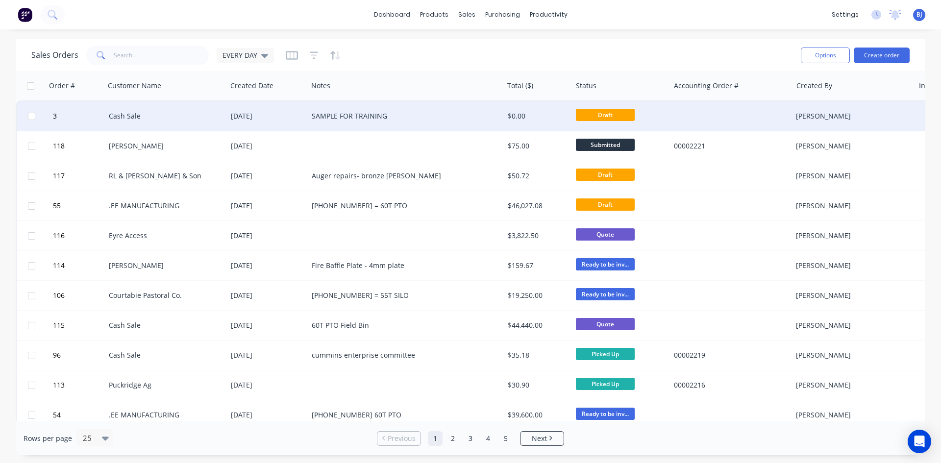
click at [131, 114] on div "Cash Sale" at bounding box center [163, 116] width 109 height 10
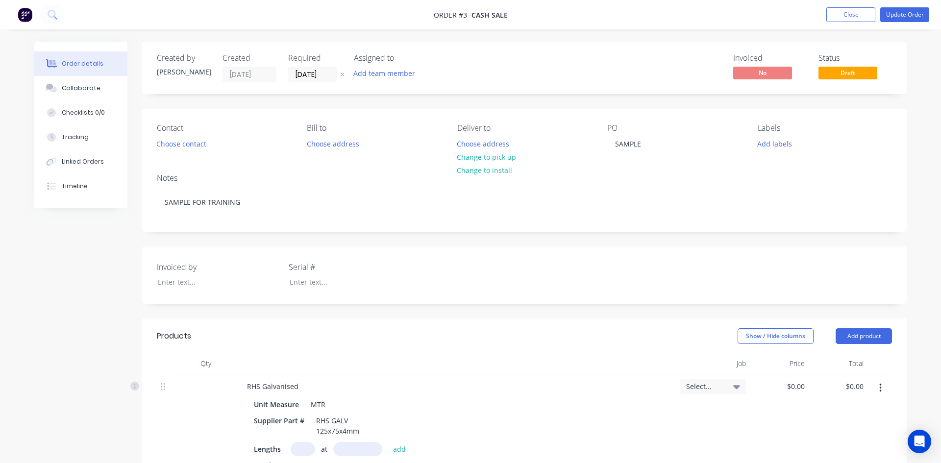
type input "$44.00"
type input "$37.50"
type input "$11.00"
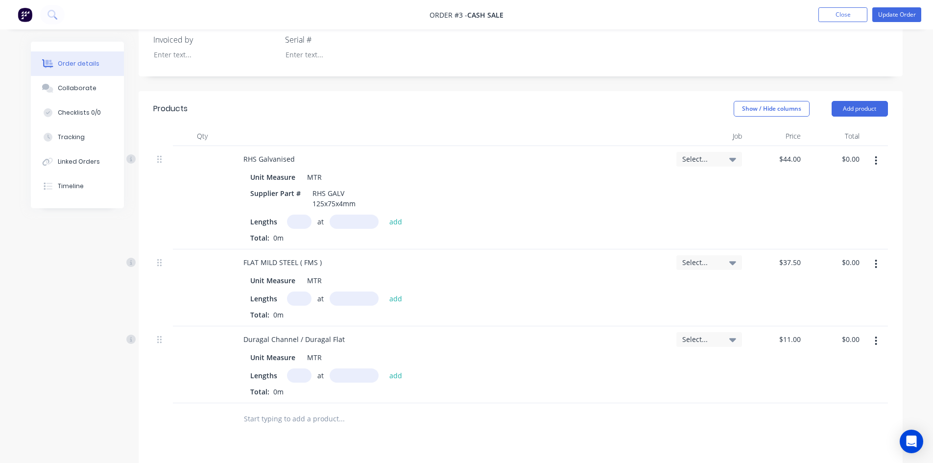
scroll to position [245, 0]
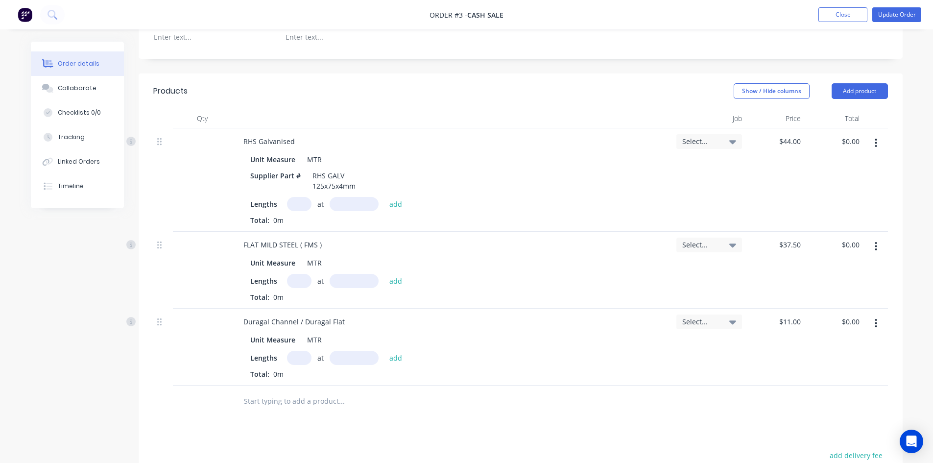
click at [875, 323] on icon "button" at bounding box center [876, 323] width 2 height 11
drag, startPoint x: 813, startPoint y: 410, endPoint x: 825, endPoint y: 367, distance: 44.8
click at [813, 405] on div "Delete" at bounding box center [841, 408] width 75 height 14
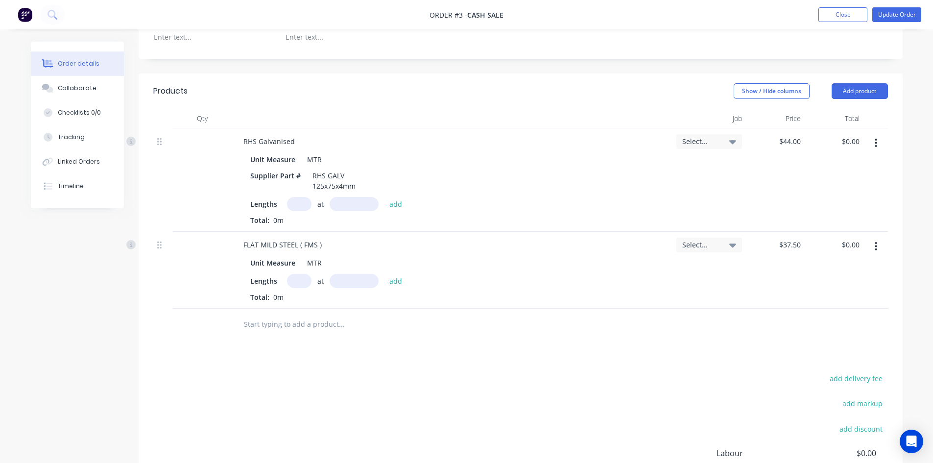
click at [874, 250] on button "button" at bounding box center [876, 247] width 23 height 18
click at [832, 327] on div "Delete" at bounding box center [841, 331] width 75 height 14
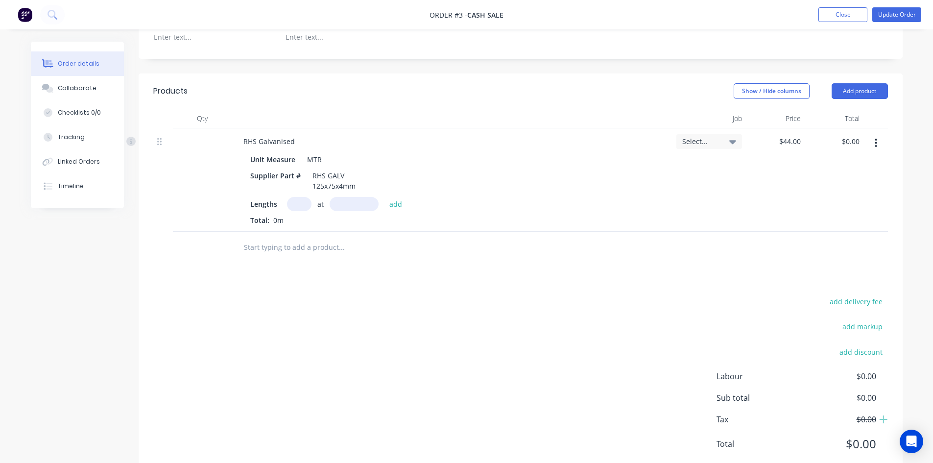
click at [875, 150] on button "button" at bounding box center [876, 143] width 23 height 18
click at [822, 222] on div "Delete" at bounding box center [841, 227] width 75 height 14
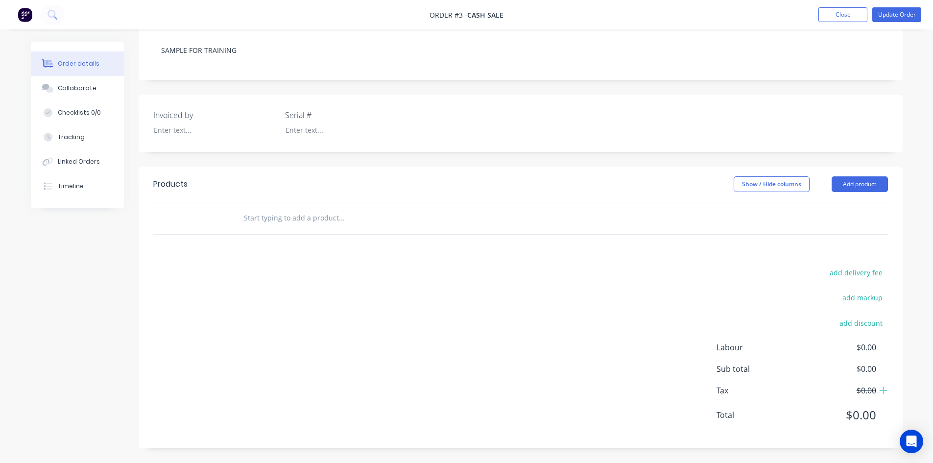
scroll to position [152, 0]
click at [839, 180] on button "Add product" at bounding box center [860, 184] width 56 height 16
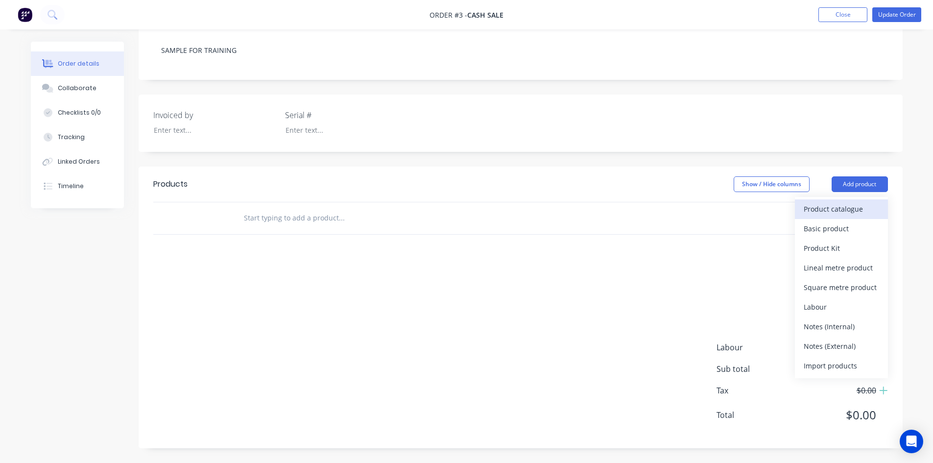
click at [827, 205] on div "Product catalogue" at bounding box center [841, 209] width 75 height 14
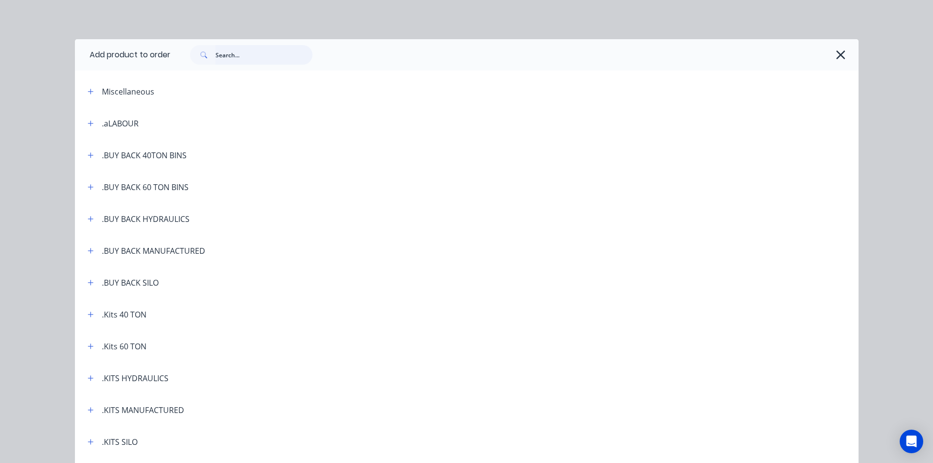
click at [224, 56] on input "text" at bounding box center [264, 55] width 97 height 20
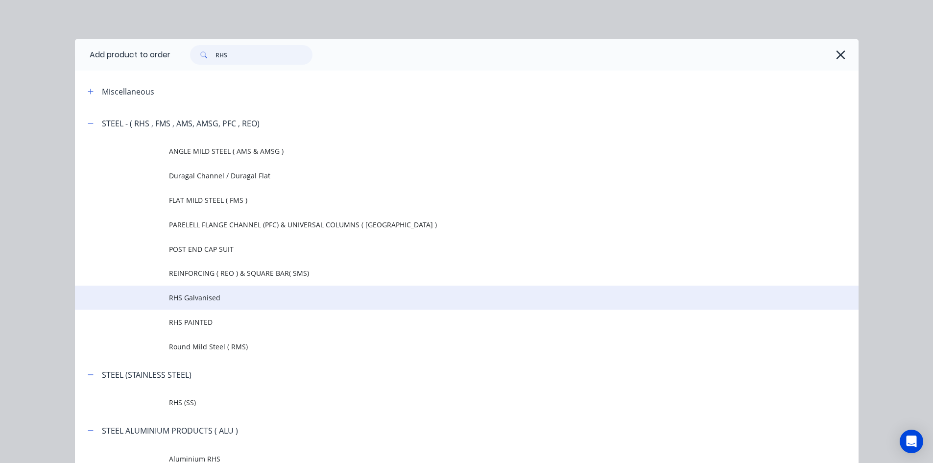
type input "RHS"
click at [217, 297] on span "RHS Galvanised" at bounding box center [445, 297] width 552 height 10
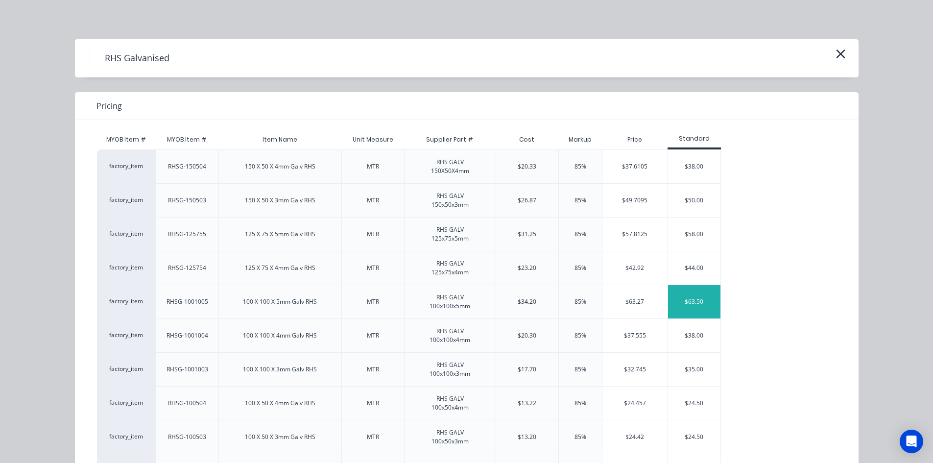
click at [695, 304] on div "$63.50" at bounding box center [694, 301] width 52 height 33
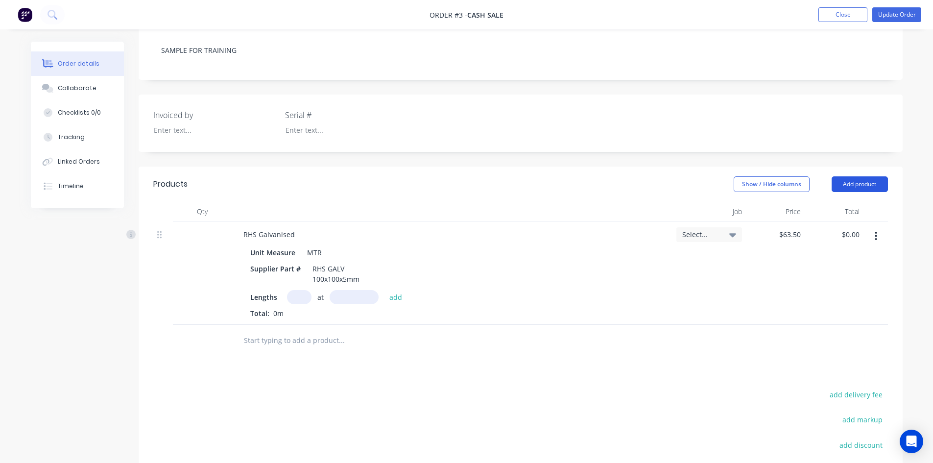
click at [855, 185] on button "Add product" at bounding box center [860, 184] width 56 height 16
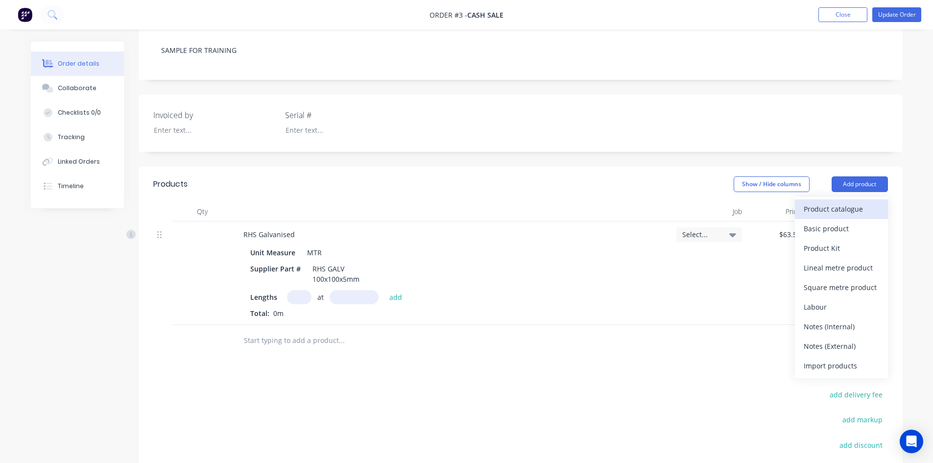
click at [842, 213] on div "Product catalogue" at bounding box center [841, 209] width 75 height 14
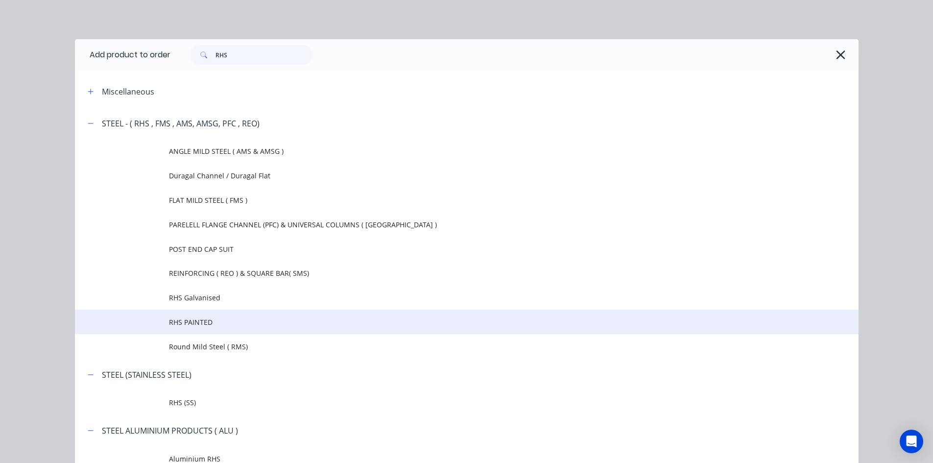
click at [219, 316] on td "RHS PAINTED" at bounding box center [514, 322] width 690 height 24
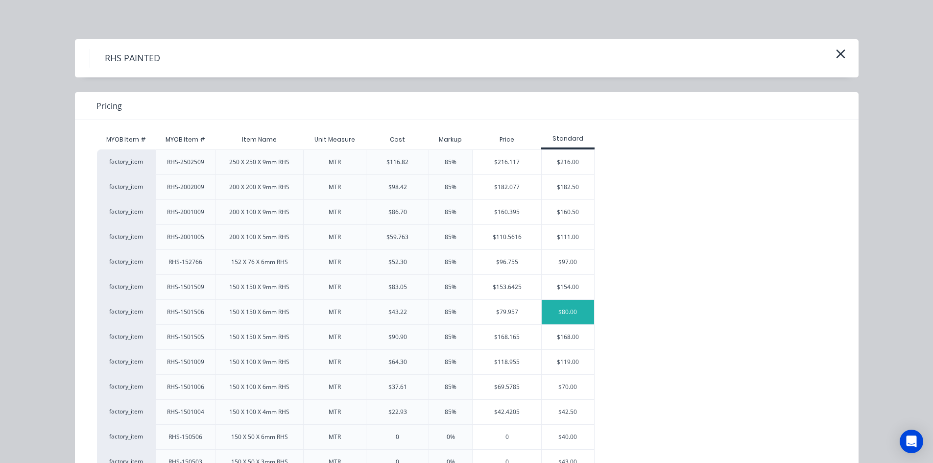
click at [566, 312] on div "$80.00" at bounding box center [568, 312] width 52 height 24
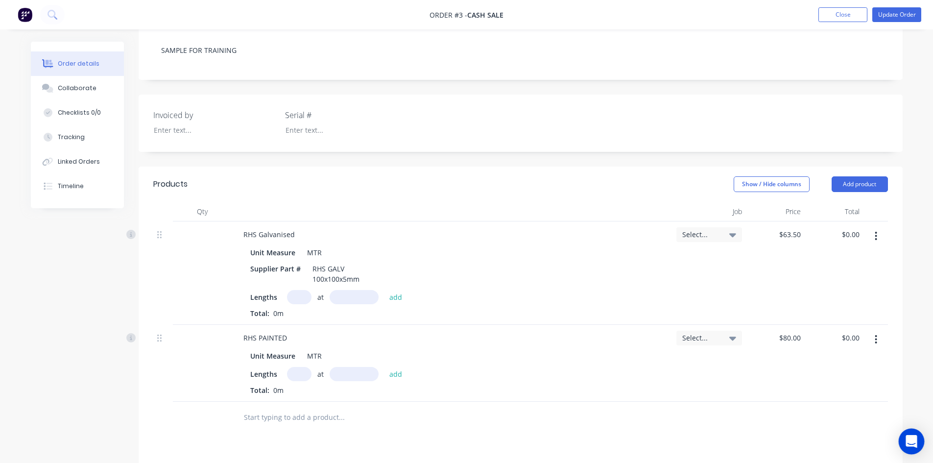
click at [913, 441] on icon "Open Intercom Messenger" at bounding box center [911, 441] width 11 height 13
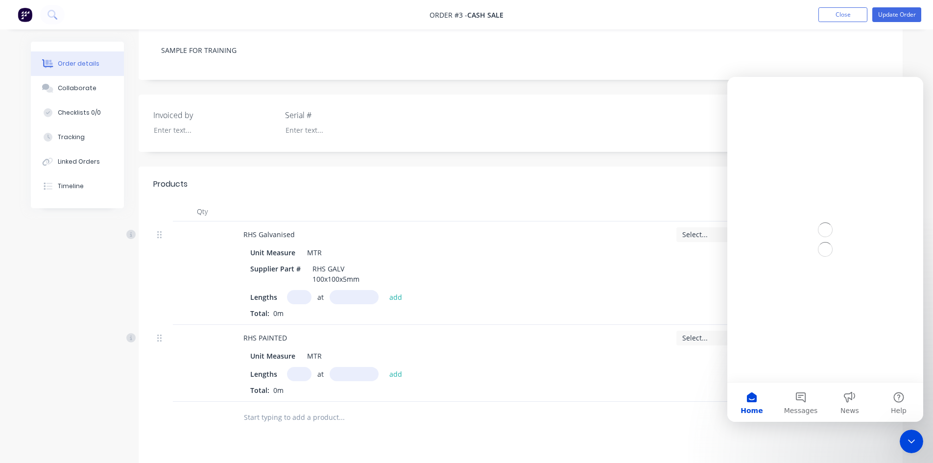
scroll to position [0, 0]
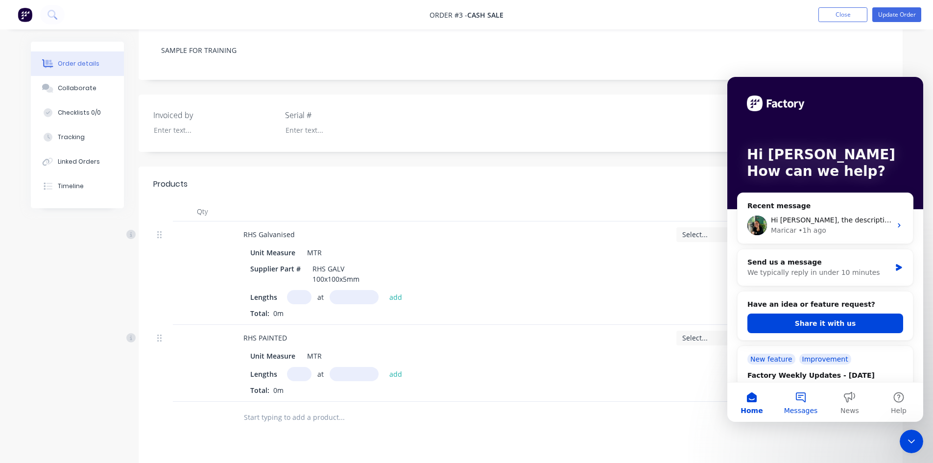
click at [798, 396] on button "Messages" at bounding box center [800, 402] width 49 height 39
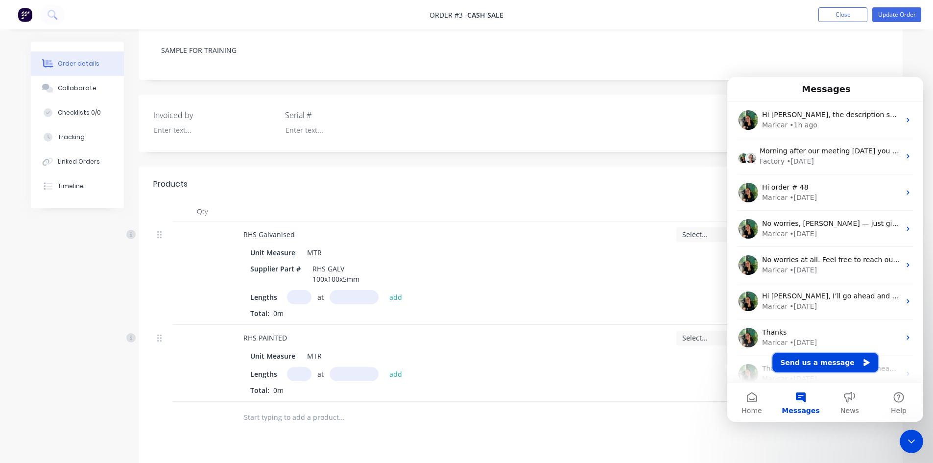
click at [809, 365] on button "Send us a message" at bounding box center [826, 363] width 106 height 20
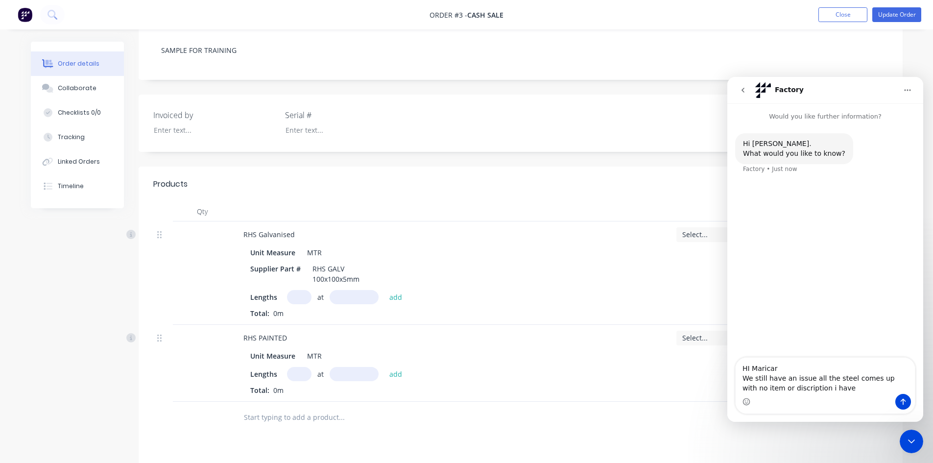
type textarea "HI Maricar We still have an issue all the steel comes up with no item or discri…"
click at [909, 435] on div "Close Intercom Messenger" at bounding box center [912, 442] width 24 height 24
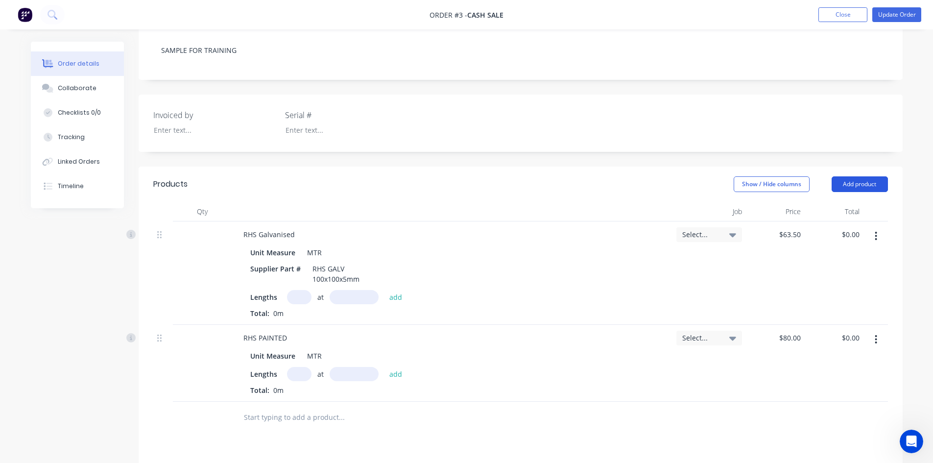
click at [853, 181] on button "Add product" at bounding box center [860, 184] width 56 height 16
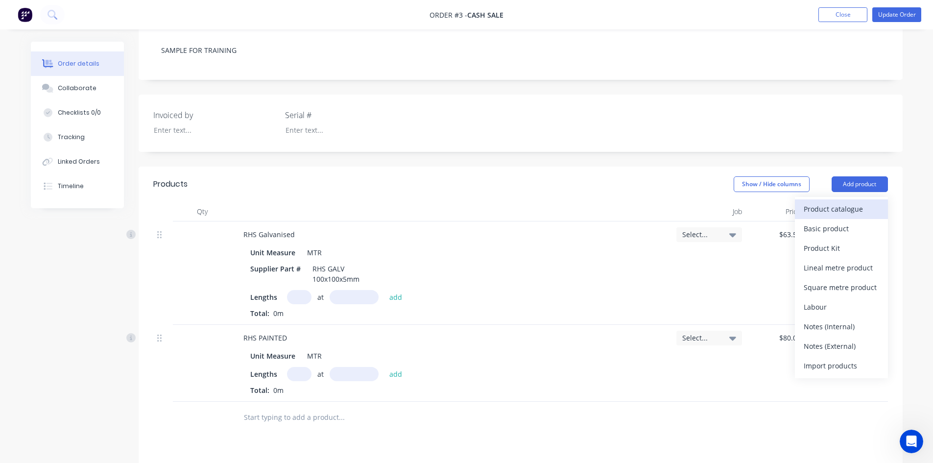
click at [819, 211] on div "Product catalogue" at bounding box center [841, 209] width 75 height 14
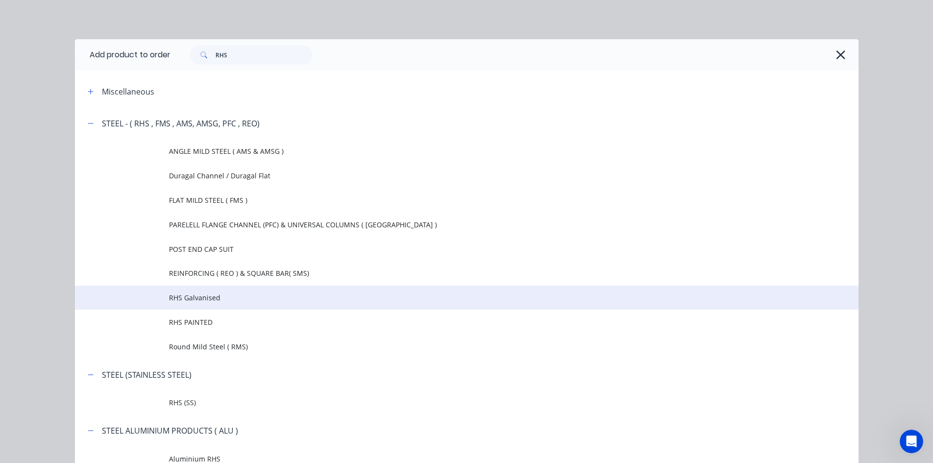
click at [224, 298] on span "RHS Galvanised" at bounding box center [445, 297] width 552 height 10
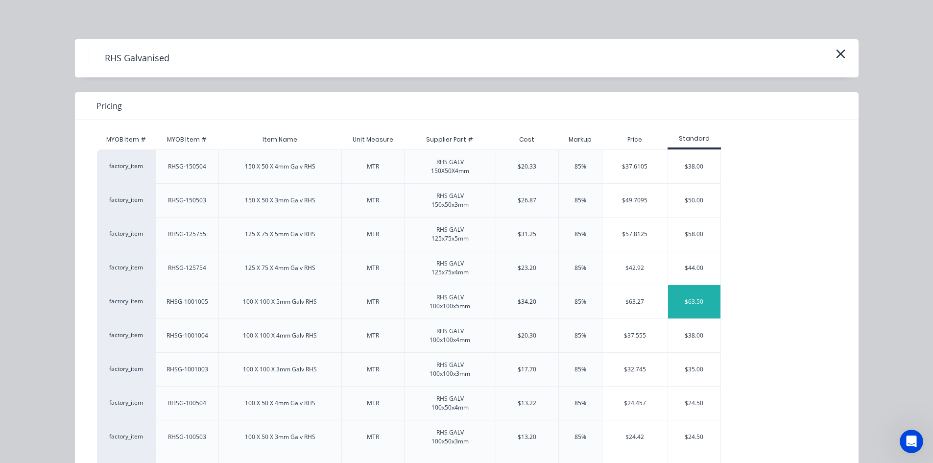
click at [680, 305] on div "$63.50" at bounding box center [694, 301] width 52 height 33
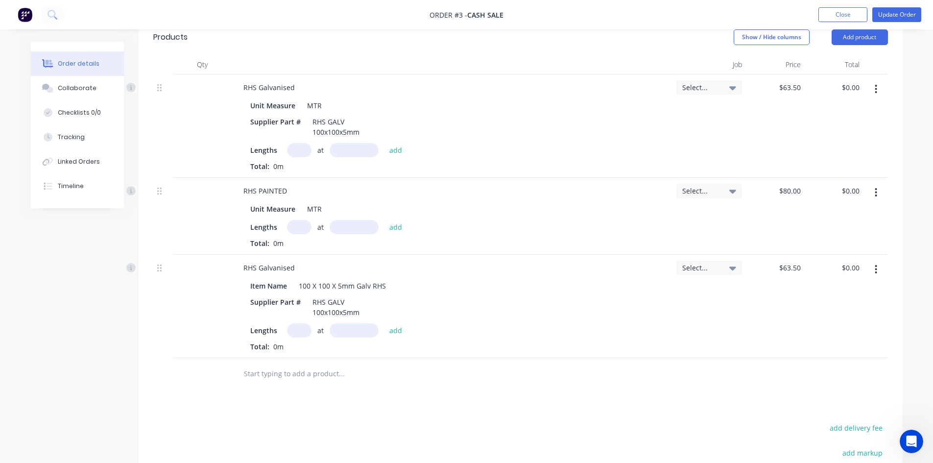
scroll to position [348, 0]
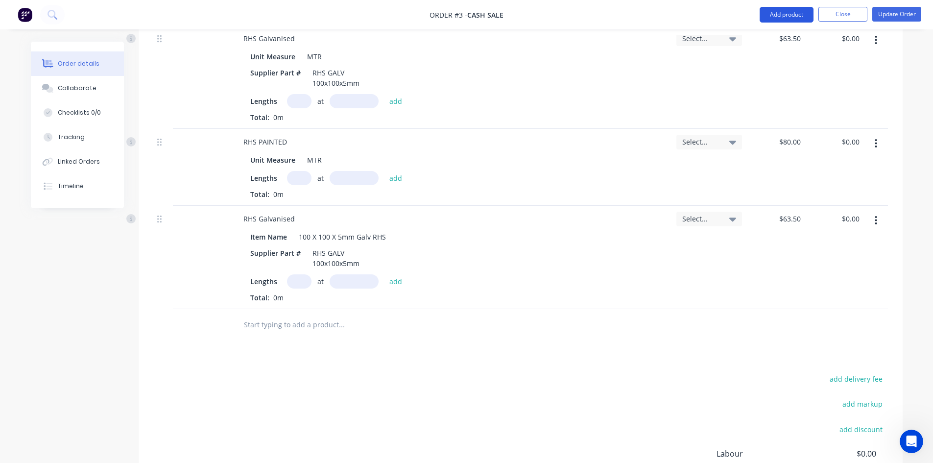
click at [792, 14] on button "Add product" at bounding box center [787, 15] width 54 height 16
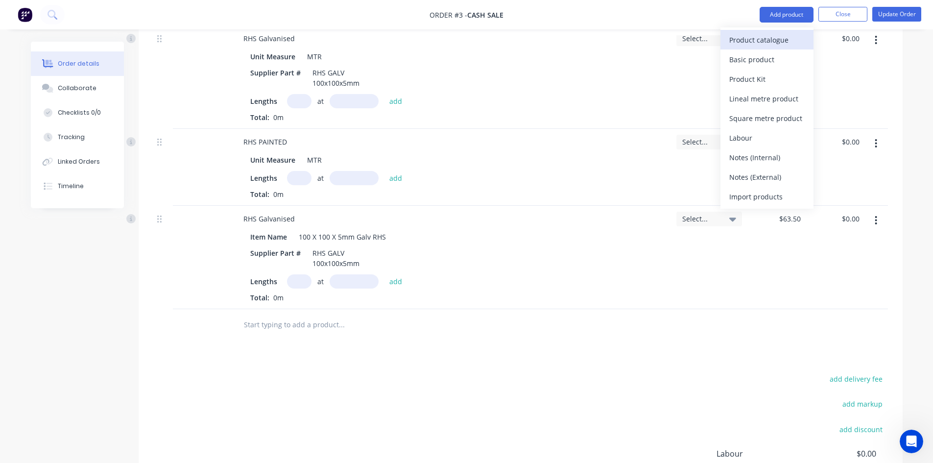
click at [773, 39] on div "Product catalogue" at bounding box center [766, 40] width 75 height 14
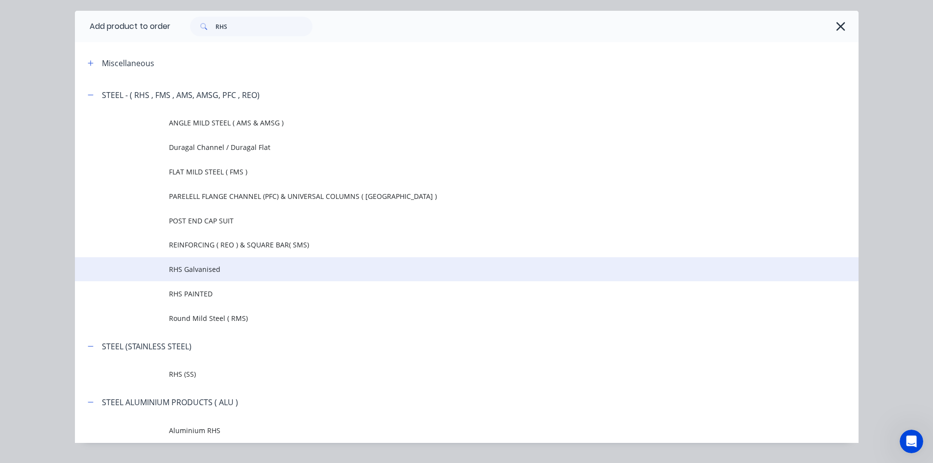
scroll to position [51, 0]
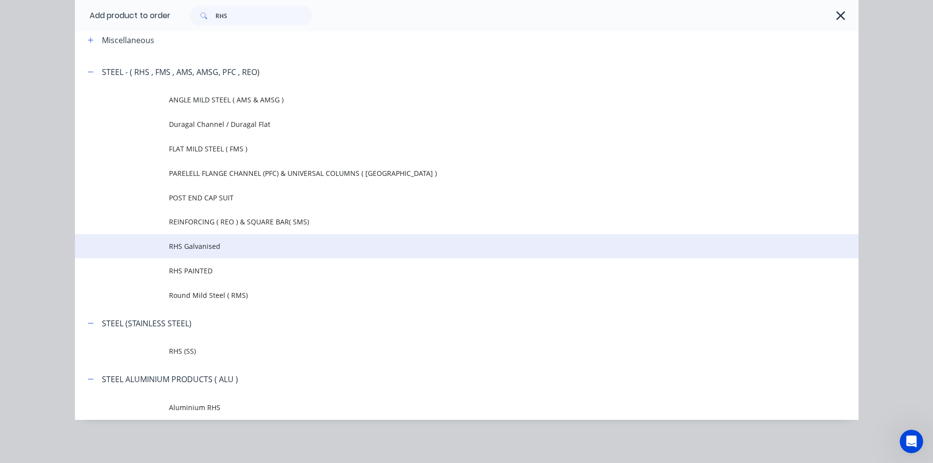
click at [214, 247] on span "RHS Galvanised" at bounding box center [445, 246] width 552 height 10
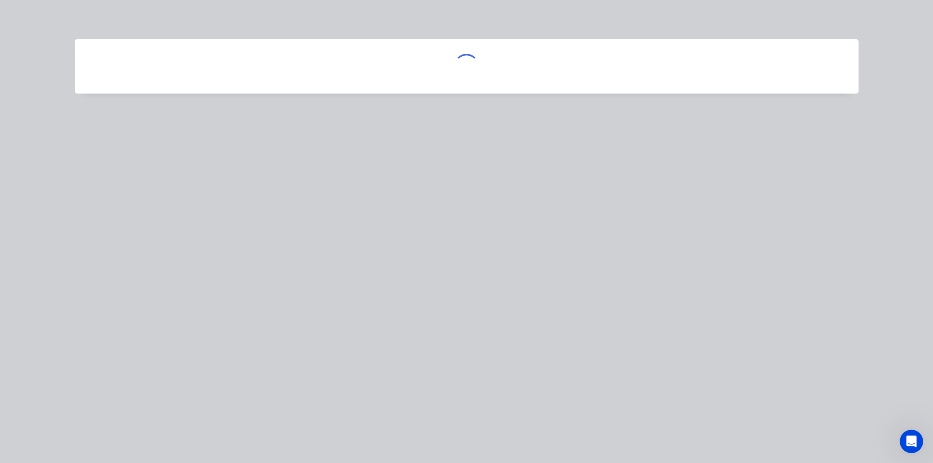
scroll to position [0, 0]
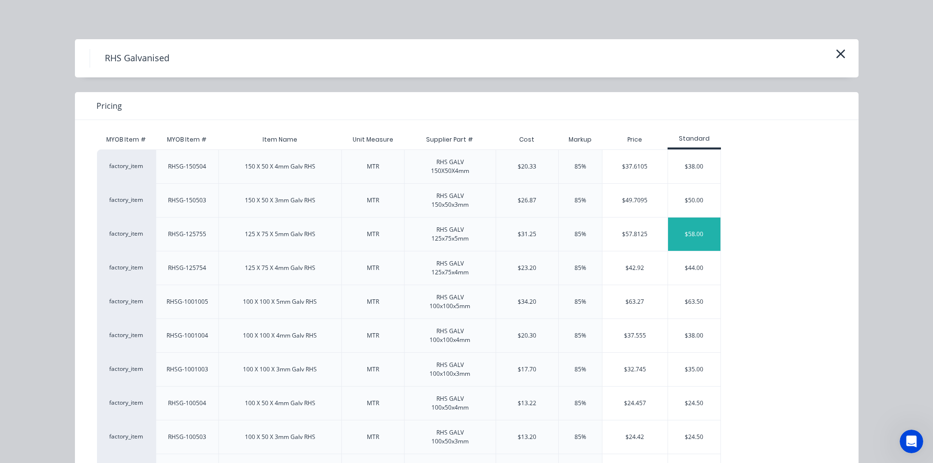
click at [701, 238] on div "$58.00" at bounding box center [694, 233] width 52 height 33
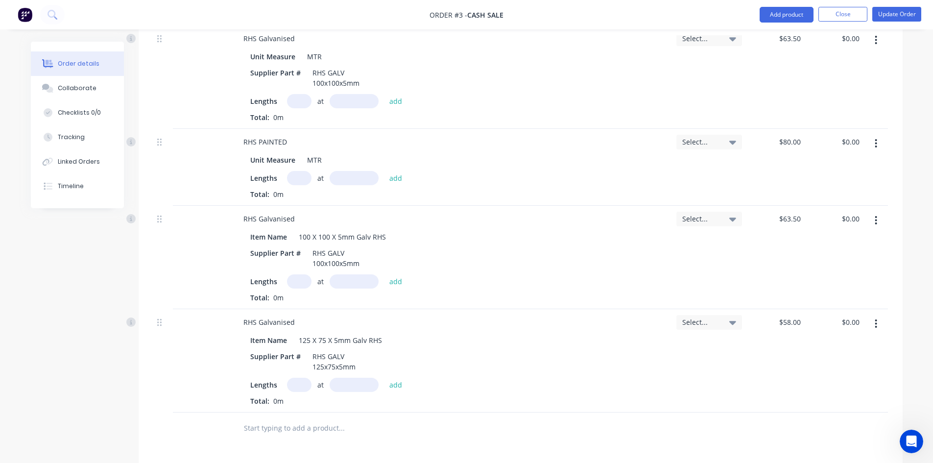
scroll to position [397, 0]
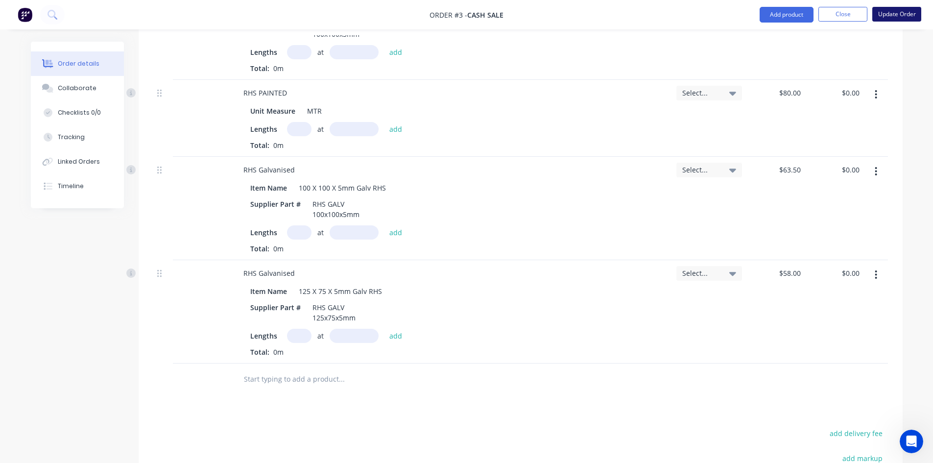
click at [891, 15] on button "Update Order" at bounding box center [896, 14] width 49 height 15
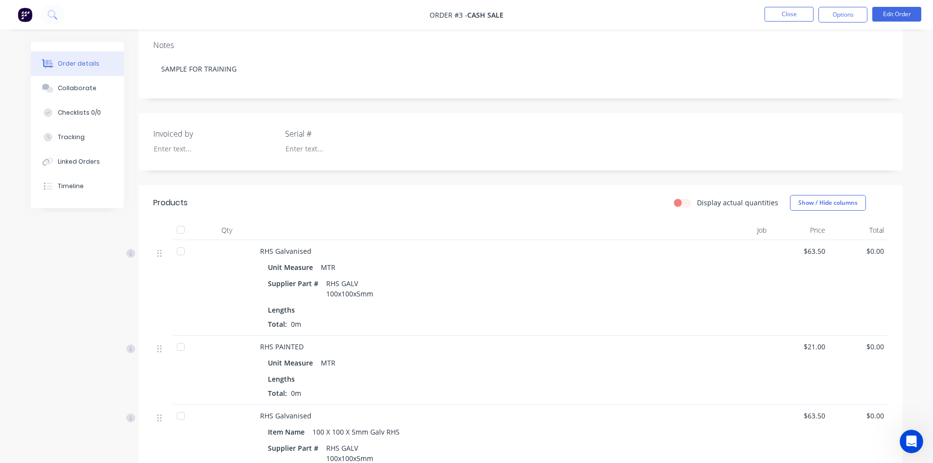
scroll to position [25, 0]
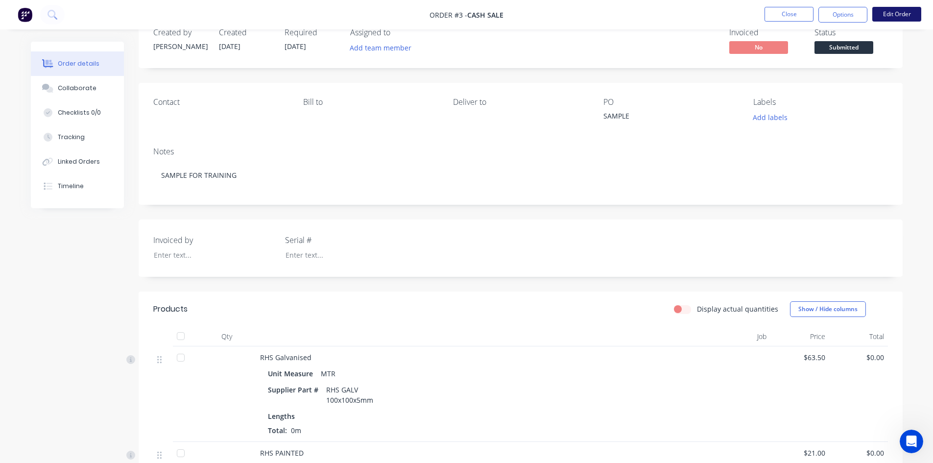
click at [888, 14] on button "Edit Order" at bounding box center [896, 14] width 49 height 15
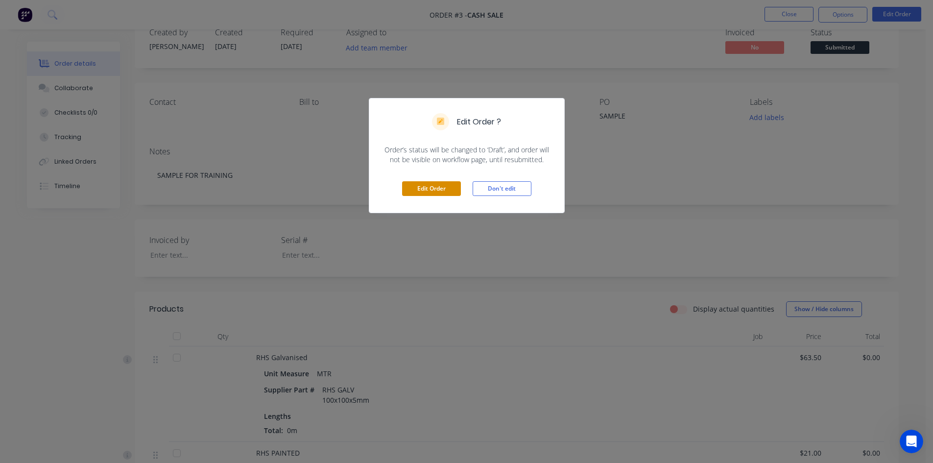
click at [446, 188] on button "Edit Order" at bounding box center [431, 188] width 59 height 15
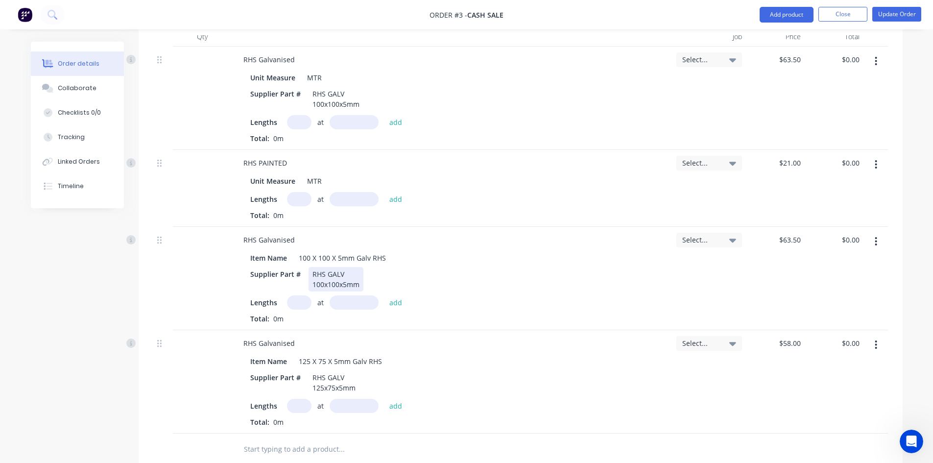
scroll to position [392, 0]
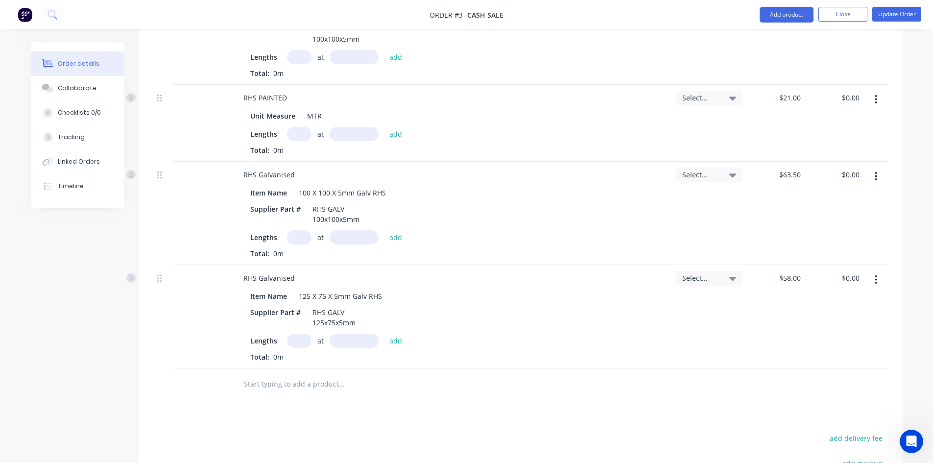
click at [877, 279] on icon "button" at bounding box center [876, 279] width 2 height 11
drag, startPoint x: 821, startPoint y: 363, endPoint x: 845, endPoint y: 280, distance: 86.2
click at [821, 347] on div "Edit Duplicate Exclude from tax Delete" at bounding box center [841, 334] width 93 height 83
click at [806, 365] on div "Delete" at bounding box center [841, 364] width 75 height 14
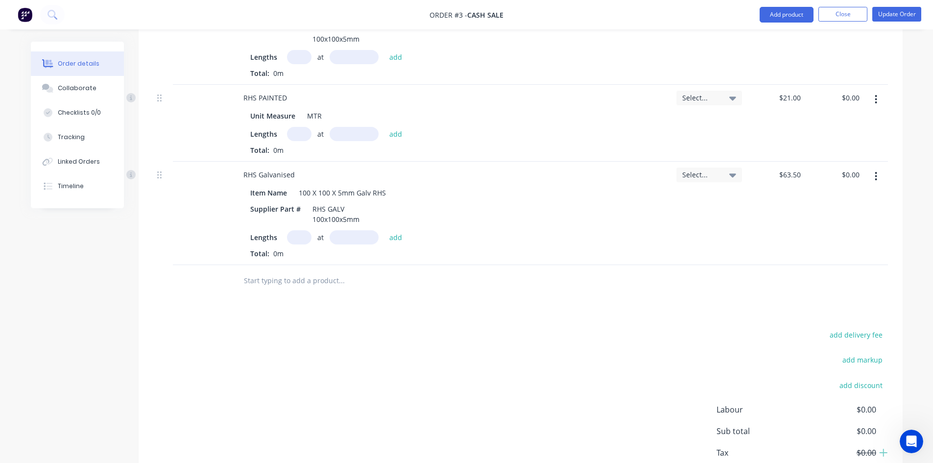
click at [876, 178] on icon "button" at bounding box center [876, 176] width 2 height 11
click at [818, 262] on div "Delete" at bounding box center [841, 261] width 75 height 14
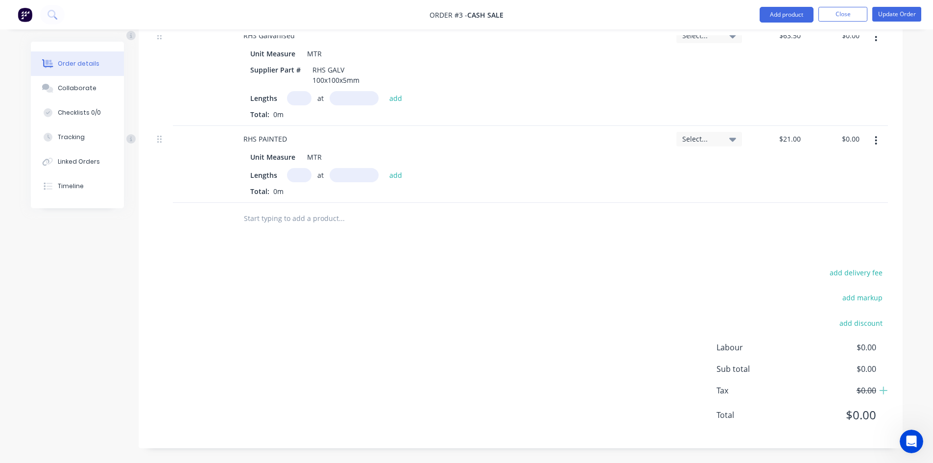
scroll to position [351, 0]
drag, startPoint x: 873, startPoint y: 141, endPoint x: 869, endPoint y: 153, distance: 12.7
click at [873, 142] on button "button" at bounding box center [876, 141] width 23 height 18
click at [819, 226] on div "Delete" at bounding box center [841, 225] width 75 height 14
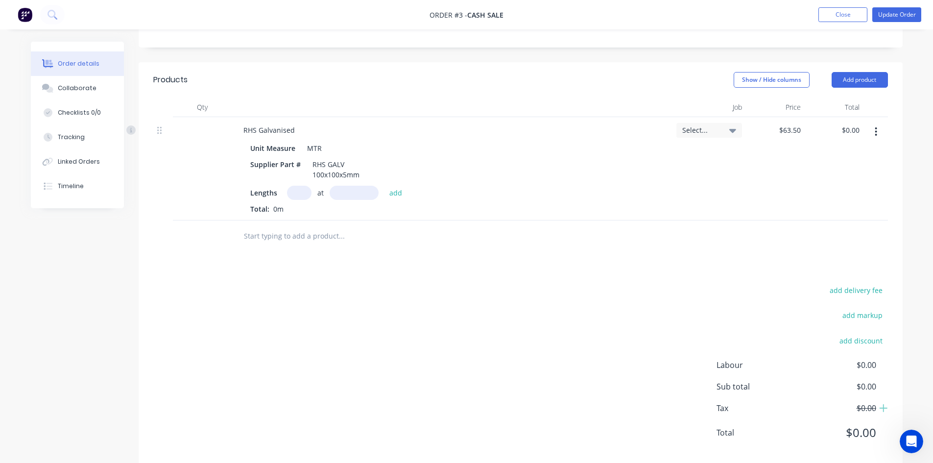
scroll to position [225, 0]
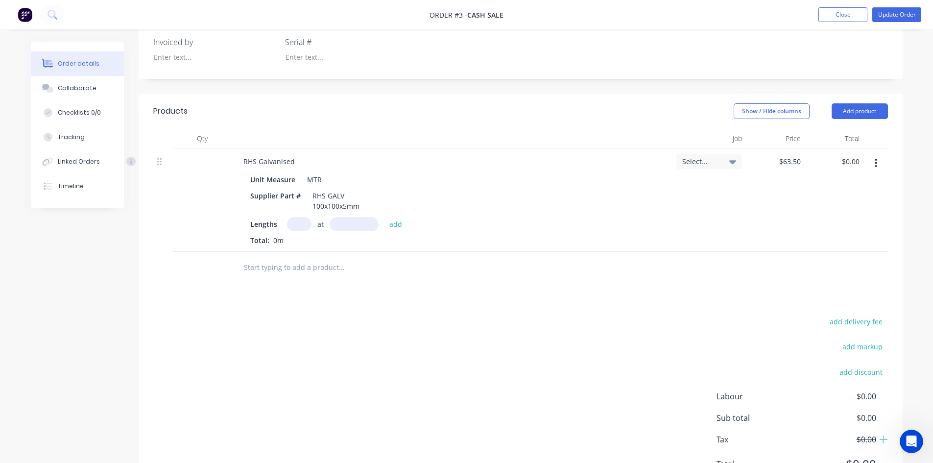
click at [878, 167] on button "button" at bounding box center [876, 163] width 23 height 18
click at [825, 248] on div "Delete" at bounding box center [841, 248] width 75 height 14
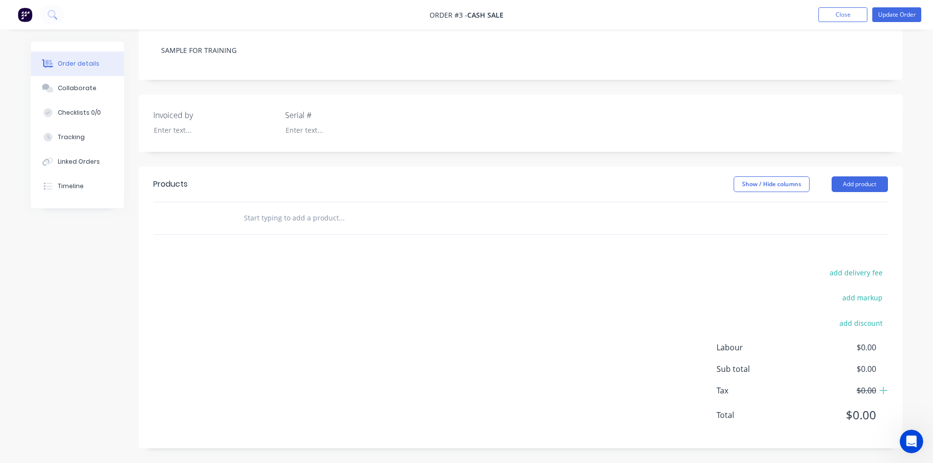
scroll to position [152, 0]
click at [855, 181] on button "Add product" at bounding box center [860, 184] width 56 height 16
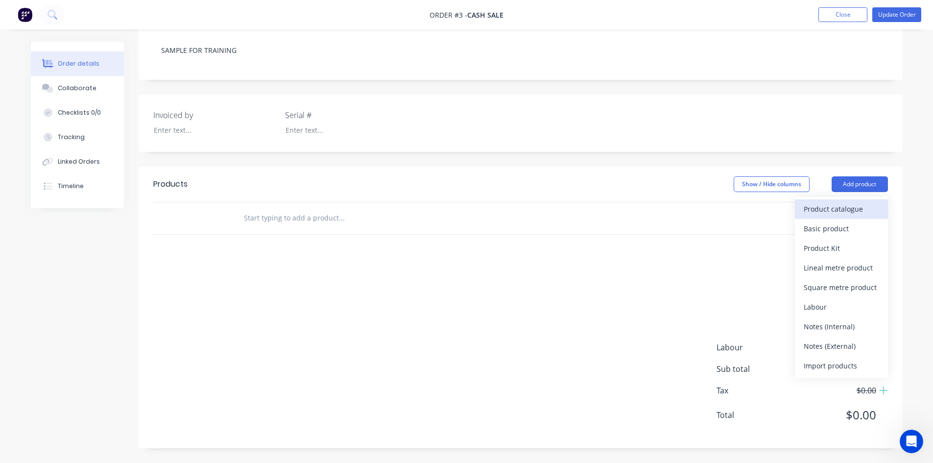
click at [828, 208] on div "Product catalogue" at bounding box center [841, 209] width 75 height 14
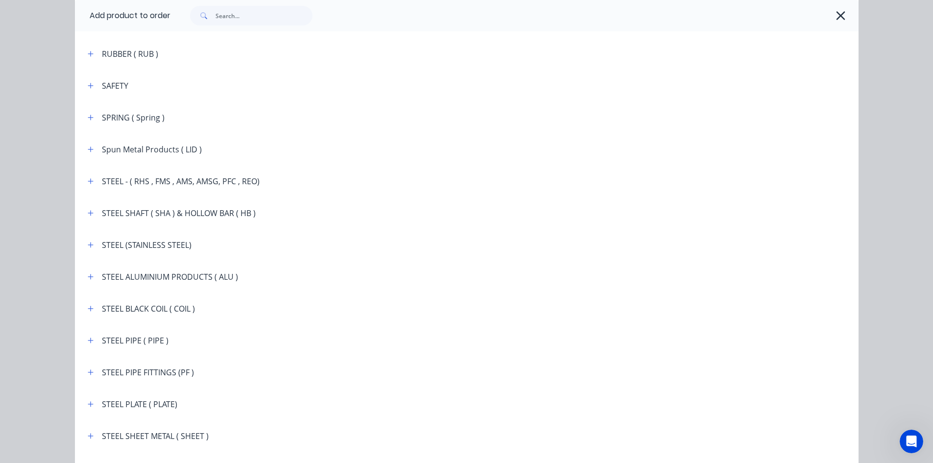
scroll to position [1617, 0]
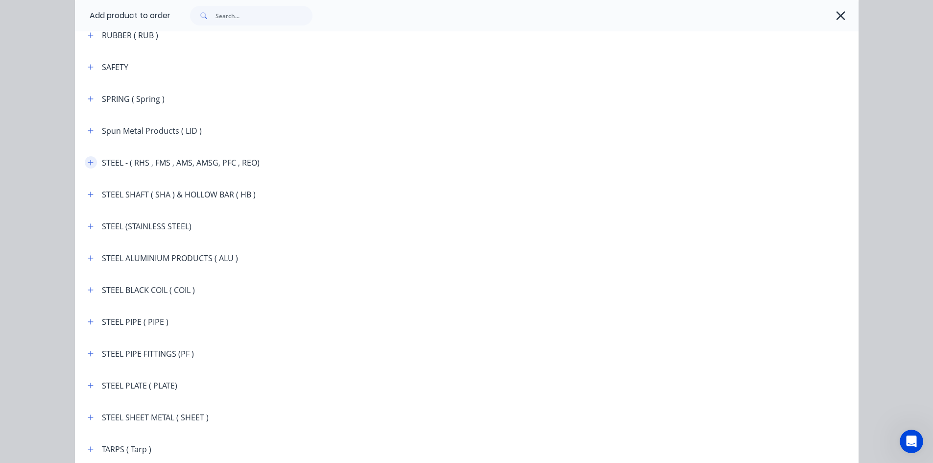
click at [89, 162] on icon "button" at bounding box center [90, 162] width 5 height 5
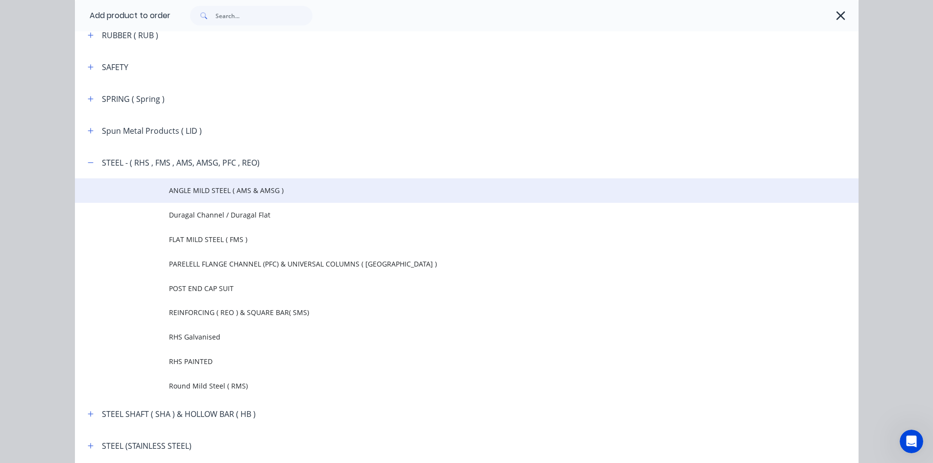
click at [172, 187] on span "ANGLE MILD STEEL ( AMS & AMSG )" at bounding box center [445, 190] width 552 height 10
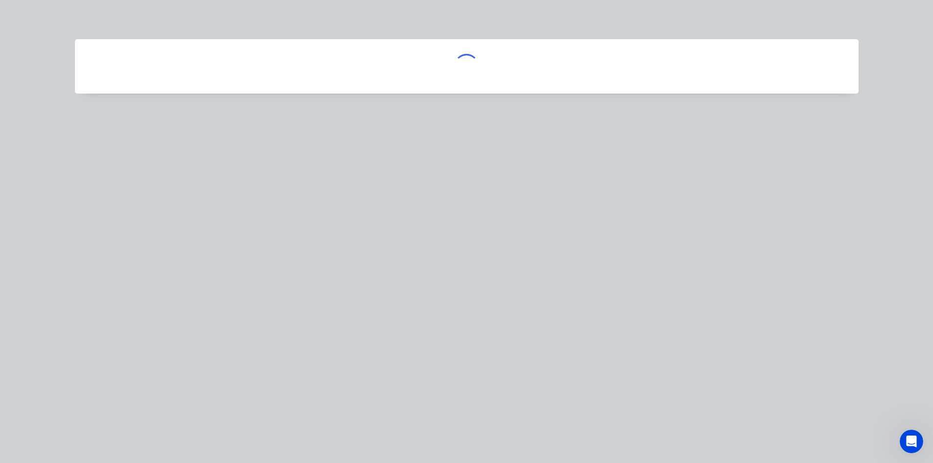
scroll to position [0, 0]
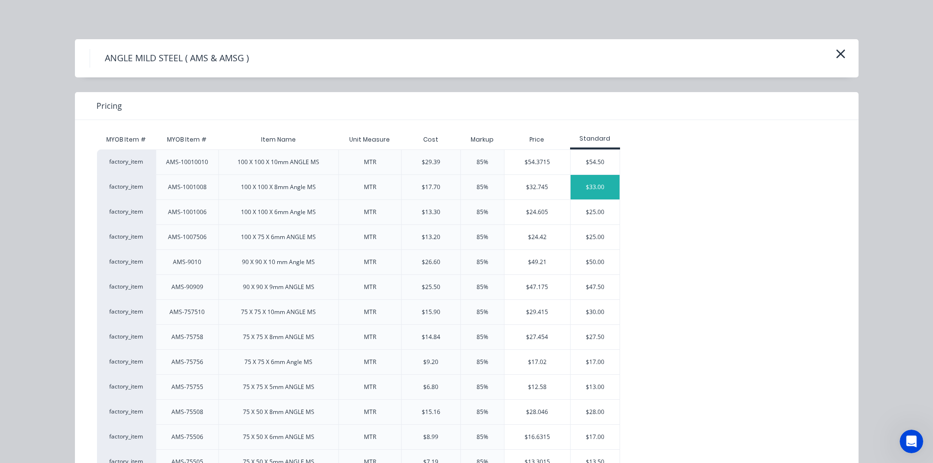
click at [604, 187] on div "$33.00" at bounding box center [595, 187] width 49 height 24
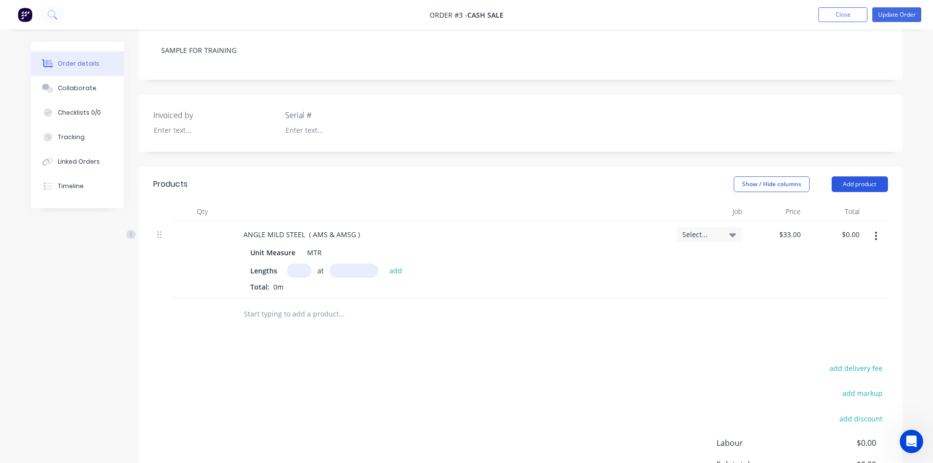
click at [858, 182] on button "Add product" at bounding box center [860, 184] width 56 height 16
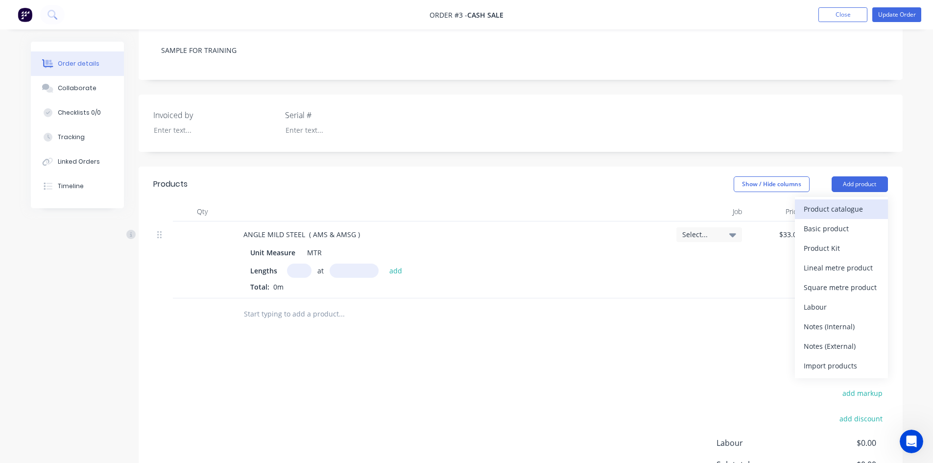
click at [835, 207] on div "Product catalogue" at bounding box center [841, 209] width 75 height 14
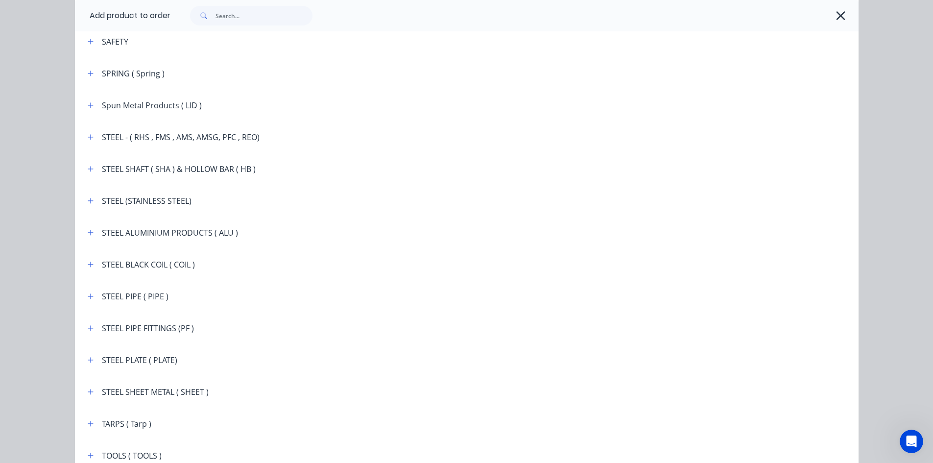
scroll to position [1666, 0]
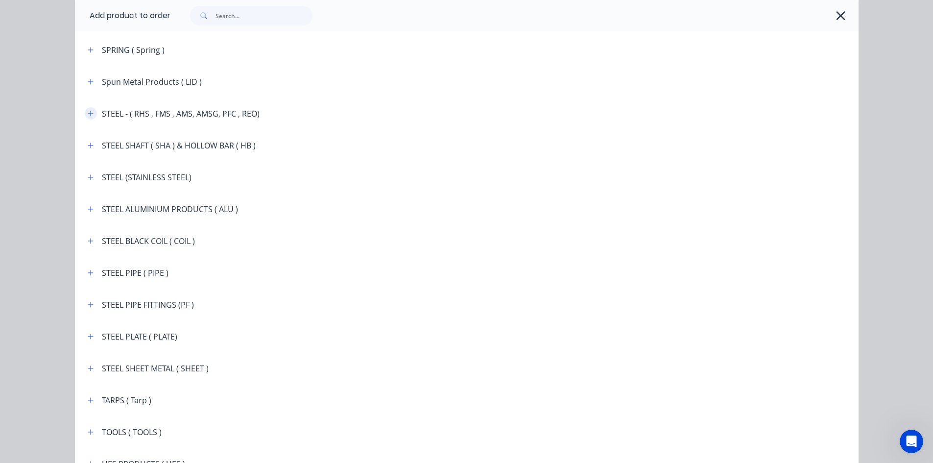
click at [88, 114] on icon "button" at bounding box center [90, 113] width 5 height 5
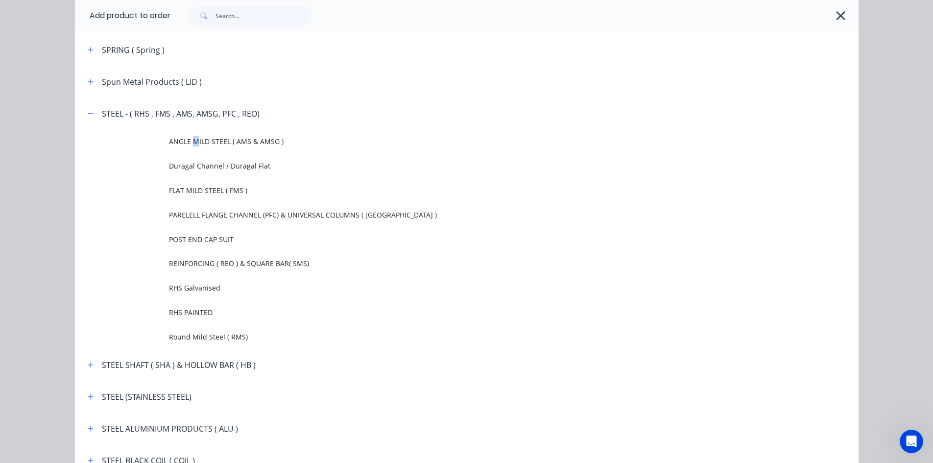
click at [192, 142] on span "ANGLE MILD STEEL ( AMS & AMSG )" at bounding box center [445, 141] width 552 height 10
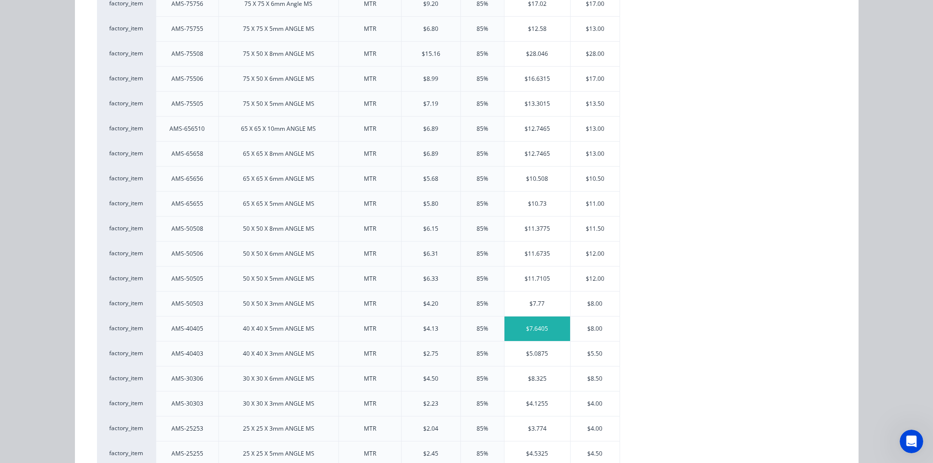
scroll to position [392, 0]
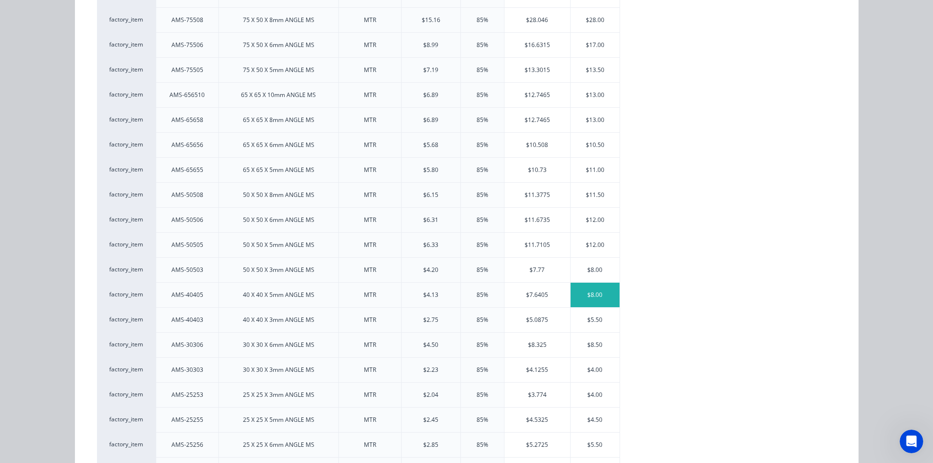
click at [584, 292] on div "$8.00" at bounding box center [595, 295] width 49 height 24
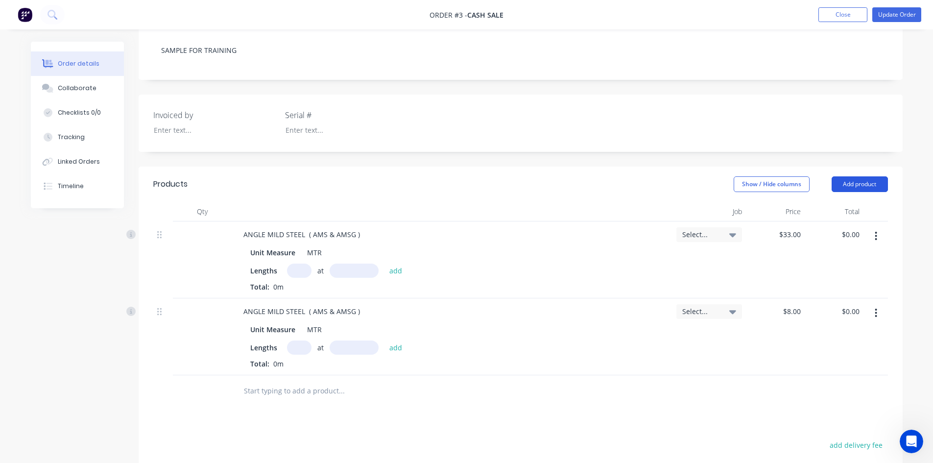
click at [855, 186] on button "Add product" at bounding box center [860, 184] width 56 height 16
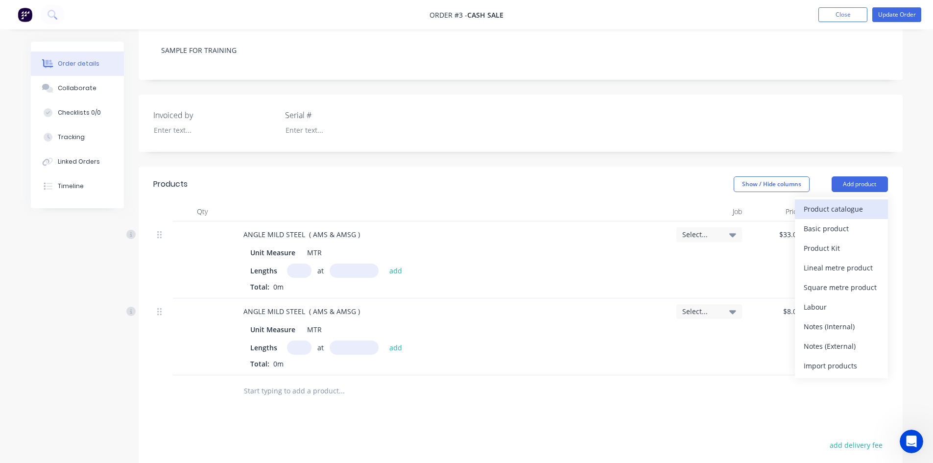
click at [830, 208] on div "Product catalogue" at bounding box center [841, 209] width 75 height 14
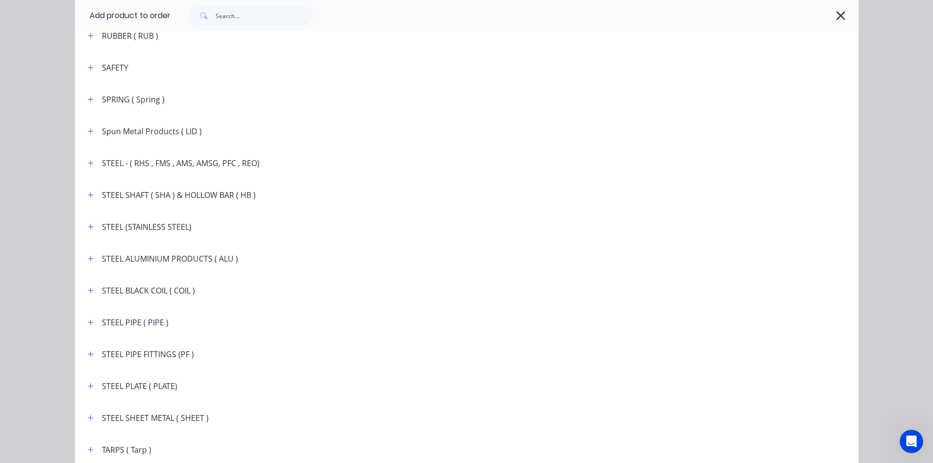
scroll to position [1617, 0]
click at [88, 162] on icon "button" at bounding box center [90, 162] width 5 height 5
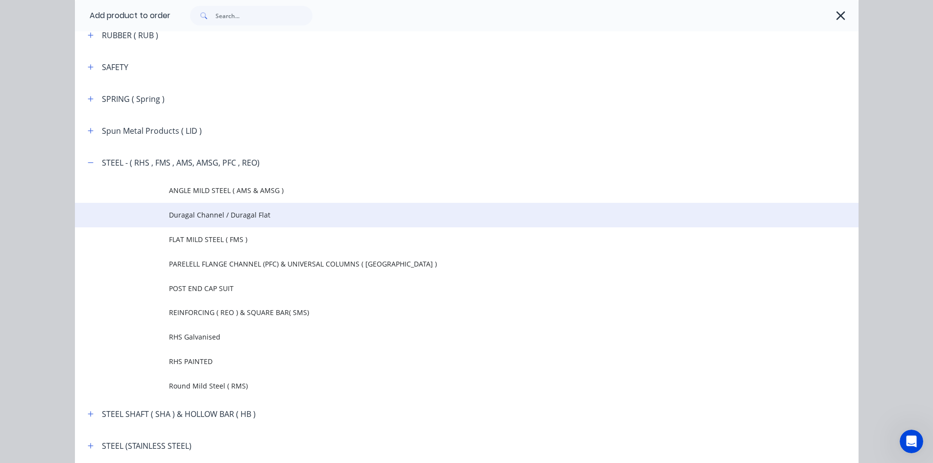
click at [177, 215] on span "Duragal Channel / Duragal Flat" at bounding box center [445, 215] width 552 height 10
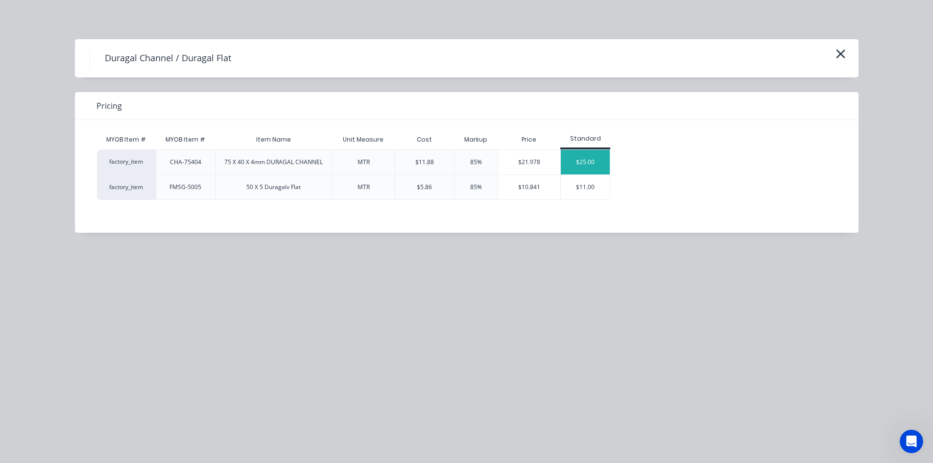
click at [590, 163] on div "$25.00" at bounding box center [585, 162] width 49 height 24
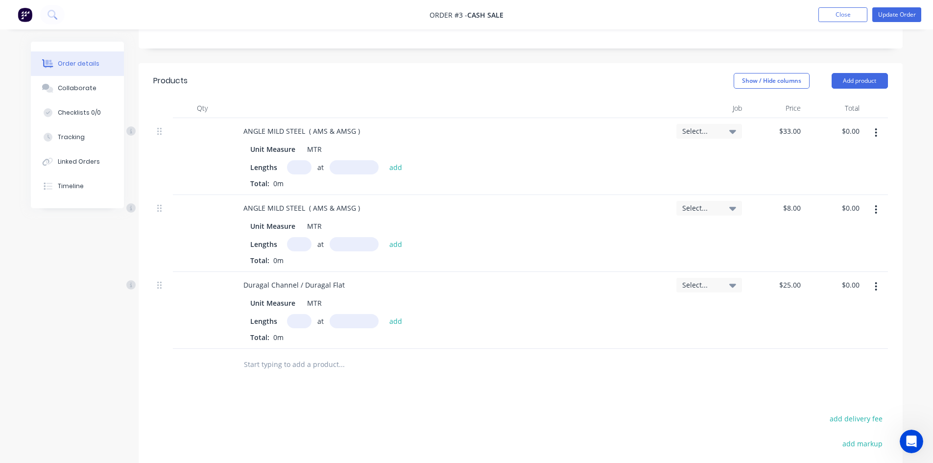
scroll to position [299, 0]
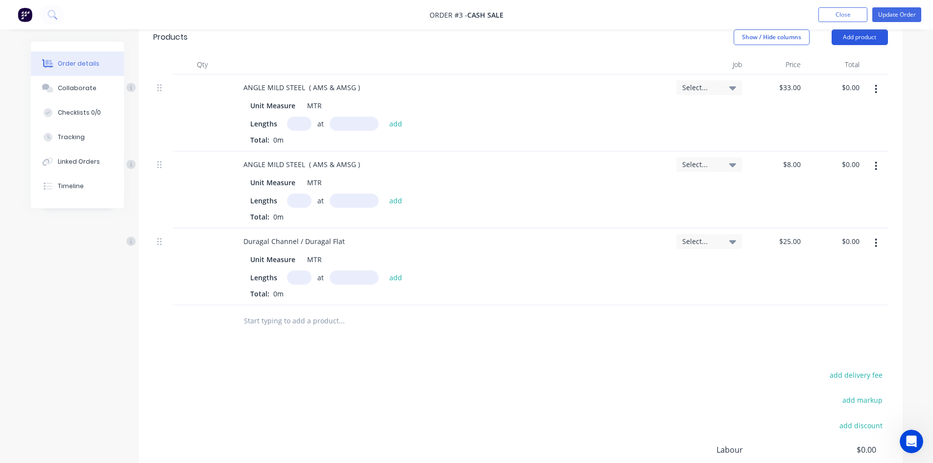
click at [860, 42] on button "Add product" at bounding box center [860, 37] width 56 height 16
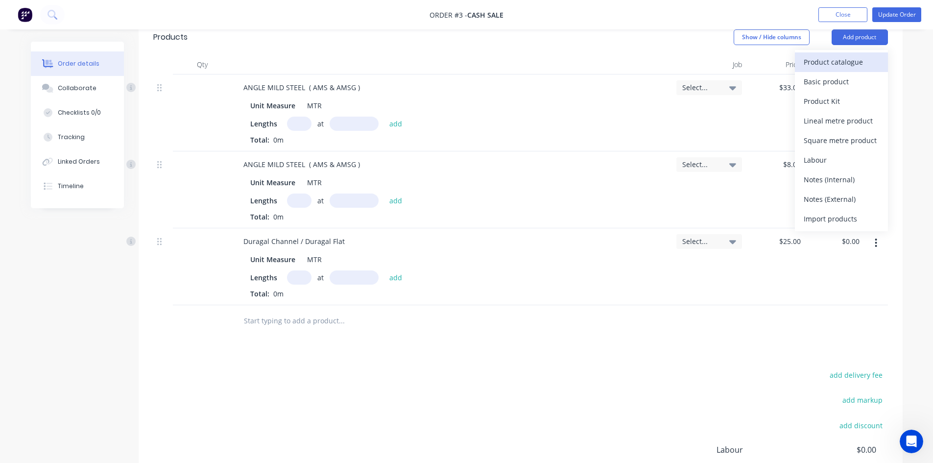
click at [835, 63] on div "Product catalogue" at bounding box center [841, 62] width 75 height 14
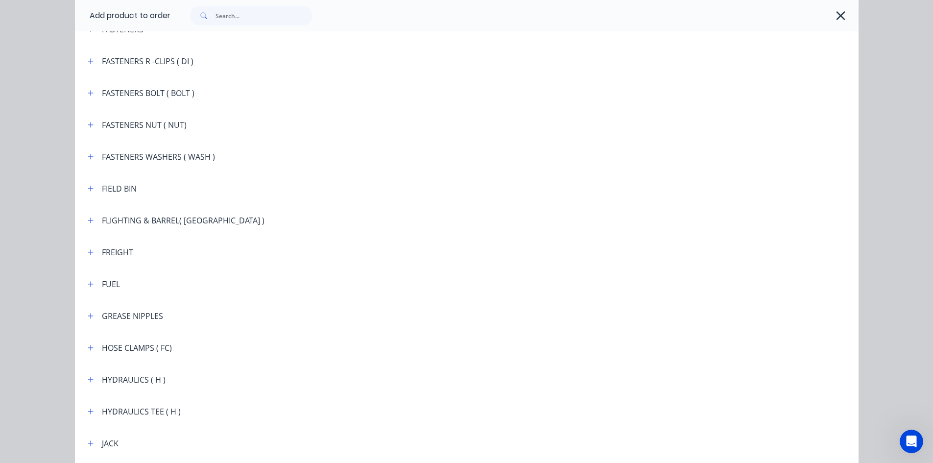
scroll to position [980, 0]
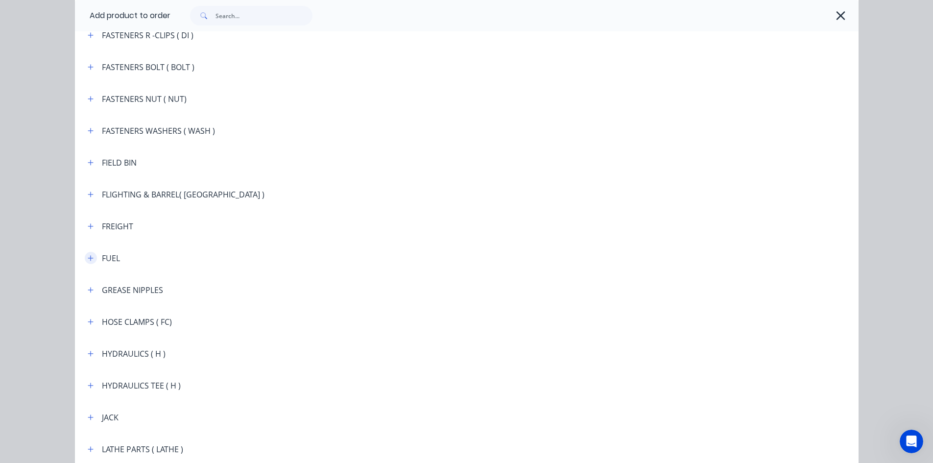
click at [91, 258] on button "button" at bounding box center [91, 258] width 12 height 12
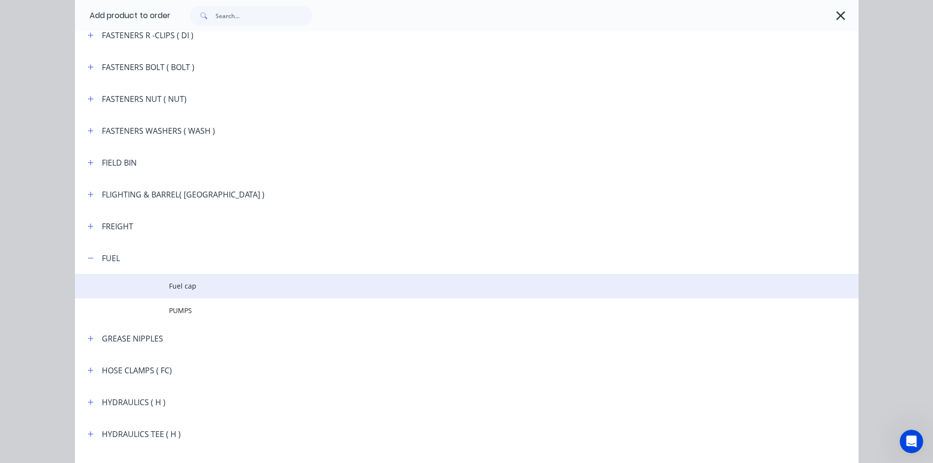
click at [187, 284] on span "Fuel cap" at bounding box center [445, 286] width 552 height 10
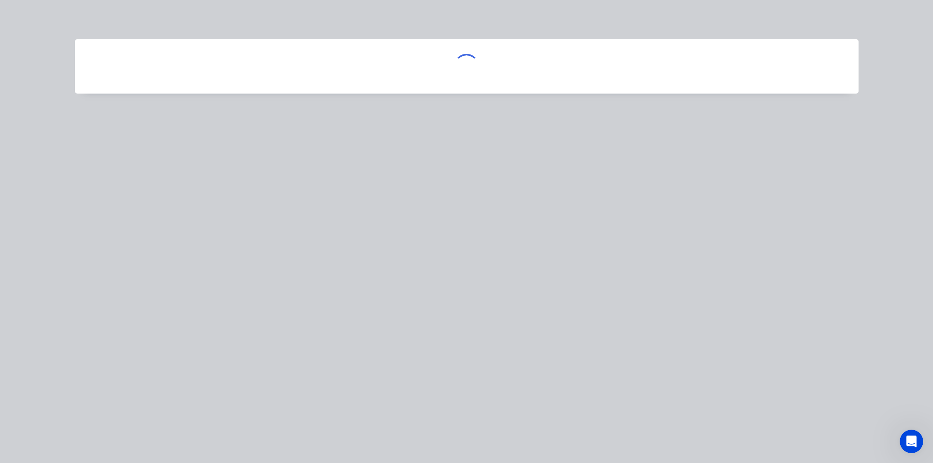
scroll to position [0, 0]
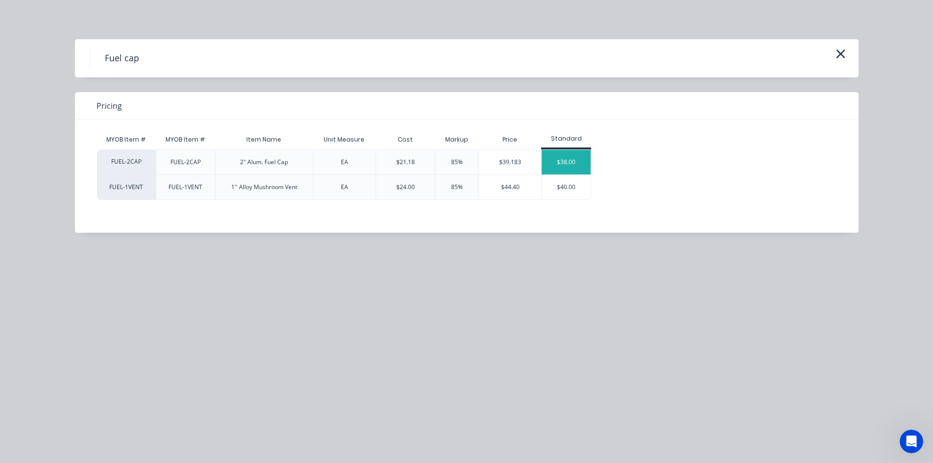
click at [560, 161] on div "$38.00" at bounding box center [566, 162] width 49 height 24
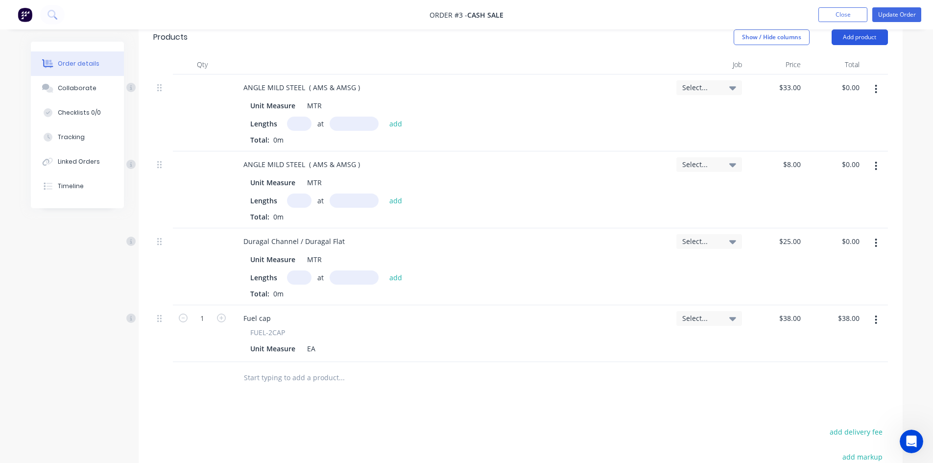
click at [851, 36] on button "Add product" at bounding box center [860, 37] width 56 height 16
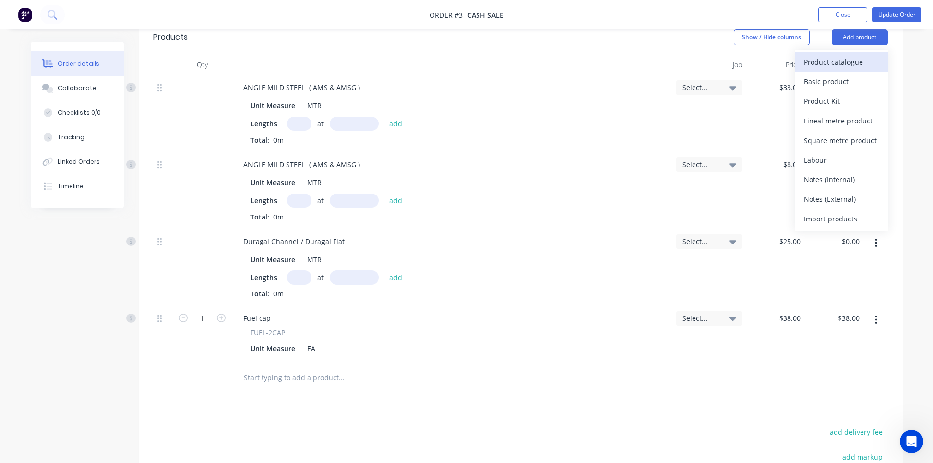
click at [839, 59] on div "Product catalogue" at bounding box center [841, 62] width 75 height 14
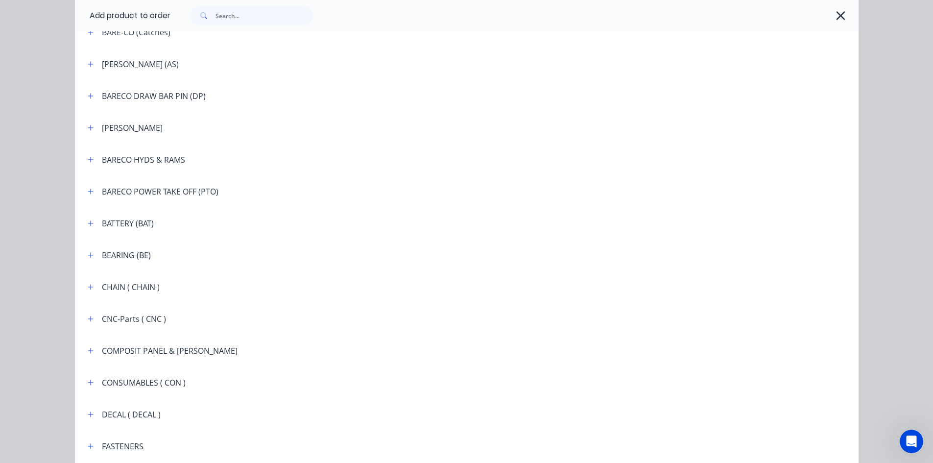
scroll to position [539, 0]
click at [88, 254] on icon "button" at bounding box center [91, 253] width 6 height 7
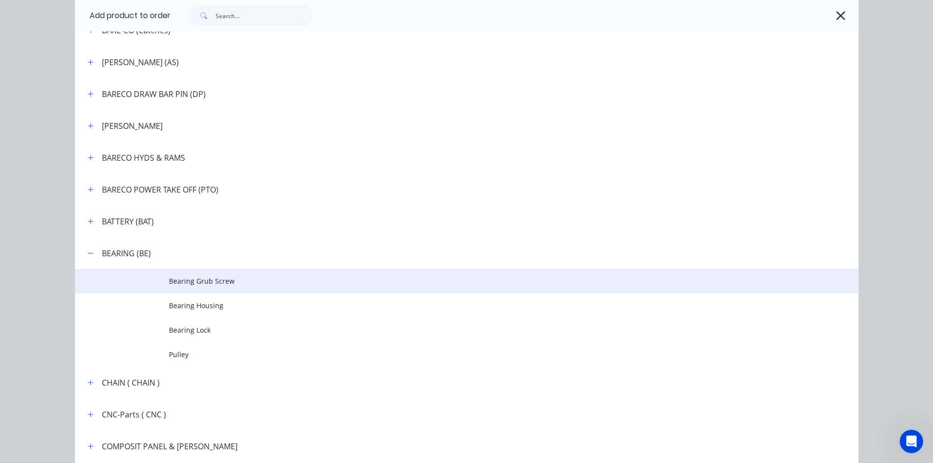
click at [178, 281] on span "Bearing Grub Screw" at bounding box center [445, 281] width 552 height 10
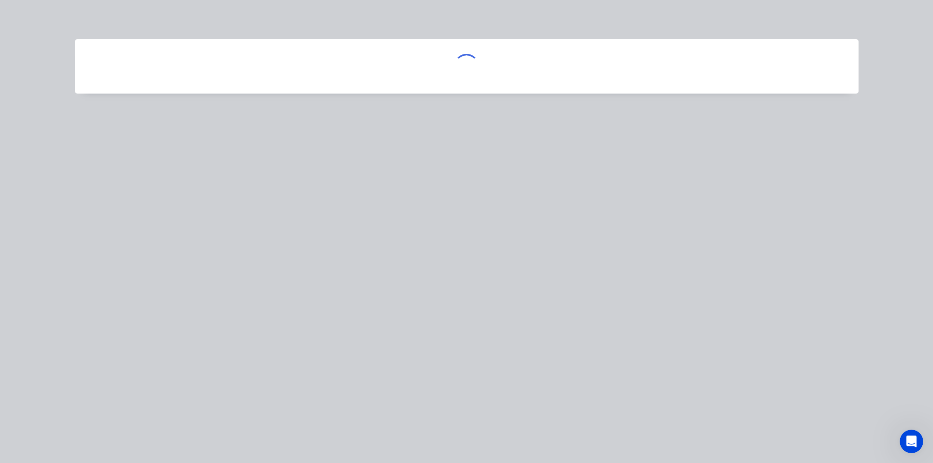
scroll to position [0, 0]
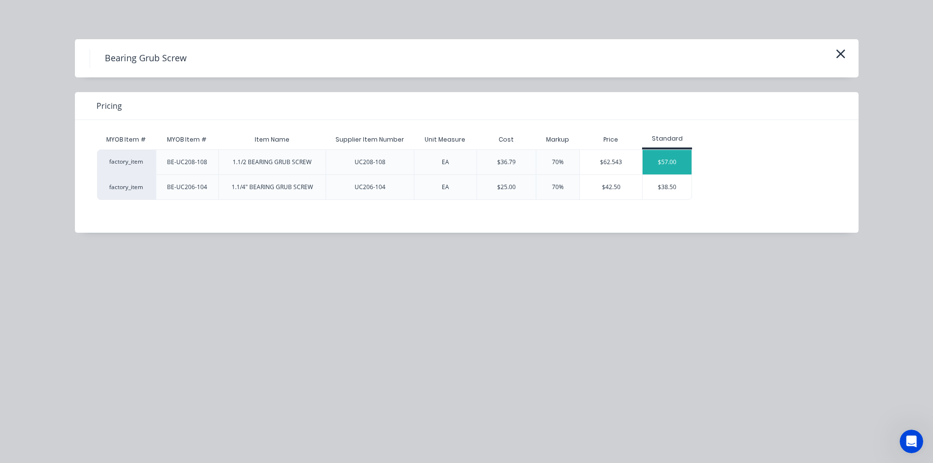
click at [674, 158] on div "$57.00" at bounding box center [667, 162] width 49 height 24
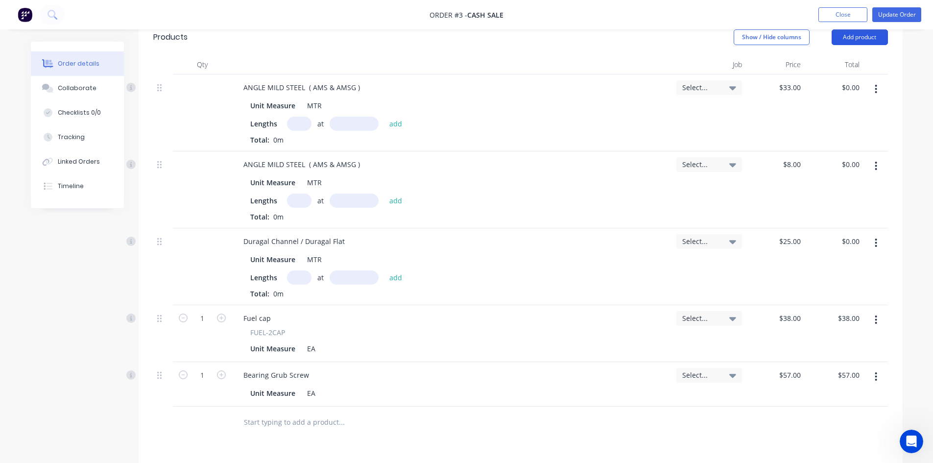
click at [862, 33] on button "Add product" at bounding box center [860, 37] width 56 height 16
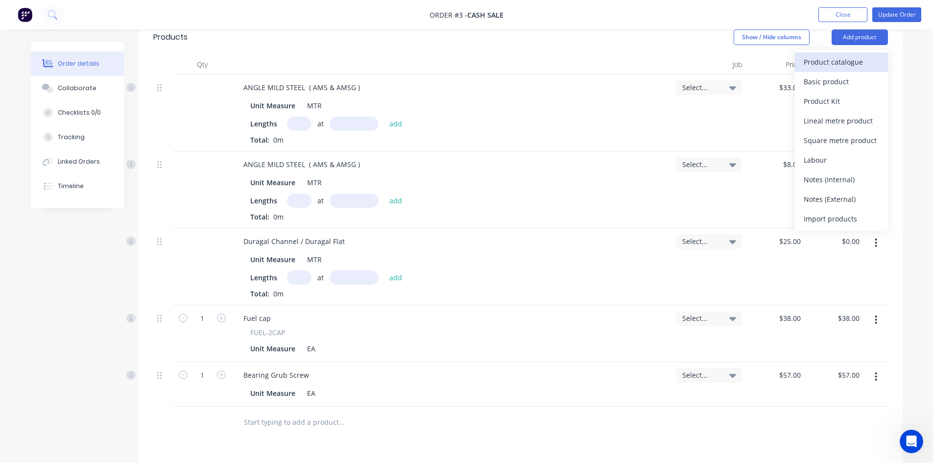
click at [826, 61] on div "Product catalogue" at bounding box center [841, 62] width 75 height 14
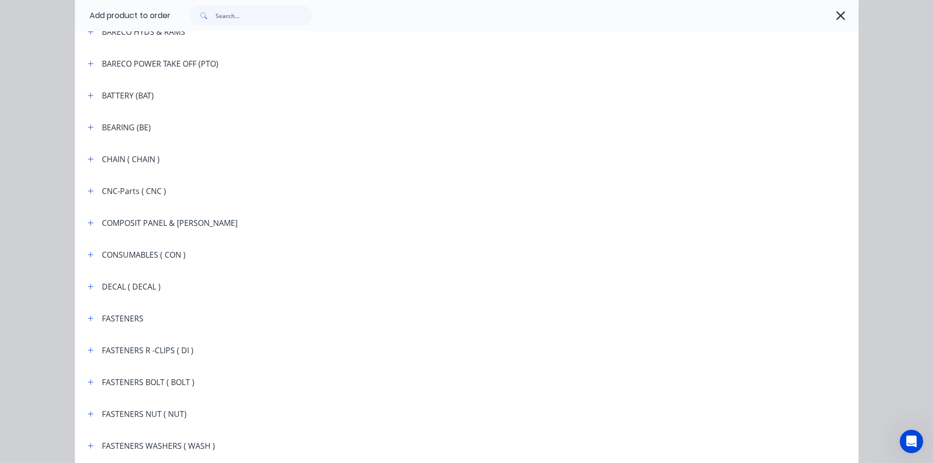
scroll to position [686, 0]
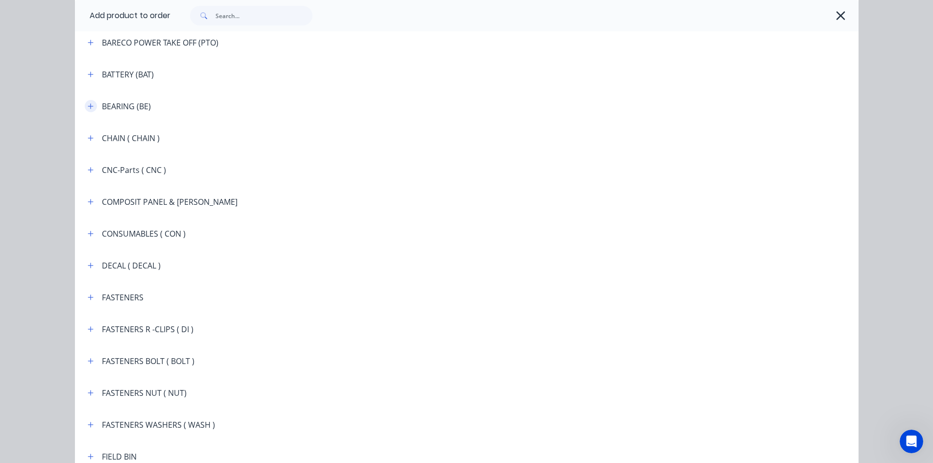
click at [88, 109] on icon "button" at bounding box center [91, 106] width 6 height 7
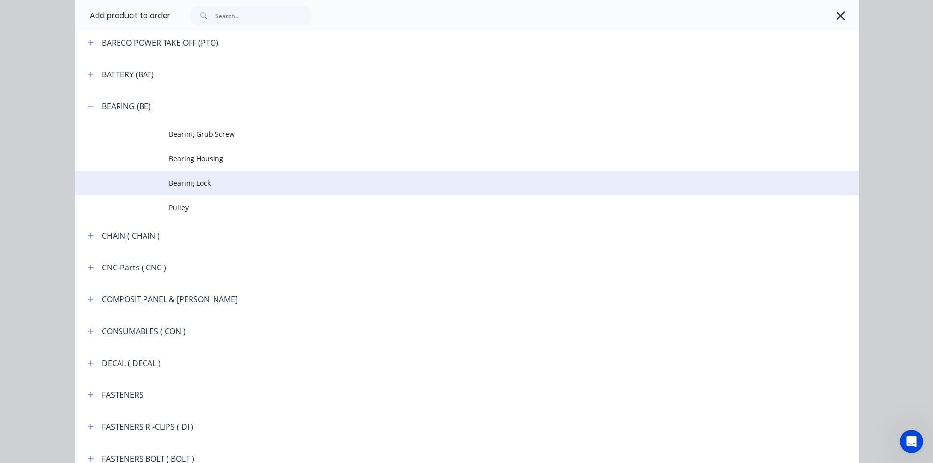
click at [176, 183] on span "Bearing Lock" at bounding box center [445, 183] width 552 height 10
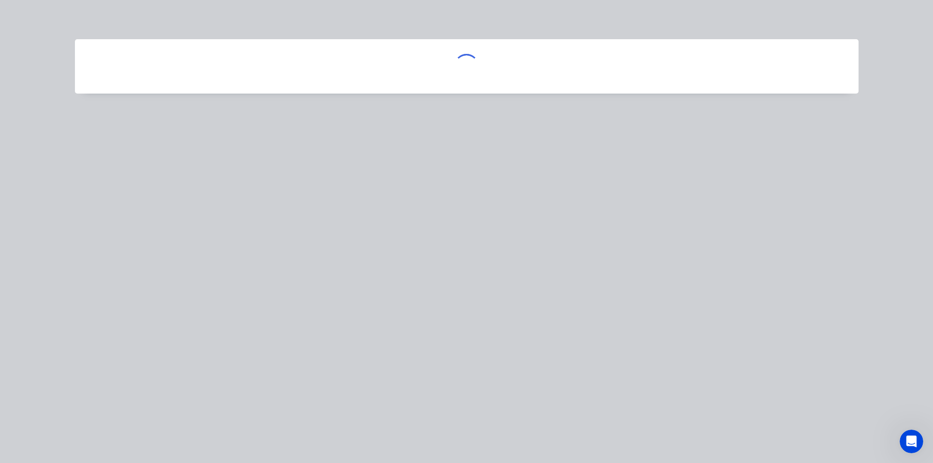
scroll to position [0, 0]
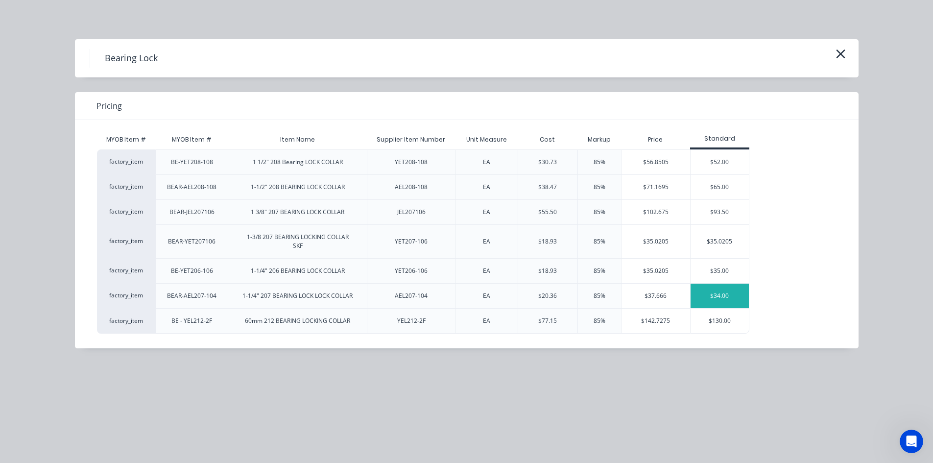
click at [721, 297] on div "$34.00" at bounding box center [720, 296] width 59 height 24
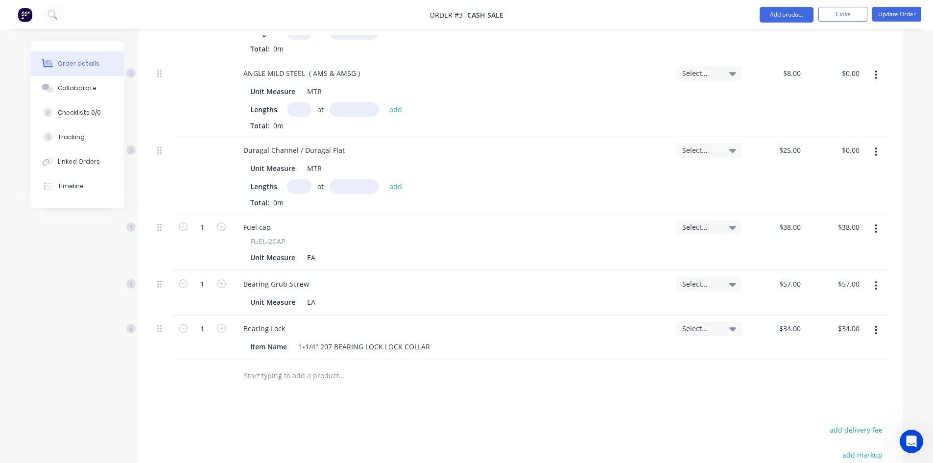
scroll to position [397, 0]
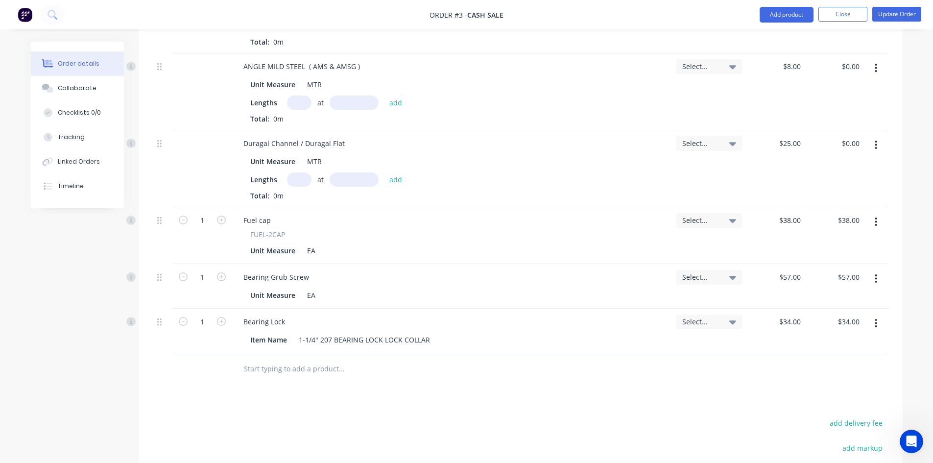
click at [911, 437] on icon "Open Intercom Messenger" at bounding box center [912, 442] width 16 height 16
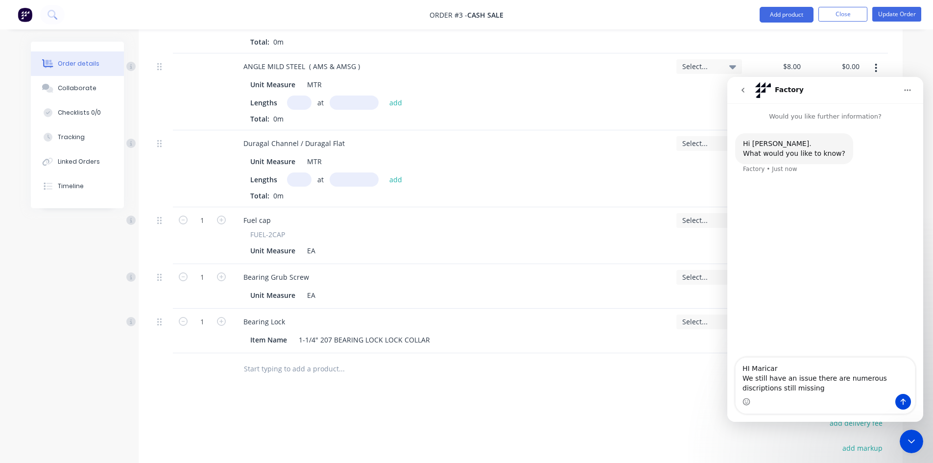
click at [879, 380] on textarea "HI Maricar We still have an issue there are numerous discriptions still missing" at bounding box center [825, 376] width 179 height 36
click at [874, 380] on textarea "HI Maricar We still have an issue there are numerous discriptions still missing" at bounding box center [825, 376] width 179 height 36
click at [875, 376] on textarea "HI Maricar We still have an issue there are numerous discriptions still missing" at bounding box center [825, 376] width 179 height 36
click at [787, 389] on textarea "HI [PERSON_NAME] We still have an issue there are numerous descriptions still m…" at bounding box center [825, 376] width 179 height 36
type textarea "HI [PERSON_NAME] We still have an issue there are numerous descriptions still m…"
